Goal: Information Seeking & Learning: Get advice/opinions

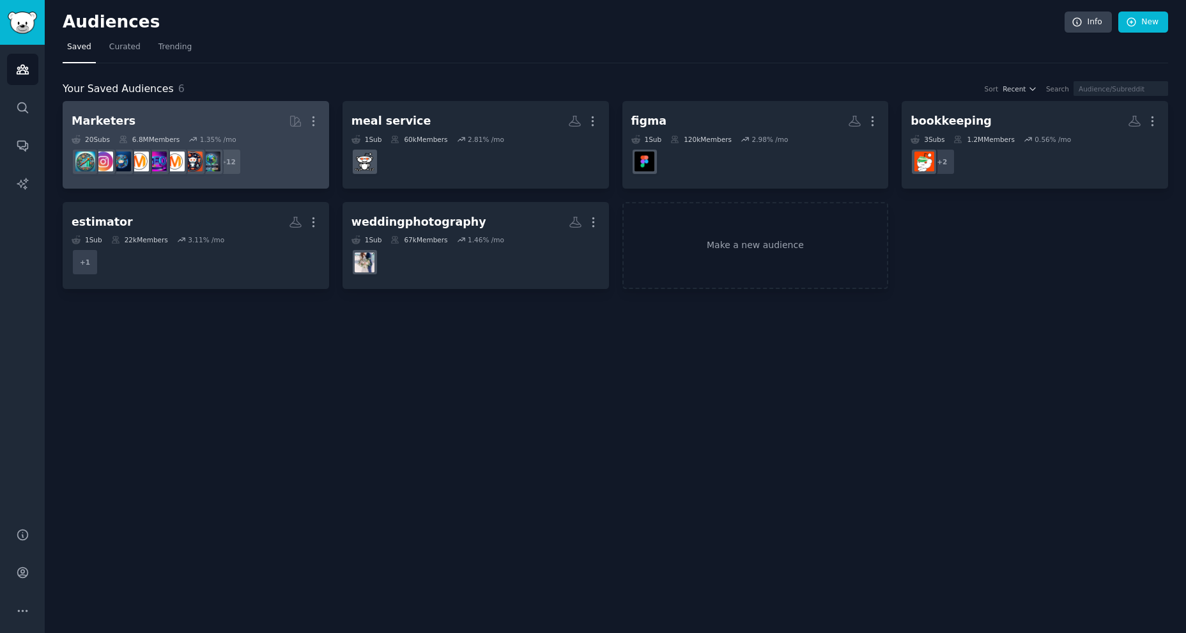
click at [223, 129] on h2 "Marketers More" at bounding box center [196, 121] width 249 height 22
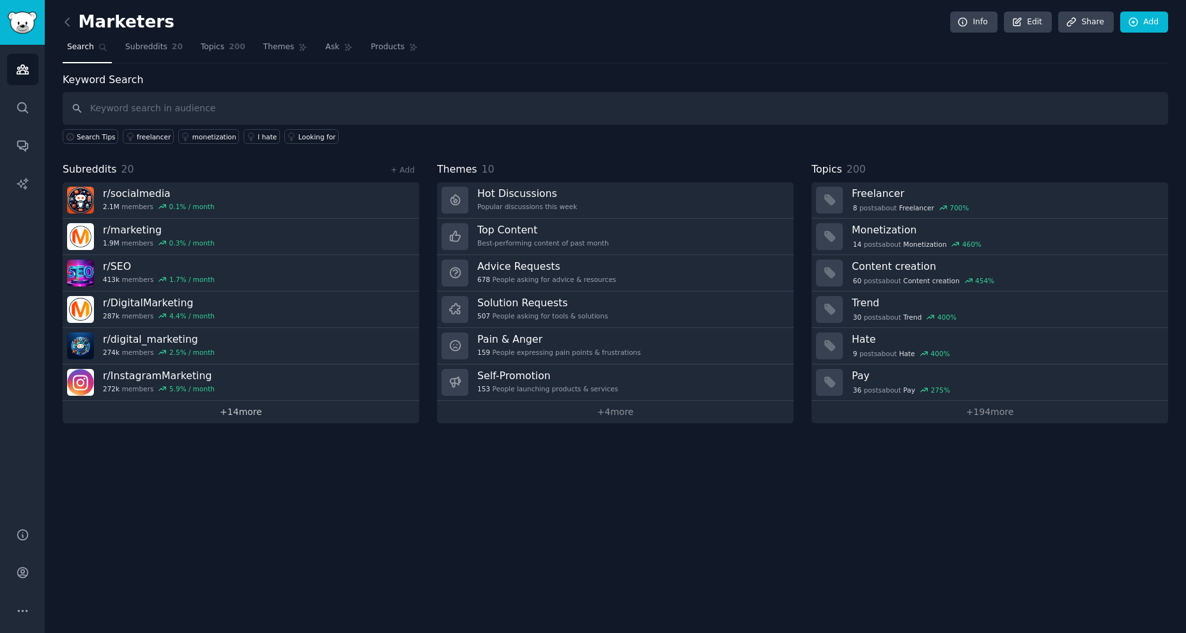
click at [232, 417] on link "+ 14 more" at bounding box center [241, 412] width 357 height 22
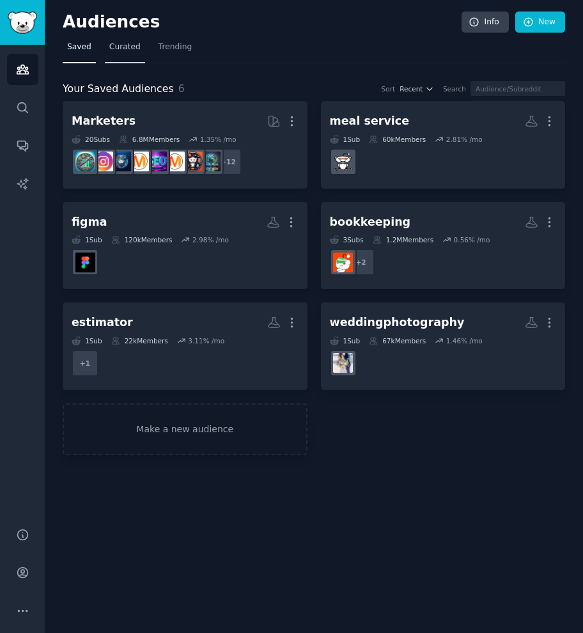
click at [125, 56] on link "Curated" at bounding box center [125, 50] width 40 height 26
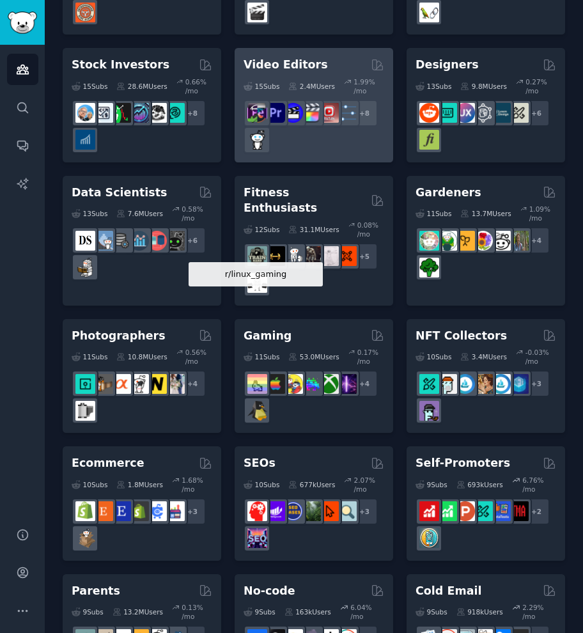
scroll to position [397, 0]
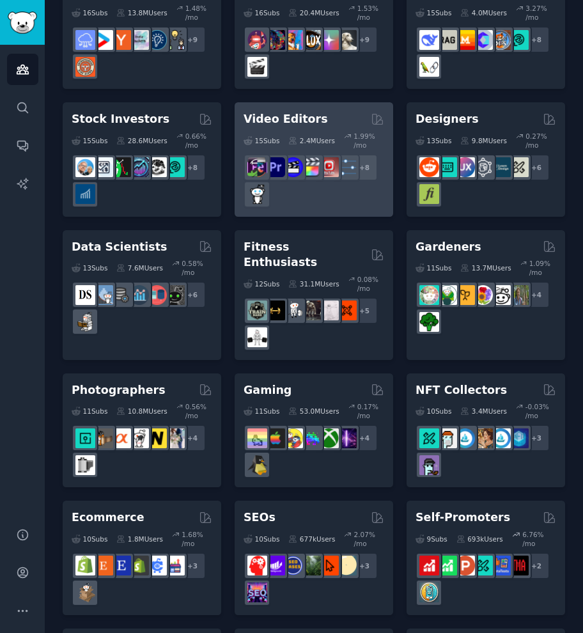
click at [288, 111] on h2 "Video Editors" at bounding box center [285, 119] width 84 height 16
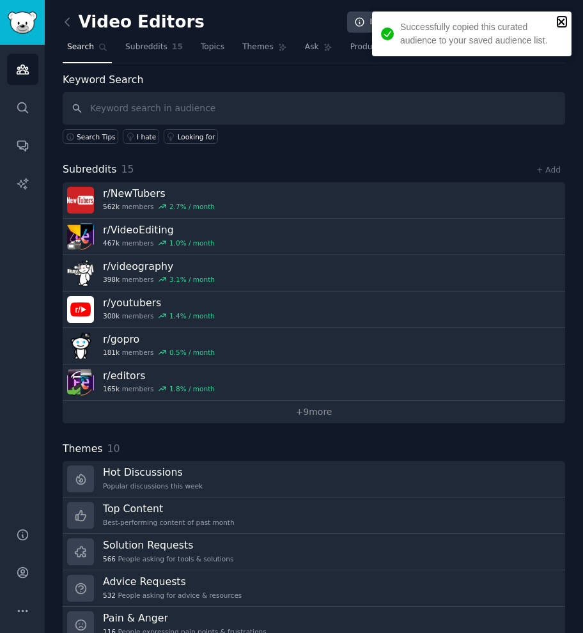
click at [558, 18] on icon "close" at bounding box center [561, 22] width 9 height 10
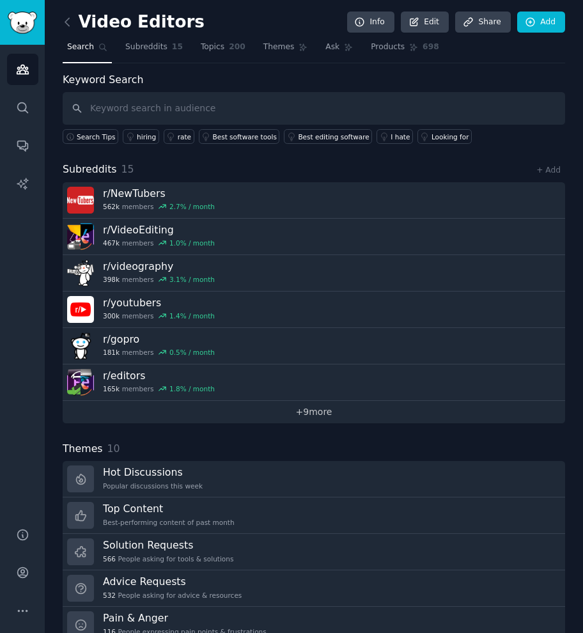
click at [312, 410] on link "+ 9 more" at bounding box center [314, 412] width 502 height 22
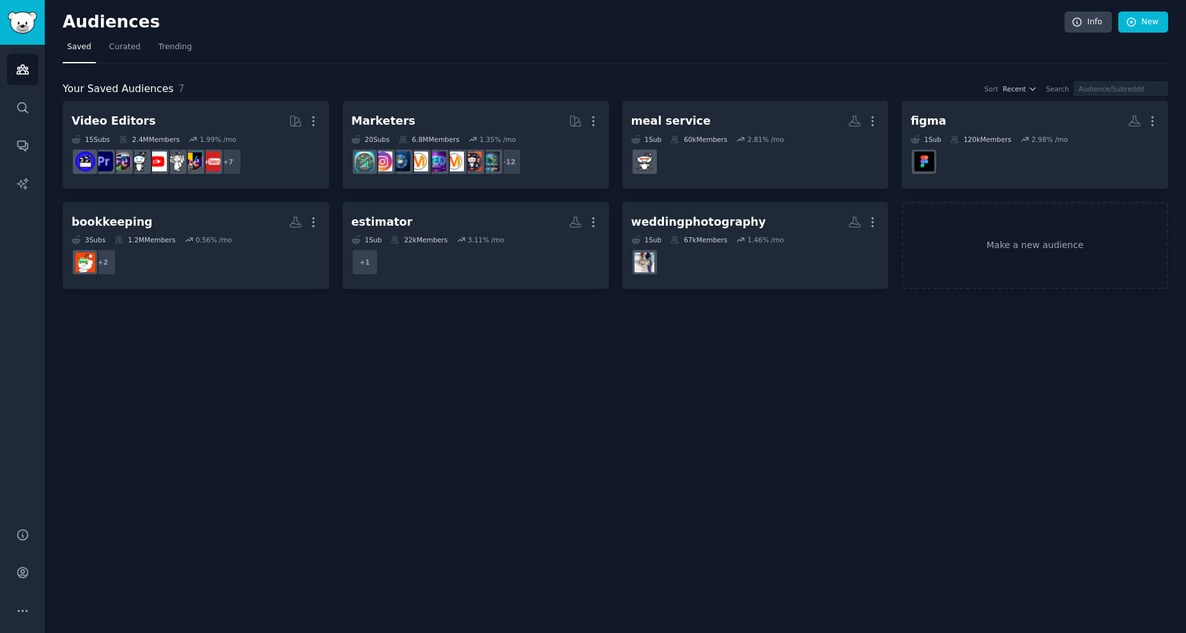
click at [376, 344] on div "Audiences Info New Saved Curated Trending Your Saved Audiences 7 Sort Recent Se…" at bounding box center [615, 316] width 1141 height 633
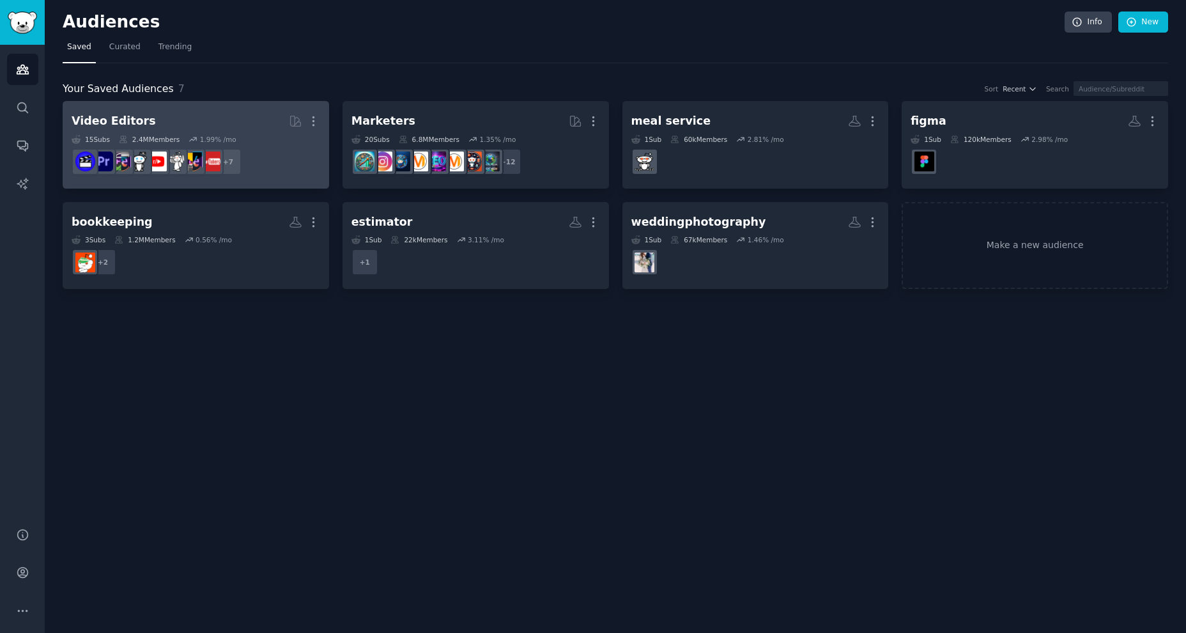
click at [239, 128] on h2 "Video Editors More" at bounding box center [196, 121] width 249 height 22
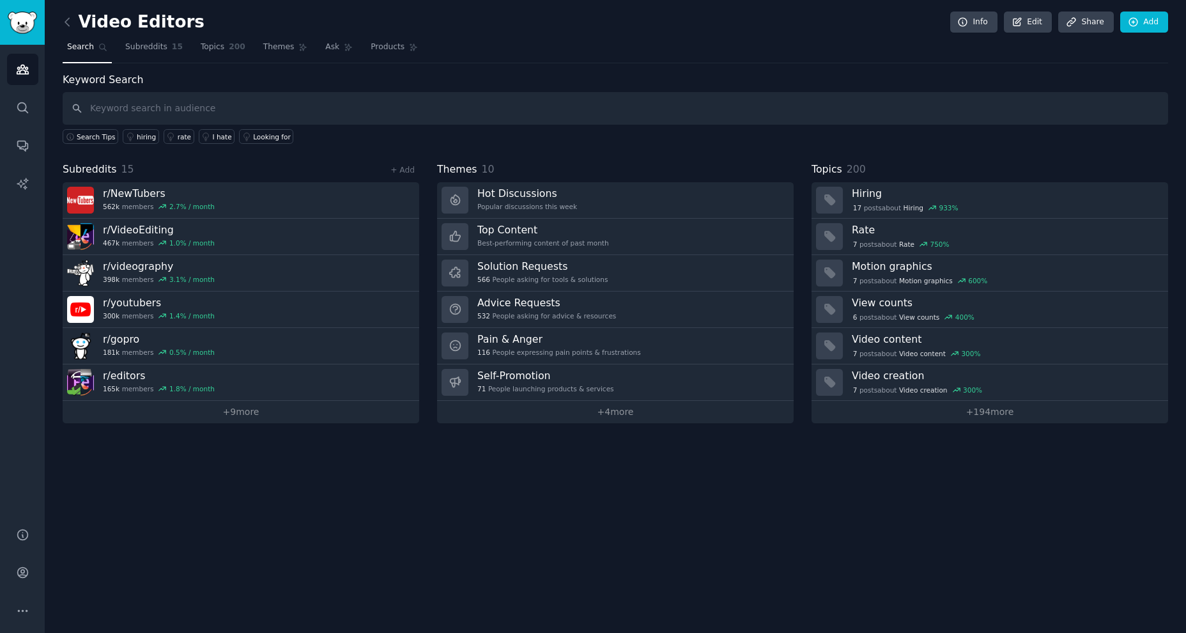
click at [323, 491] on div "Video Editors Info Edit Share Add Search Subreddits 15 Topics 200 Themes Ask Pr…" at bounding box center [615, 316] width 1141 height 633
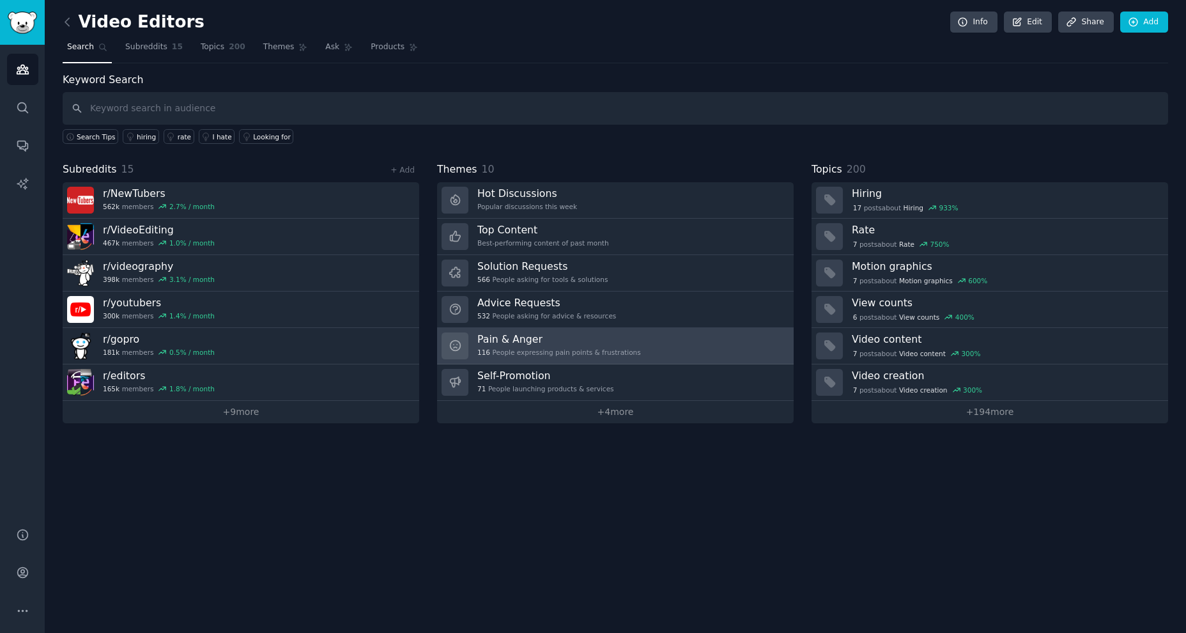
click at [539, 355] on div "116 People expressing pain points & frustrations" at bounding box center [559, 352] width 164 height 9
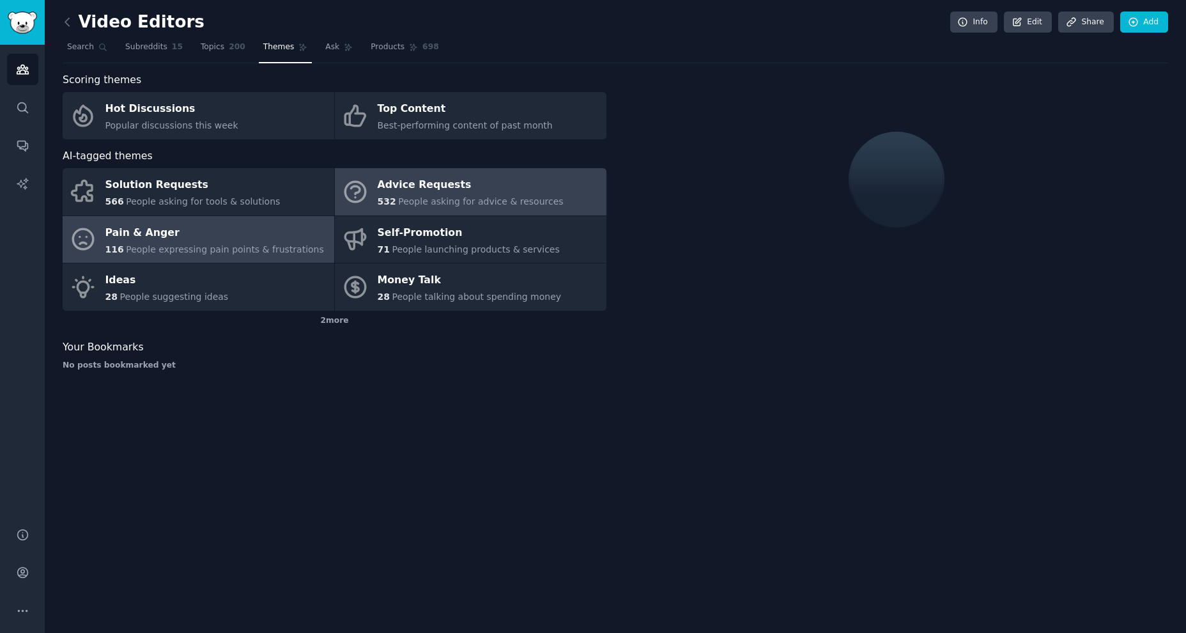
click at [473, 199] on span "People asking for advice & resources" at bounding box center [480, 201] width 165 height 10
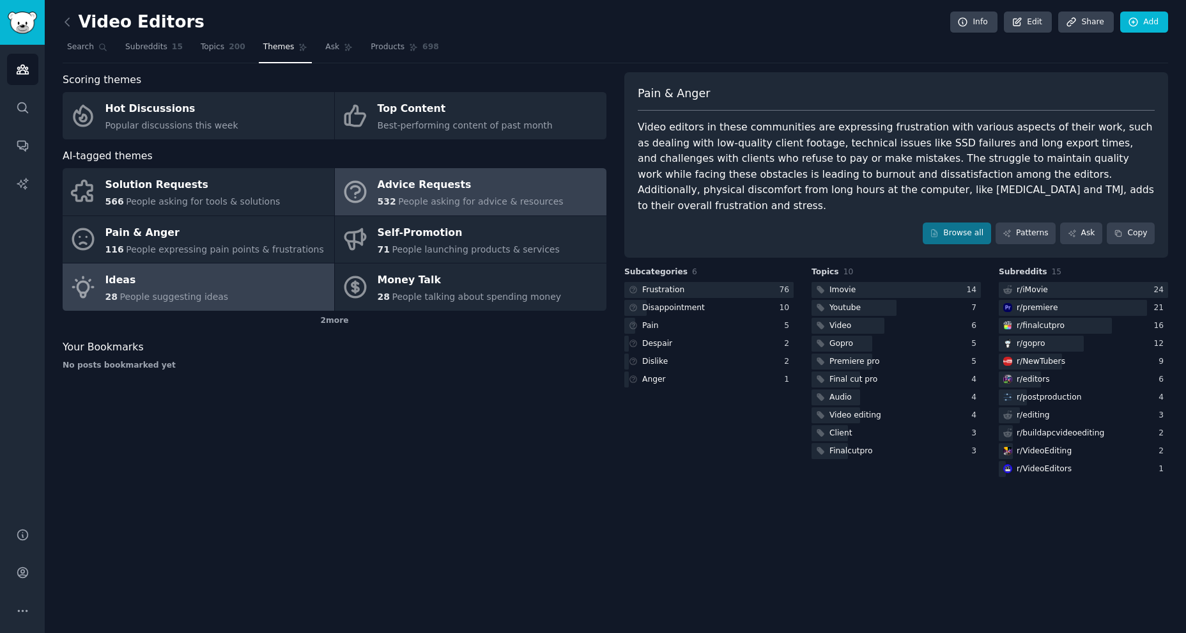
click at [214, 295] on span "People suggesting ideas" at bounding box center [173, 296] width 109 height 10
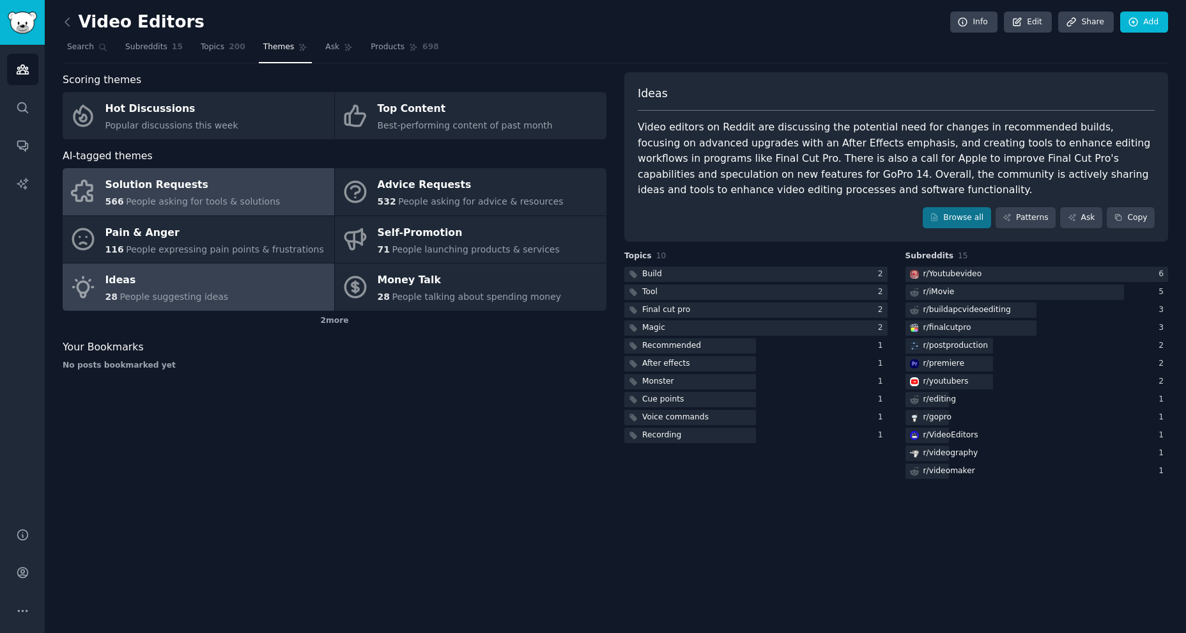
click at [249, 195] on div "566 People asking for tools & solutions" at bounding box center [192, 201] width 175 height 13
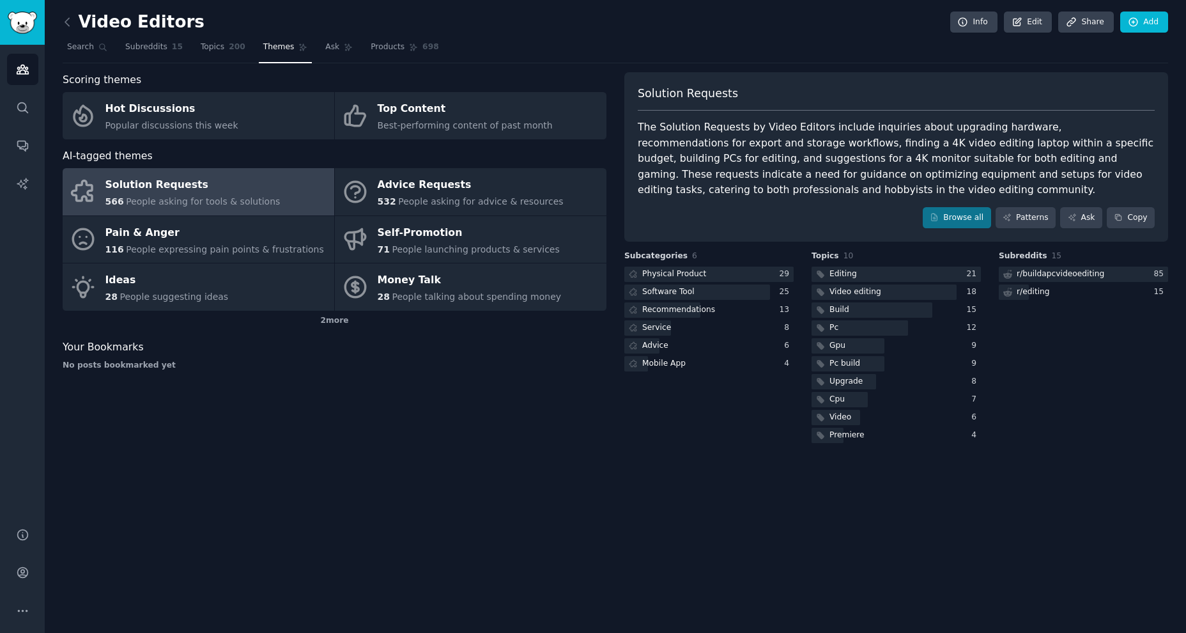
click at [390, 428] on div "Scoring themes Hot Discussions Popular discussions this week Top Content Best-p…" at bounding box center [335, 258] width 544 height 373
click at [928, 275] on div at bounding box center [895, 274] width 169 height 16
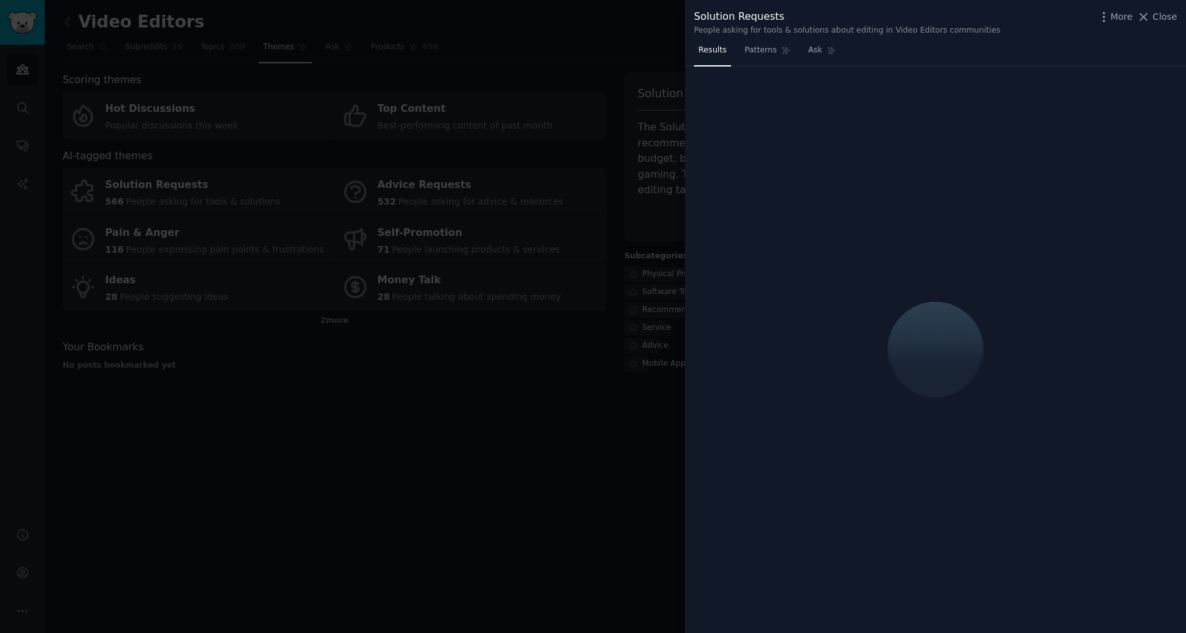
click at [648, 424] on div at bounding box center [593, 316] width 1186 height 633
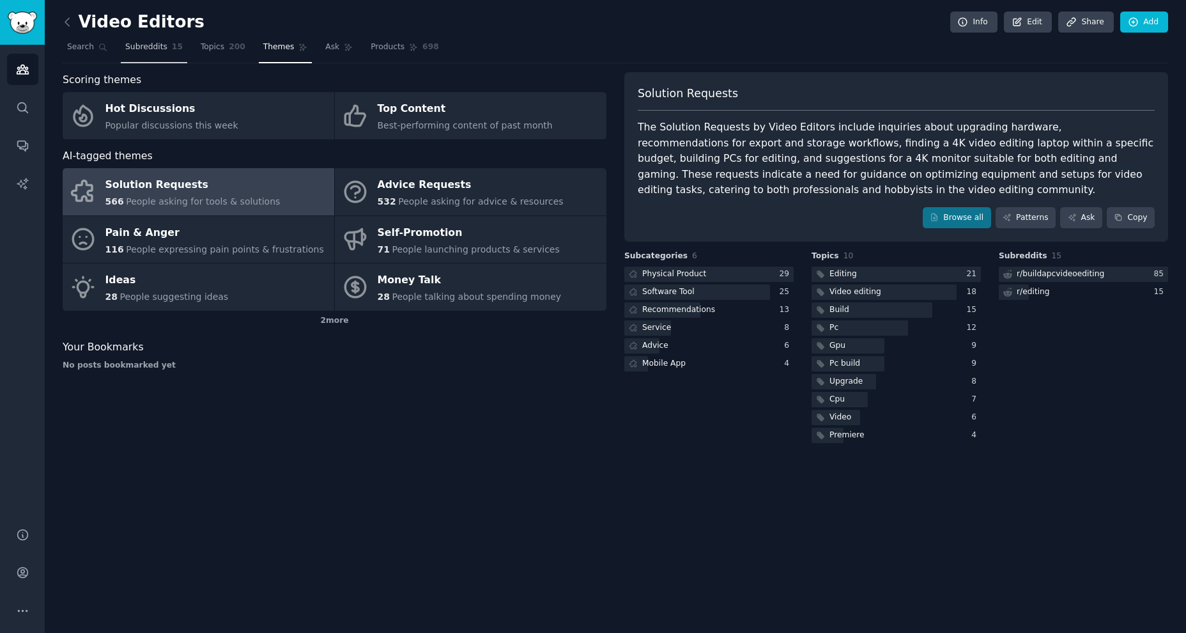
click at [132, 39] on link "Subreddits 15" at bounding box center [154, 50] width 66 height 26
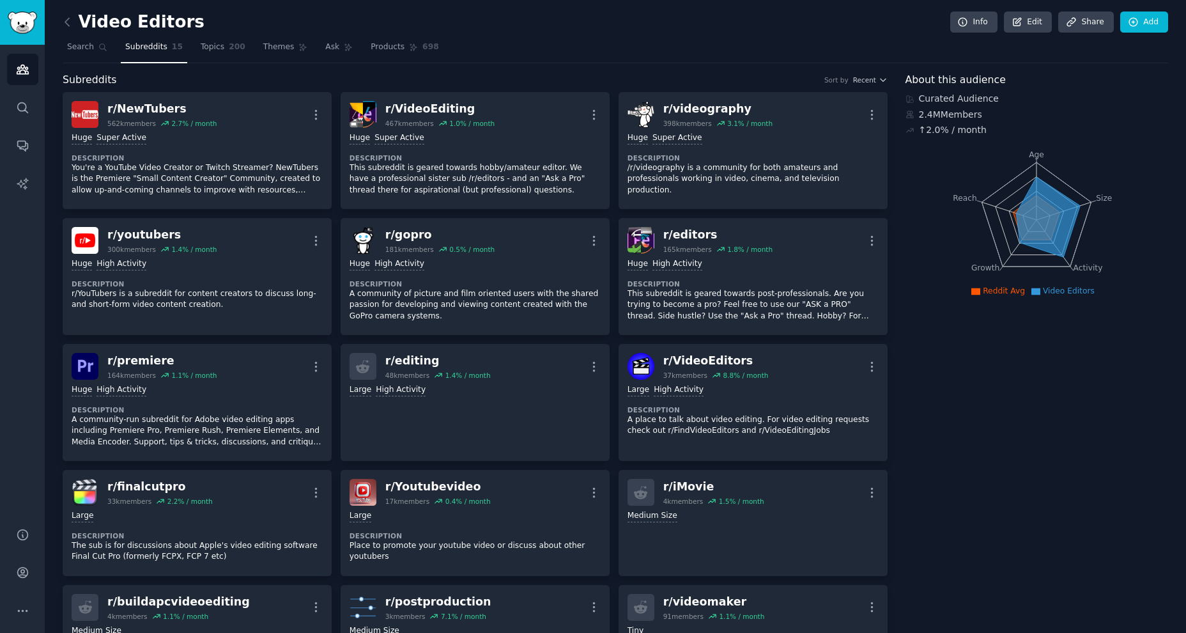
click at [74, 15] on link at bounding box center [71, 22] width 16 height 20
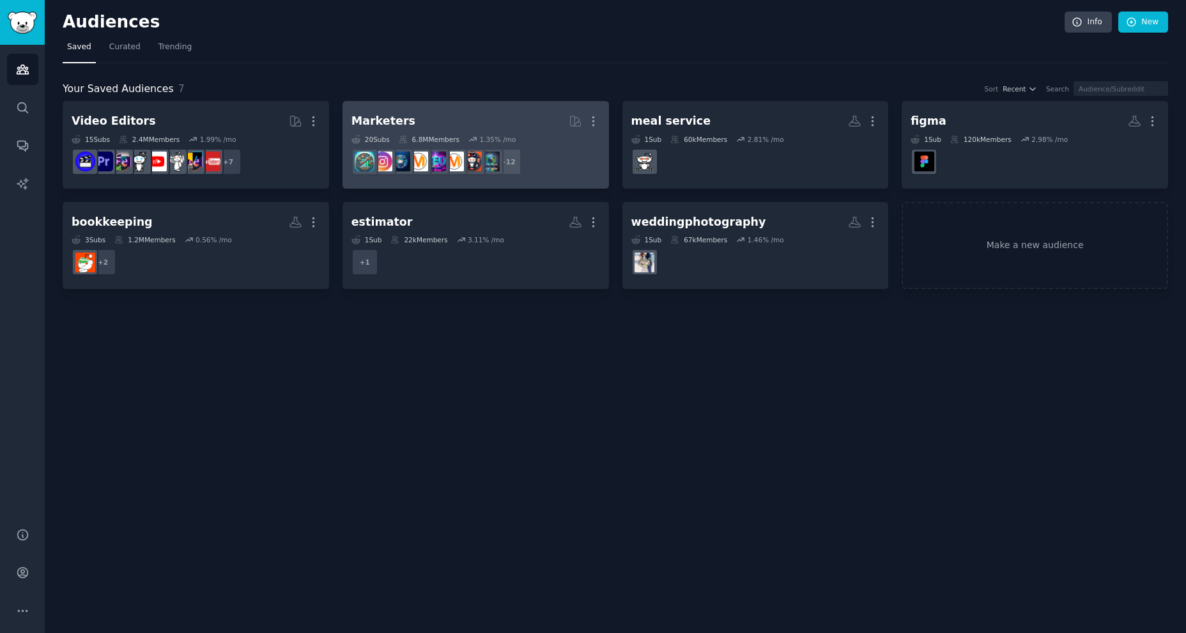
click at [410, 135] on div "6.8M Members" at bounding box center [429, 139] width 61 height 9
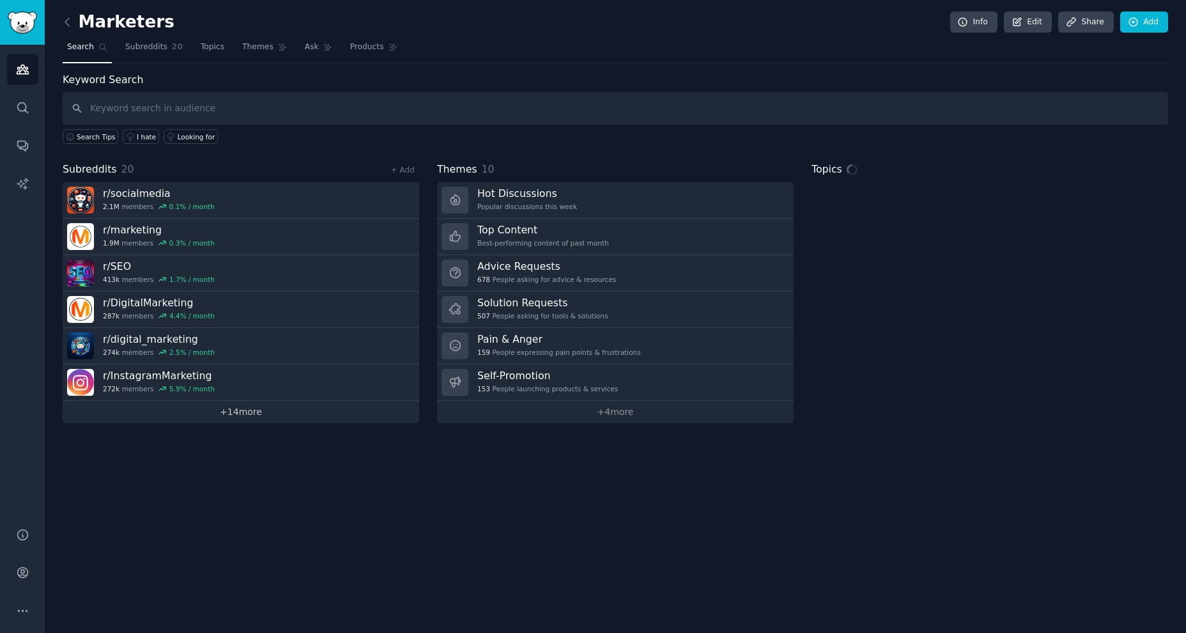
click at [231, 411] on link "+ 14 more" at bounding box center [241, 412] width 357 height 22
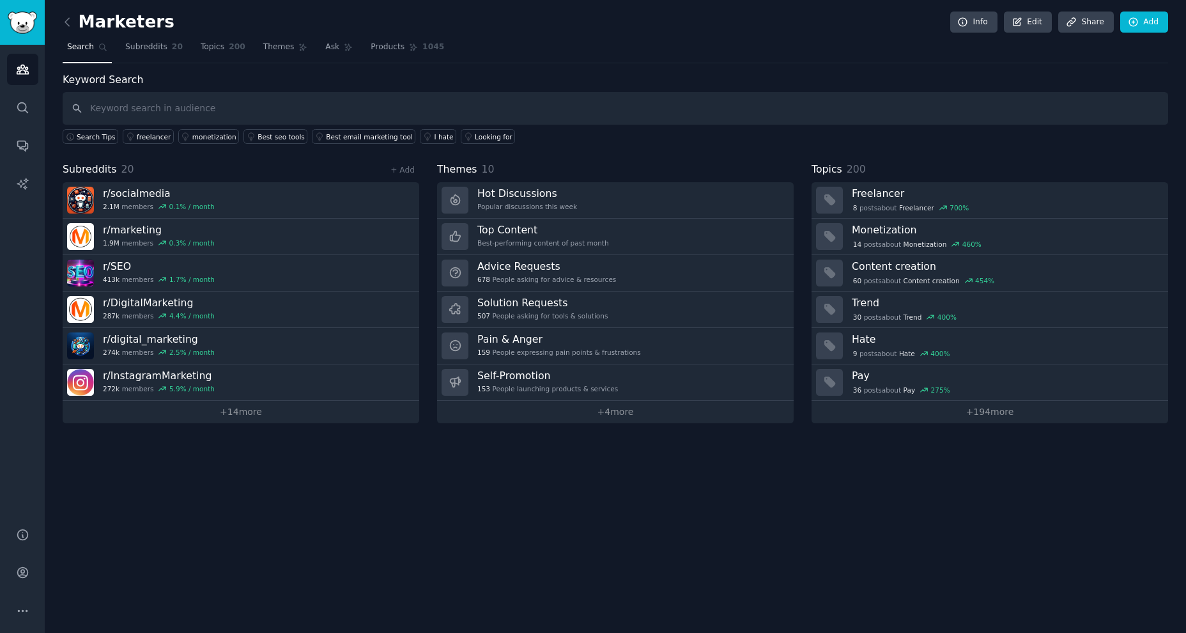
click at [351, 164] on div "Subreddits 20 + Add" at bounding box center [241, 170] width 357 height 16
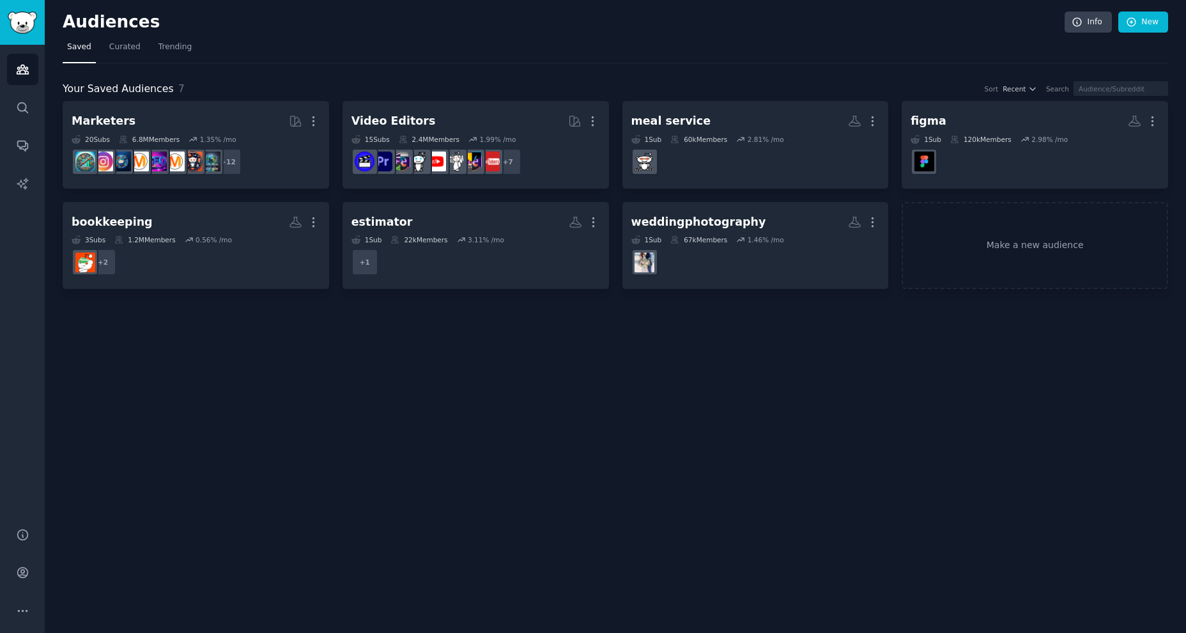
click at [459, 358] on div "Audiences Info New Saved Curated Trending Your Saved Audiences 7 Sort Recent Se…" at bounding box center [615, 316] width 1141 height 633
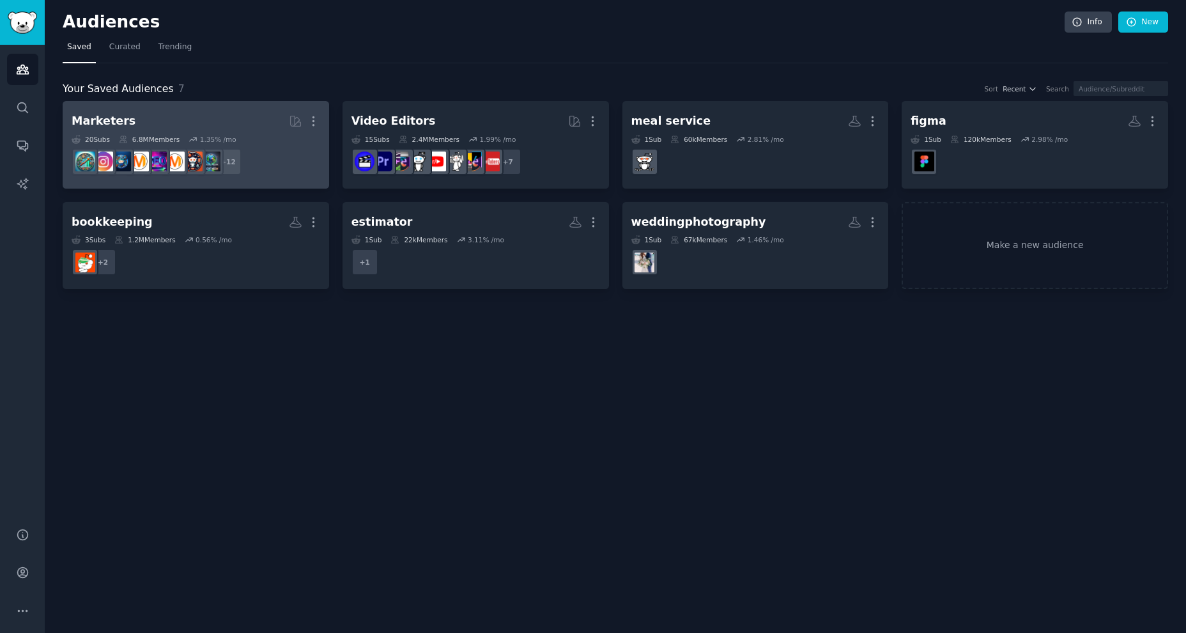
click at [255, 139] on div "20 Sub s 6.8M Members 1.35 % /mo" at bounding box center [196, 139] width 249 height 9
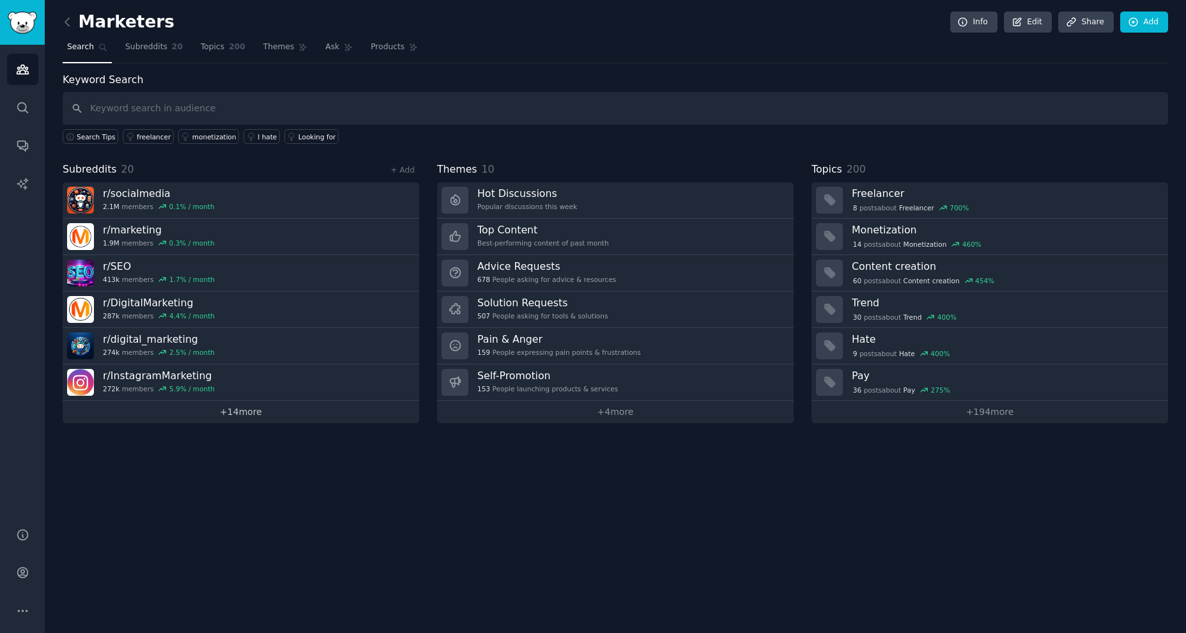
click at [206, 421] on link "+ 14 more" at bounding box center [241, 412] width 357 height 22
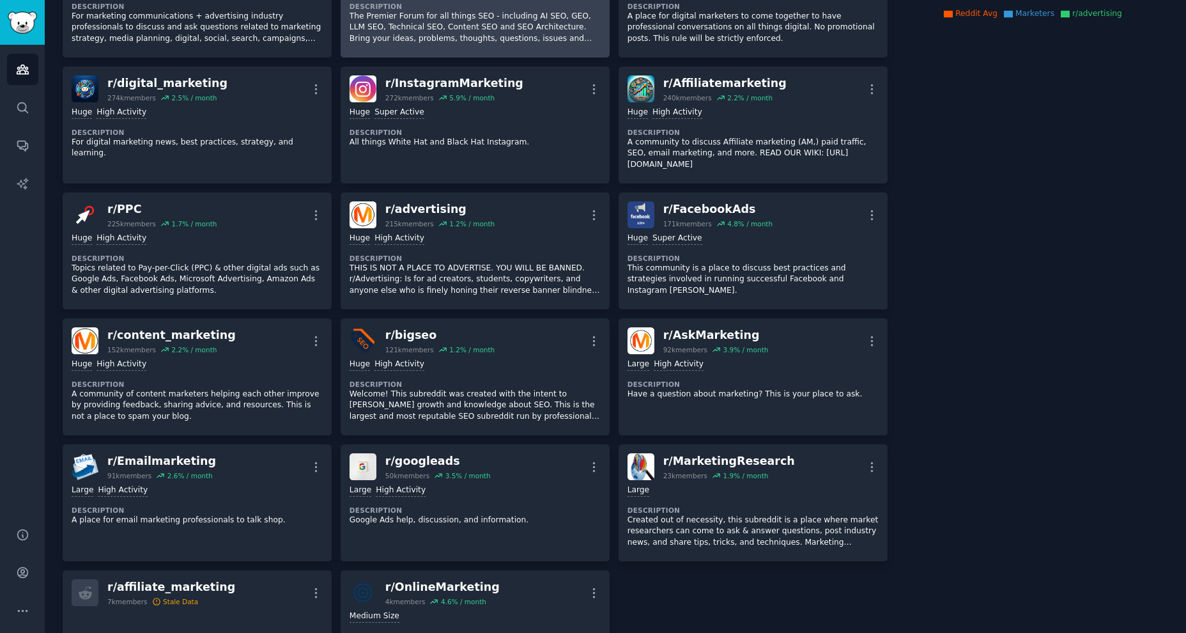
scroll to position [280, 0]
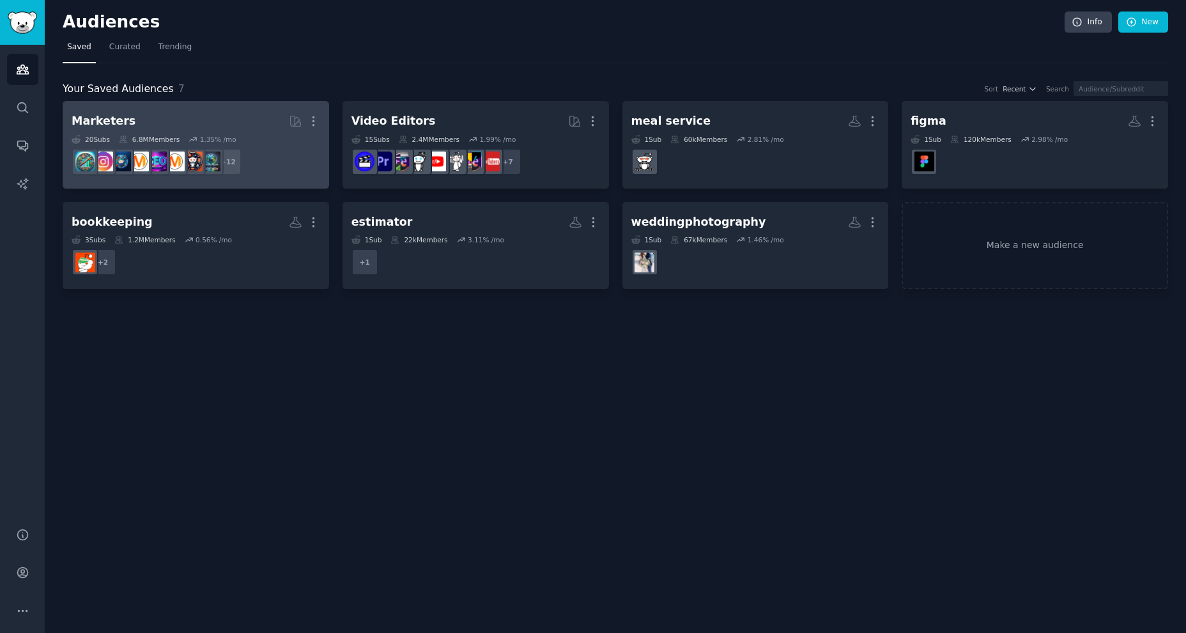
click at [198, 130] on h2 "Marketers More" at bounding box center [196, 121] width 249 height 22
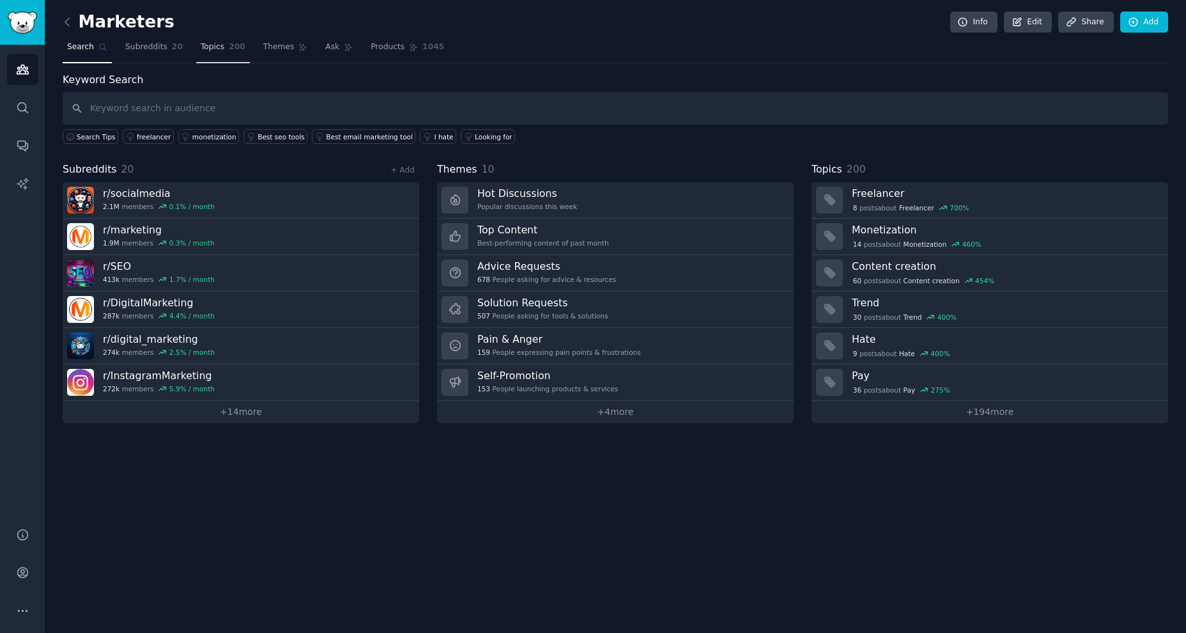
click at [211, 43] on span "Topics" at bounding box center [213, 48] width 24 height 12
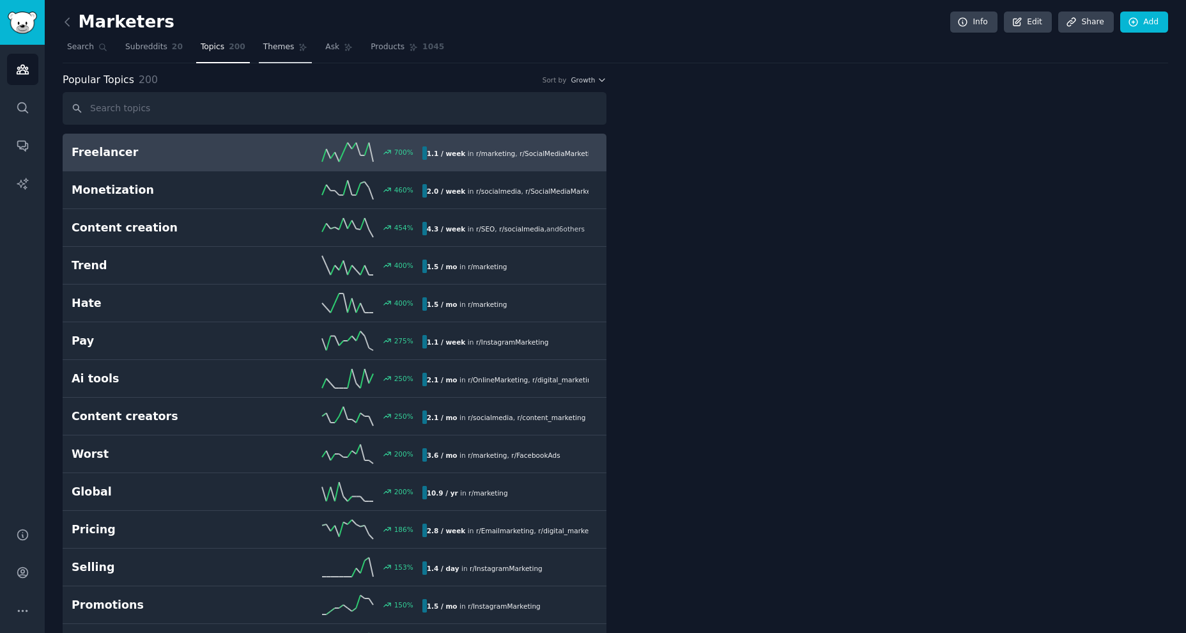
click at [273, 49] on span "Themes" at bounding box center [278, 48] width 31 height 12
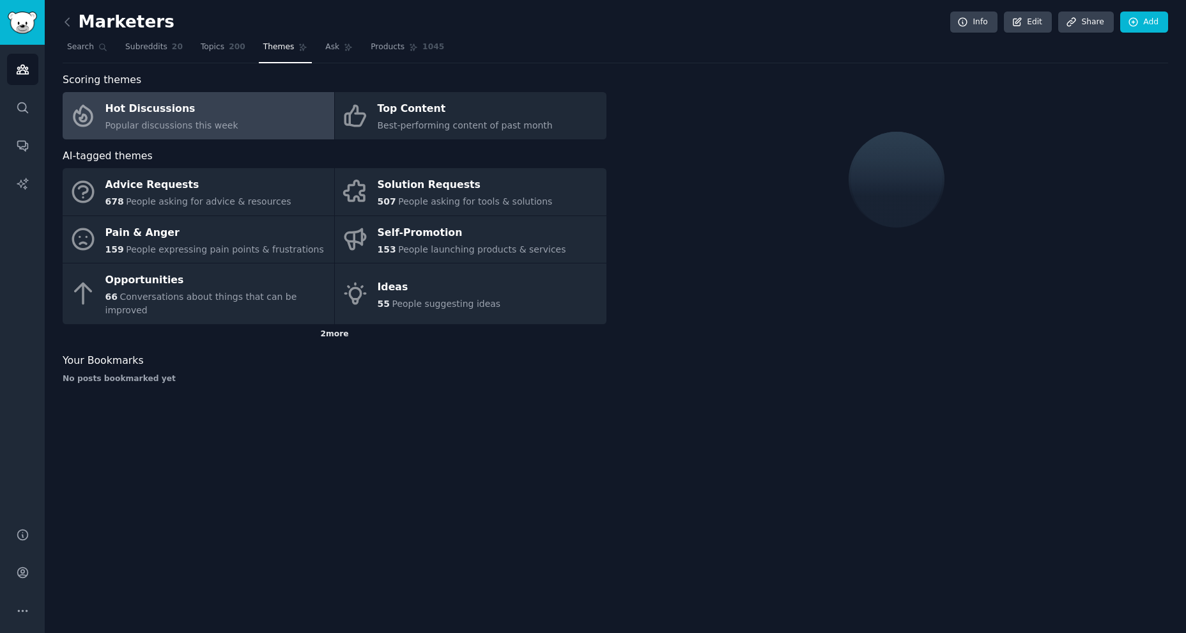
click at [328, 324] on div "2 more" at bounding box center [335, 334] width 544 height 20
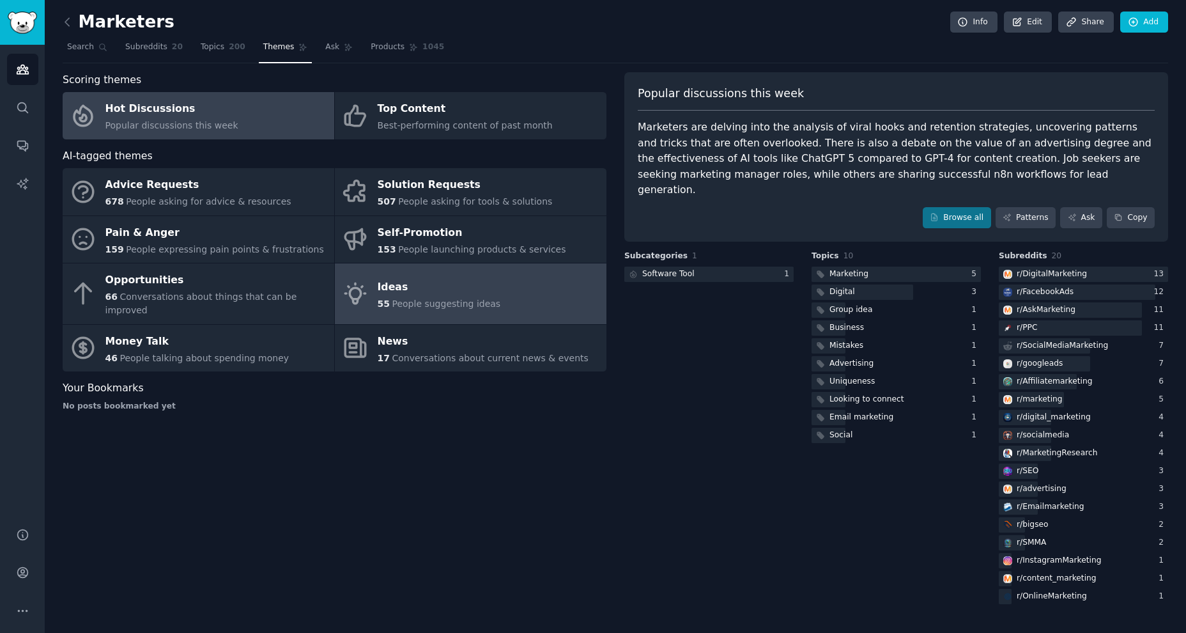
click at [404, 283] on div "Ideas" at bounding box center [439, 287] width 123 height 20
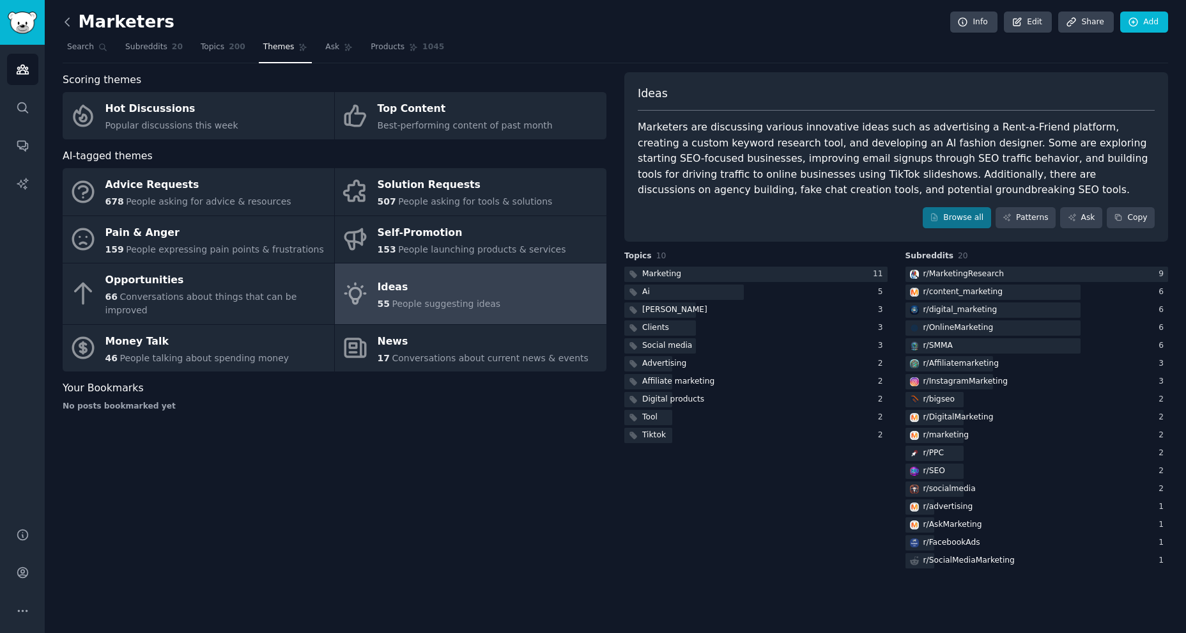
click at [69, 22] on icon at bounding box center [67, 21] width 13 height 13
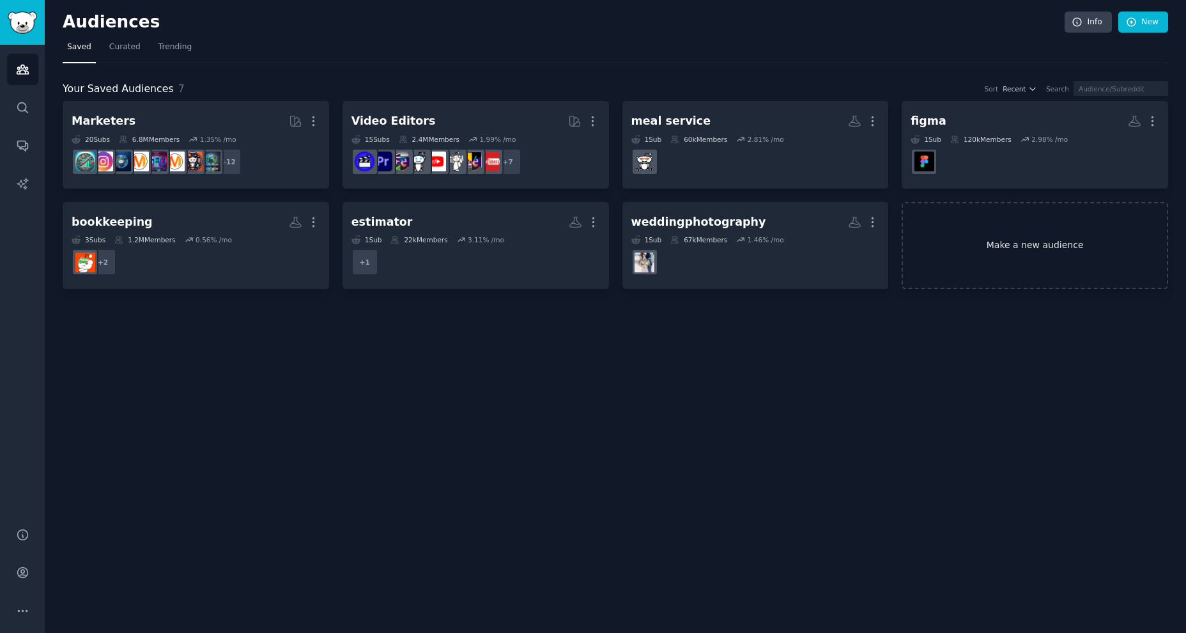
click at [1016, 240] on link "Make a new audience" at bounding box center [1035, 246] width 266 height 88
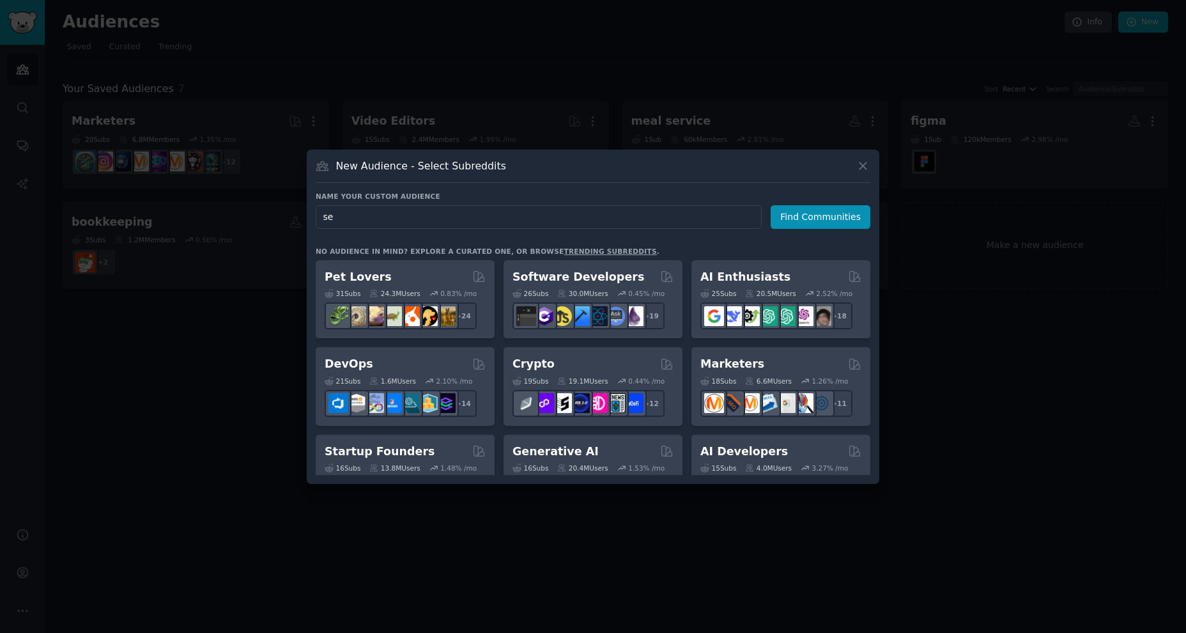
type input "seo"
click button "Find Communities" at bounding box center [821, 217] width 100 height 24
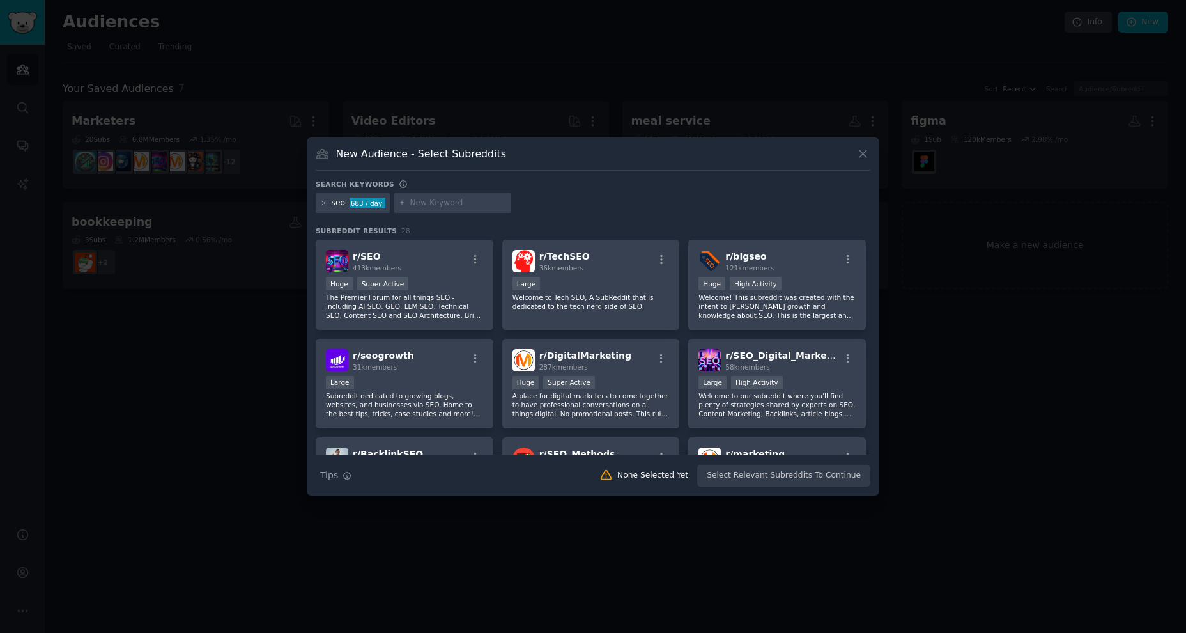
click at [459, 293] on p "The Premier Forum for all things SEO - including AI SEO, GEO, LLM SEO, Technica…" at bounding box center [404, 306] width 157 height 27
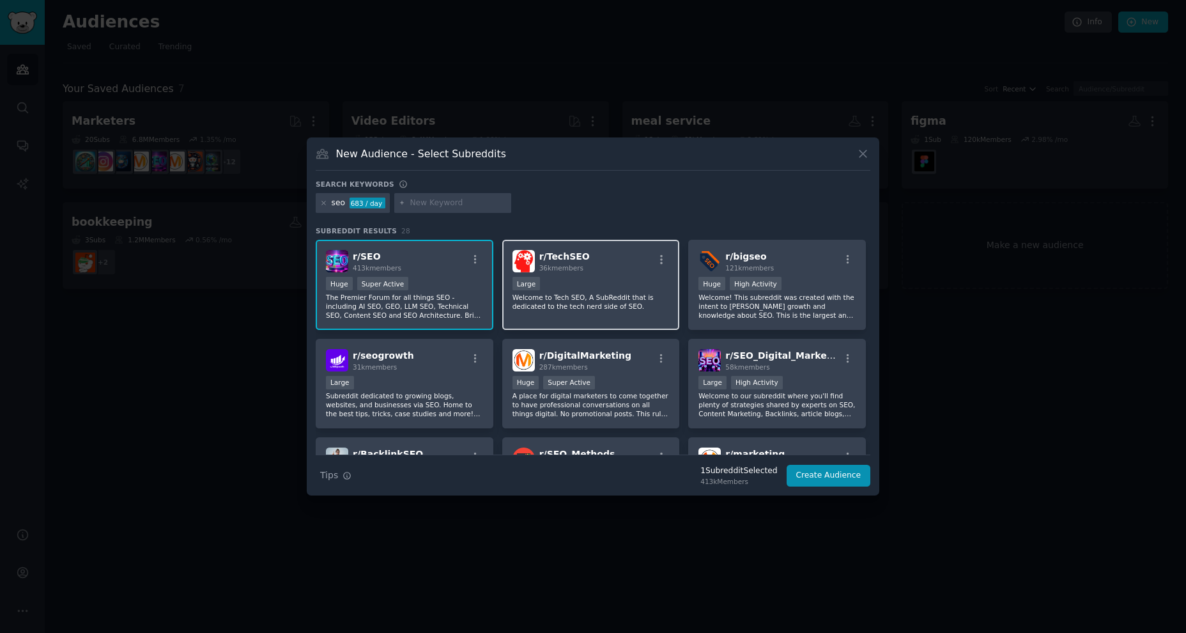
click at [608, 305] on p "Welcome to Tech SEO, A SubReddit that is dedicated to the tech nerd side of SEO." at bounding box center [590, 302] width 157 height 18
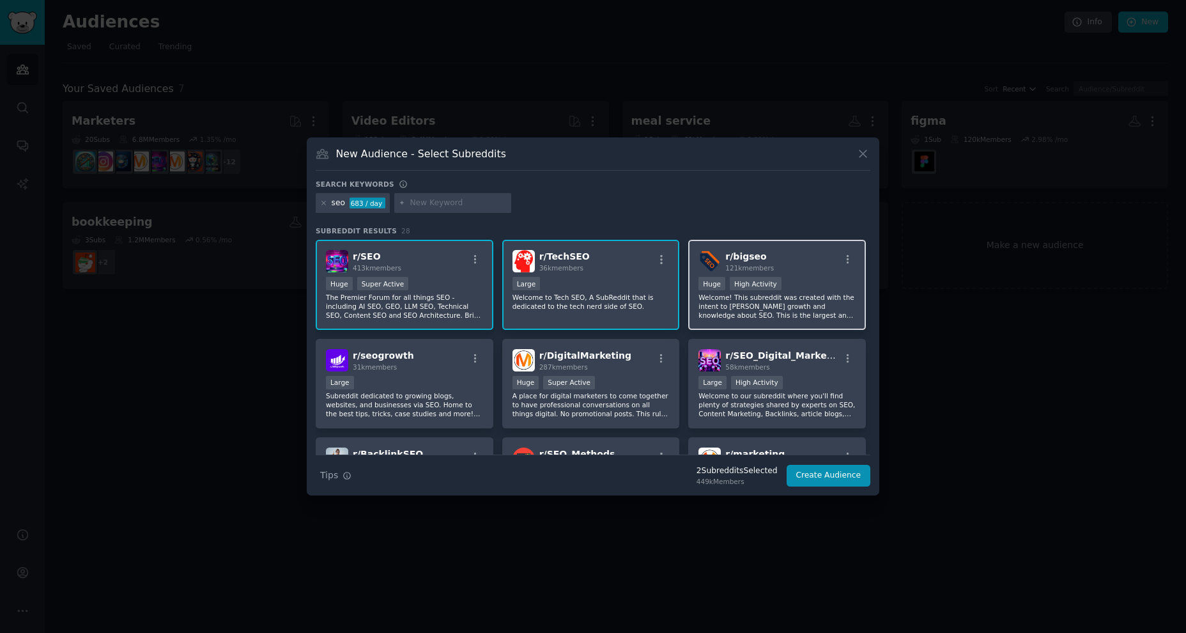
click at [703, 311] on p "Welcome! This subreddit was created with the intent to foster growth and knowle…" at bounding box center [776, 306] width 157 height 27
click at [823, 482] on button "Create Audience" at bounding box center [829, 475] width 84 height 22
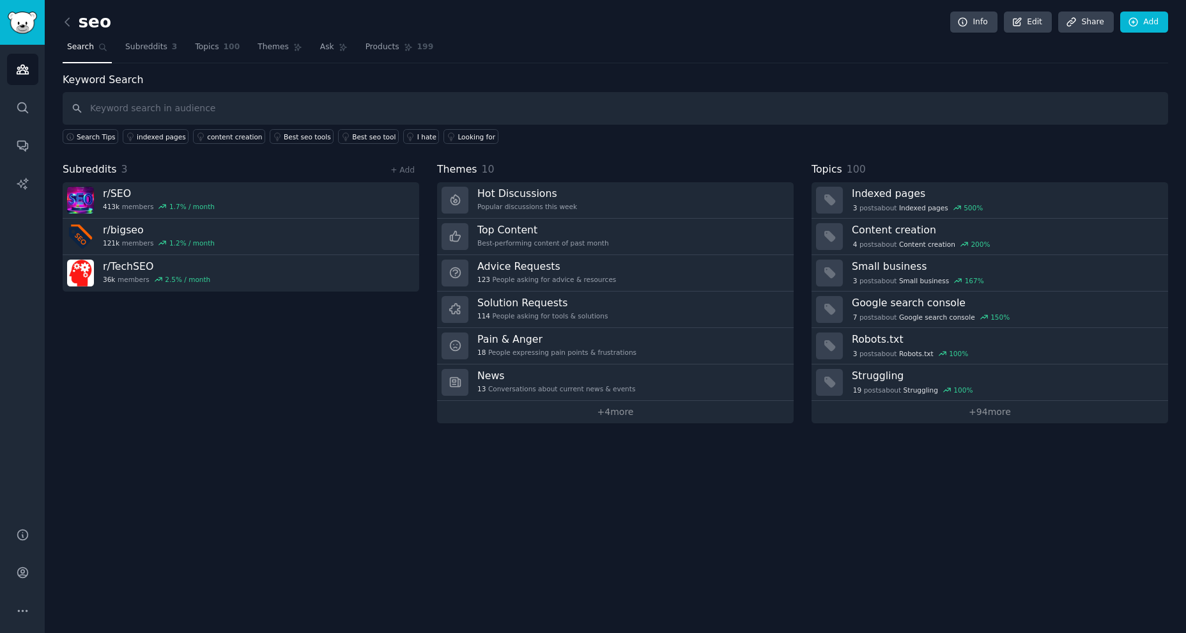
click at [689, 145] on div "Keyword Search Search Tips indexed pages content creation Best seo tools Best s…" at bounding box center [615, 247] width 1105 height 351
click at [215, 42] on span "Topics" at bounding box center [207, 48] width 24 height 12
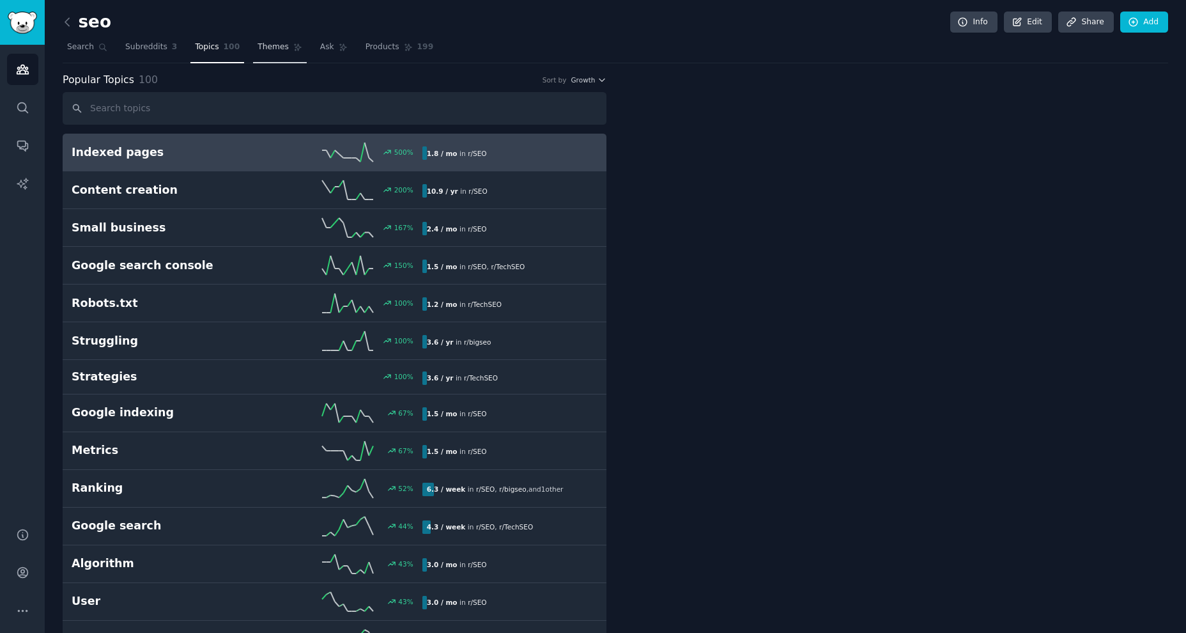
click at [271, 46] on span "Themes" at bounding box center [272, 48] width 31 height 12
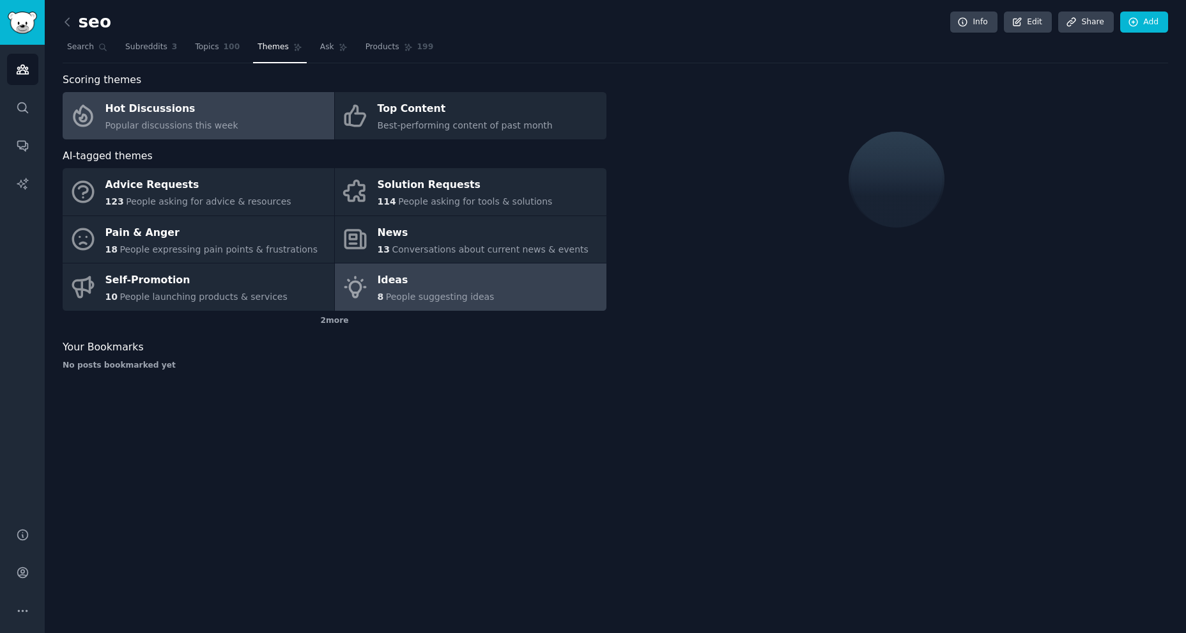
click at [396, 291] on span "People suggesting ideas" at bounding box center [440, 296] width 109 height 10
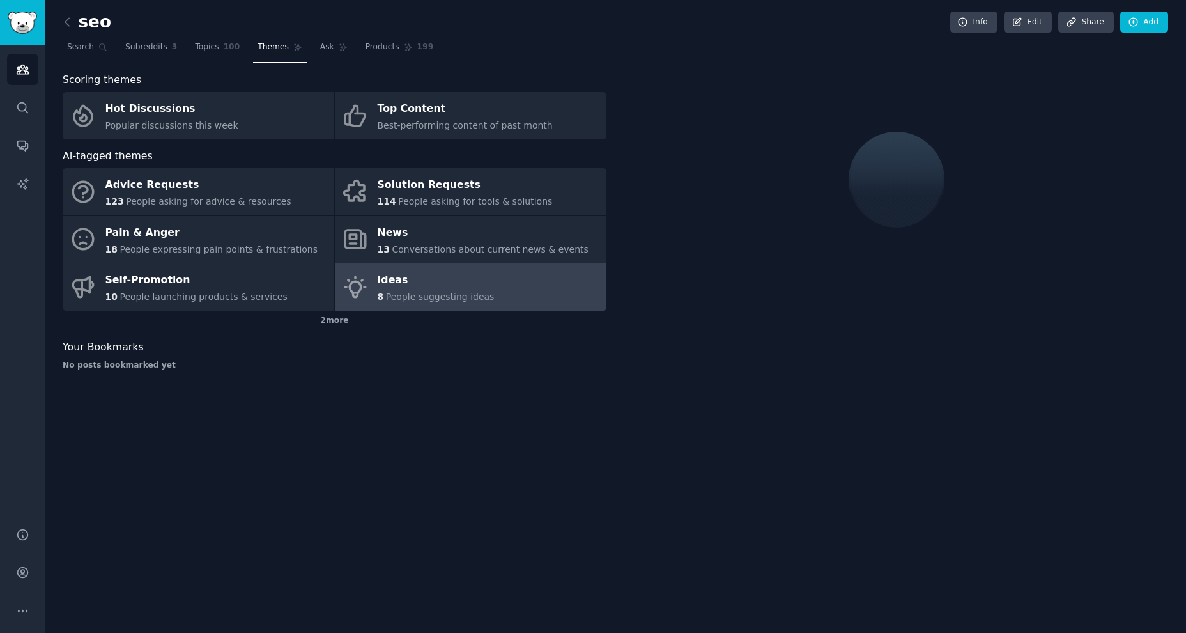
click at [403, 294] on span "People suggesting ideas" at bounding box center [440, 296] width 109 height 10
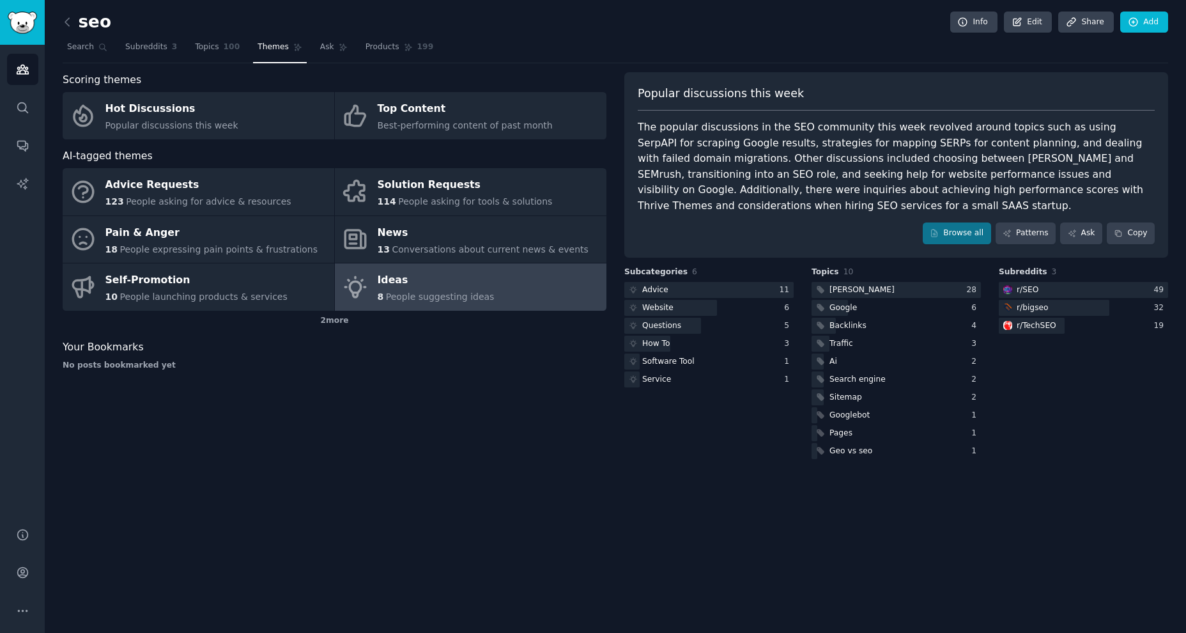
click at [387, 429] on div "Scoring themes Hot Discussions Popular discussions this week Top Content Best-p…" at bounding box center [335, 266] width 544 height 389
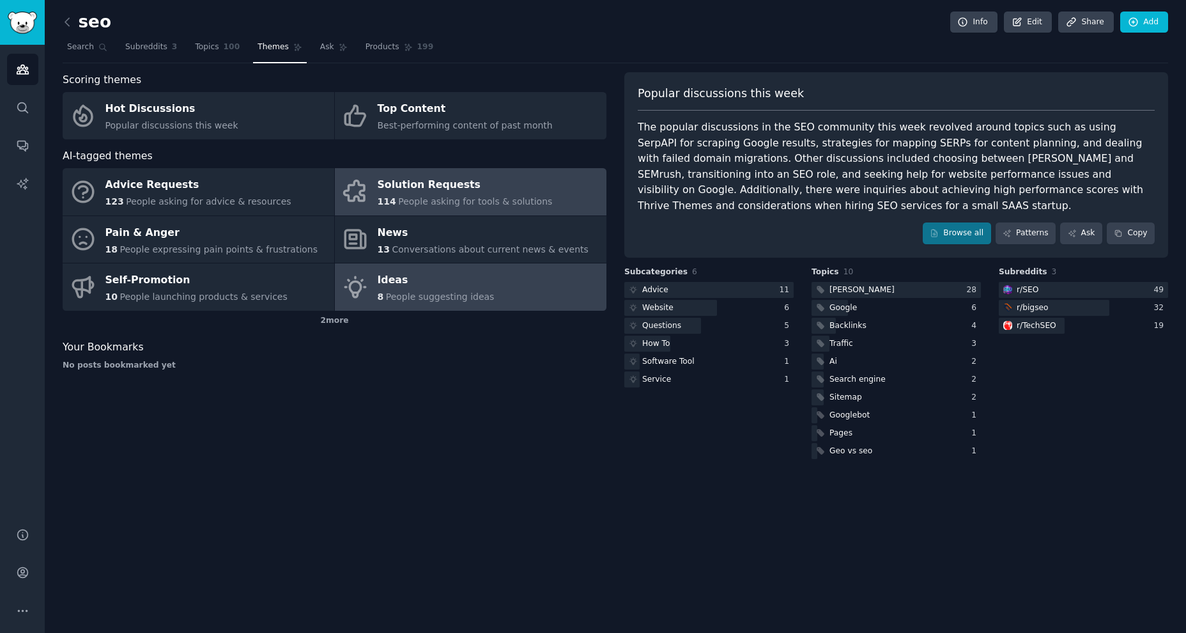
click at [495, 197] on span "People asking for tools & solutions" at bounding box center [475, 201] width 154 height 10
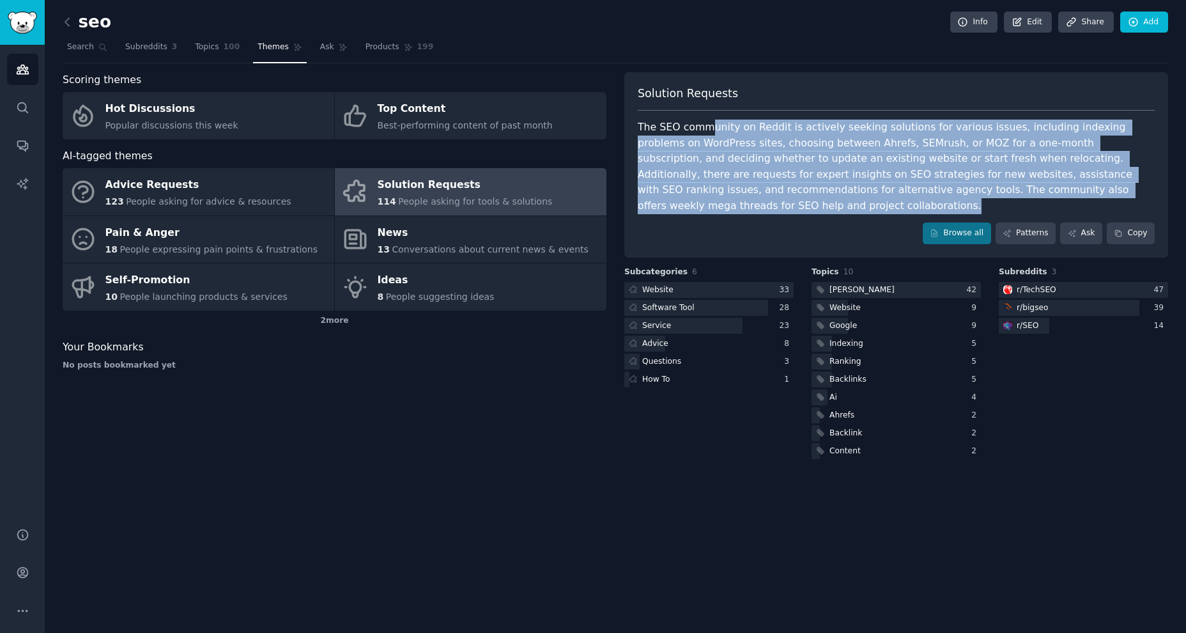
drag, startPoint x: 721, startPoint y: 208, endPoint x: 706, endPoint y: 127, distance: 82.5
click at [706, 127] on div "The SEO community on Reddit is actively seeking solutions for various issues, i…" at bounding box center [896, 166] width 517 height 94
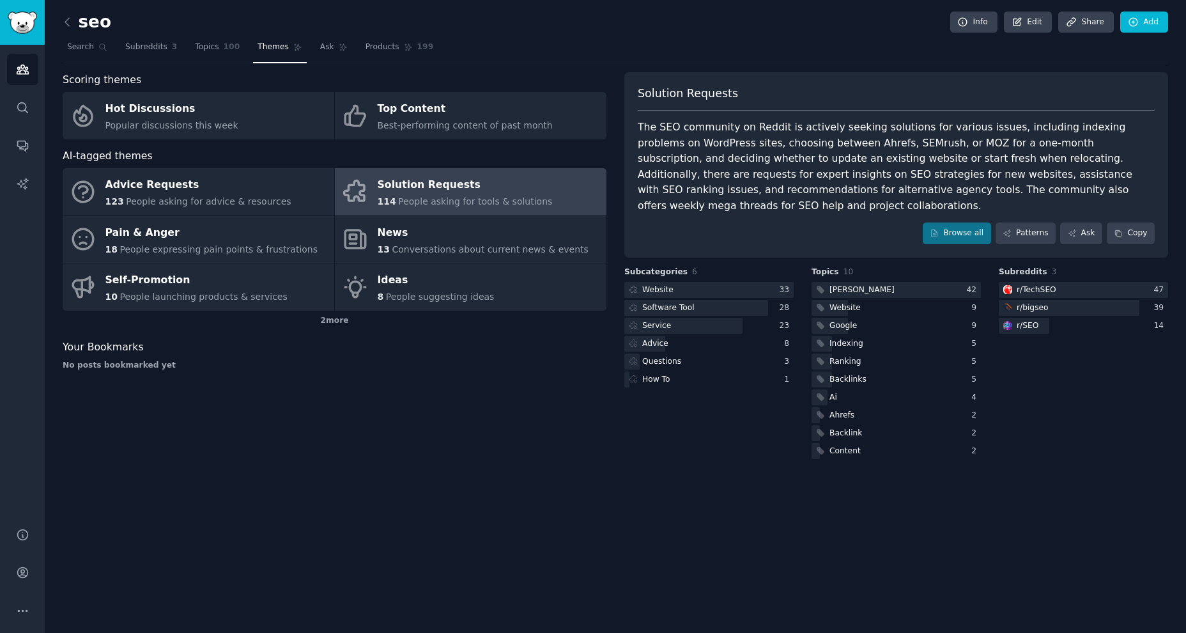
click at [723, 164] on div "The SEO community on Reddit is actively seeking solutions for various issues, i…" at bounding box center [896, 166] width 517 height 94
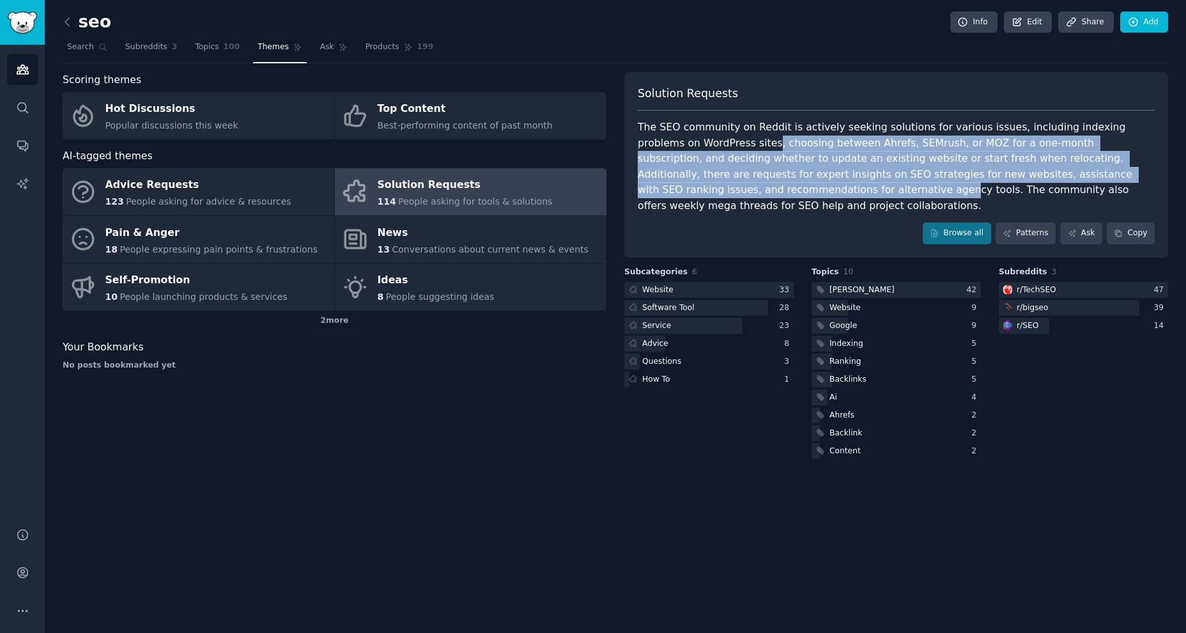
drag, startPoint x: 712, startPoint y: 188, endPoint x: 712, endPoint y: 142, distance: 46.0
click at [712, 142] on div "The SEO community on Reddit is actively seeking solutions for various issues, i…" at bounding box center [896, 166] width 517 height 94
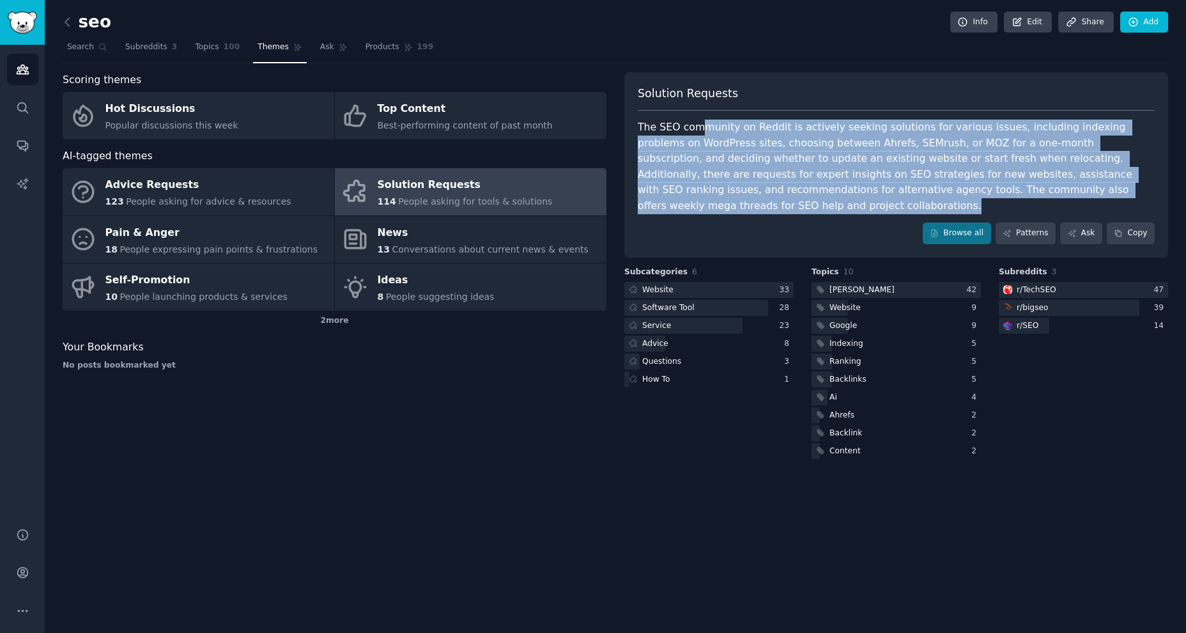
drag, startPoint x: 705, startPoint y: 216, endPoint x: 701, endPoint y: 124, distance: 92.1
click at [701, 124] on div "Solution Requests The SEO community on Reddit is actively seeking solutions for…" at bounding box center [896, 164] width 544 height 185
click at [929, 227] on link "Browse all" at bounding box center [957, 233] width 68 height 22
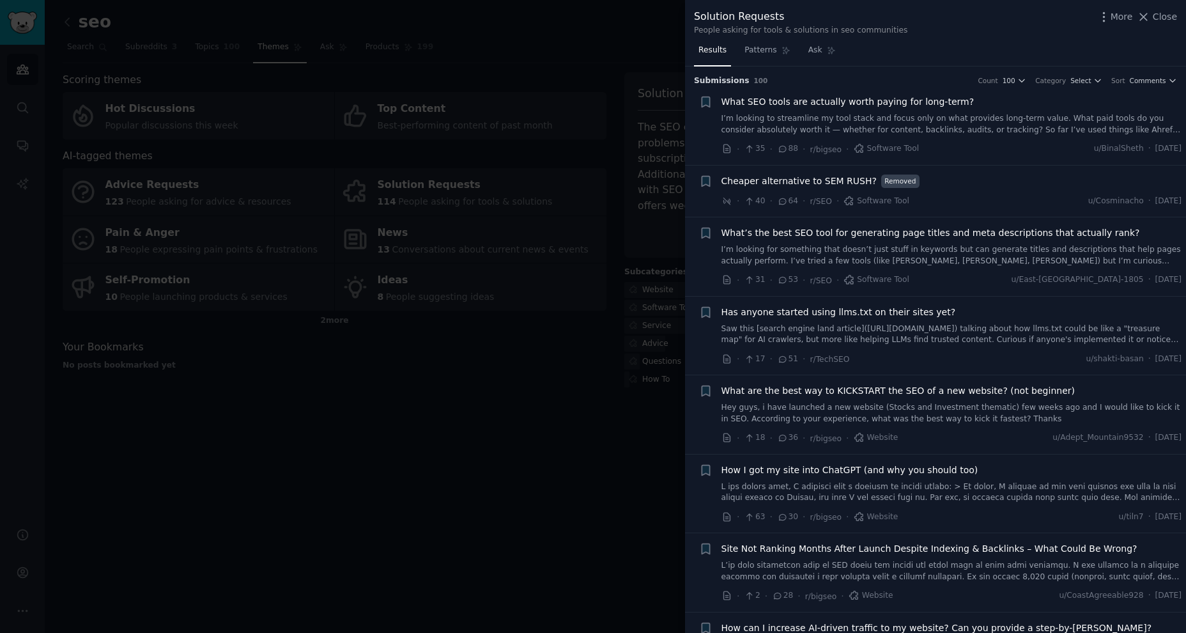
click at [981, 251] on link "I’m looking for something that doesn’t just stuff in keywords but can generate …" at bounding box center [951, 255] width 461 height 22
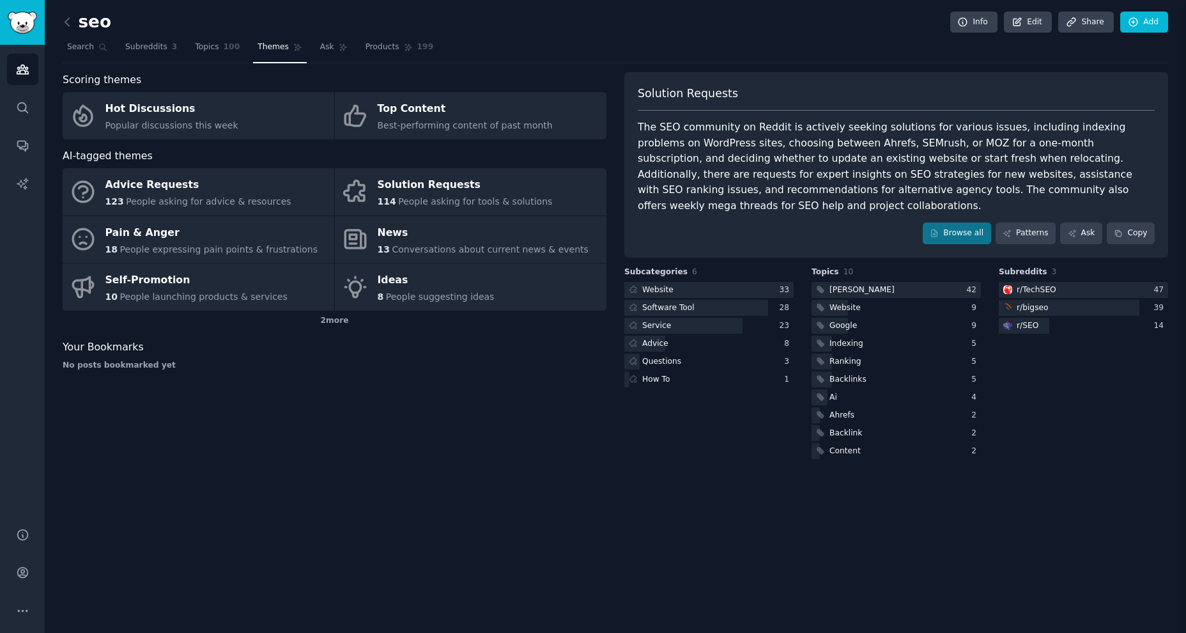
scroll to position [125, 0]
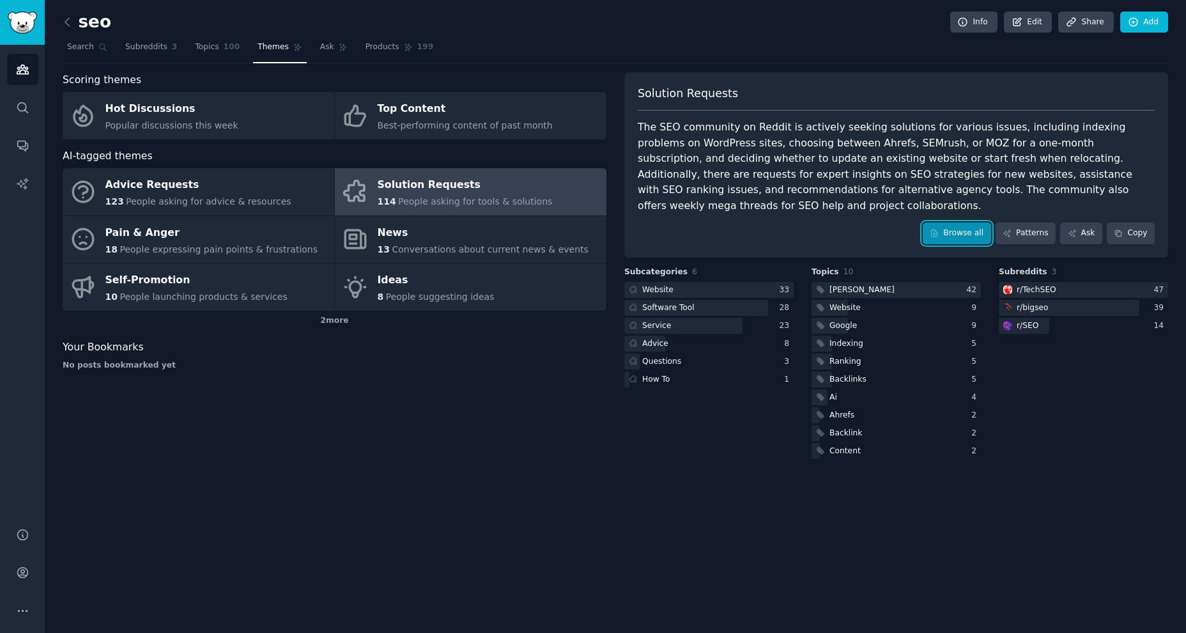
click at [963, 235] on link "Browse all" at bounding box center [957, 233] width 68 height 22
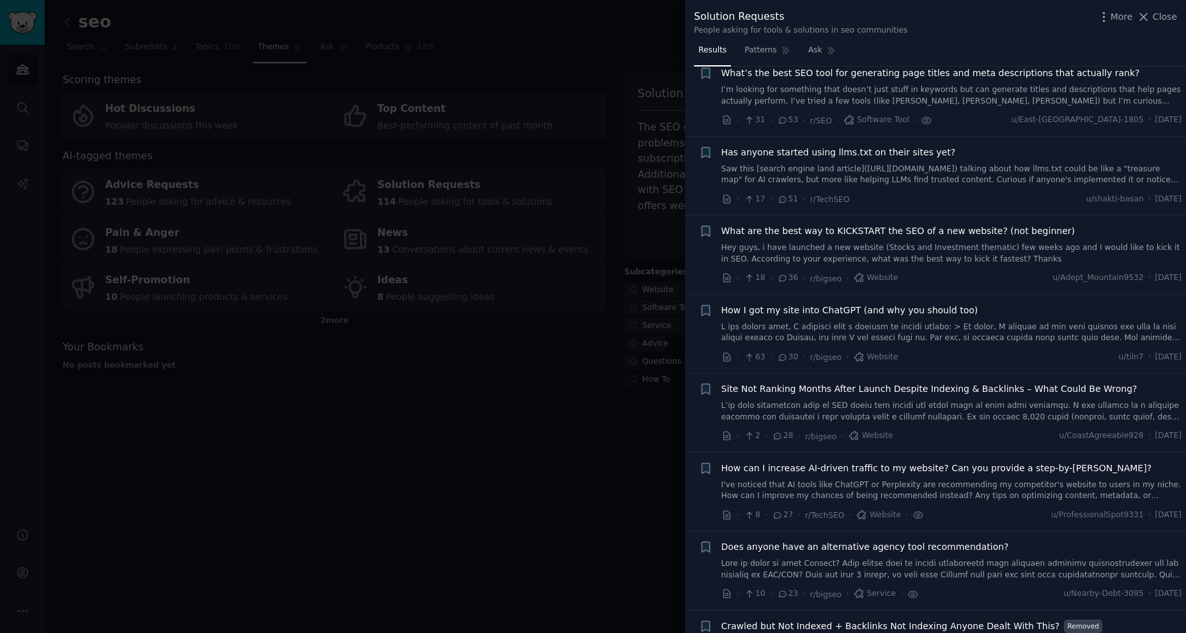
scroll to position [163, 0]
click at [1008, 164] on link "Saw this [search engine land article]([URL][DOMAIN_NAME]) talking about how llm…" at bounding box center [951, 171] width 461 height 22
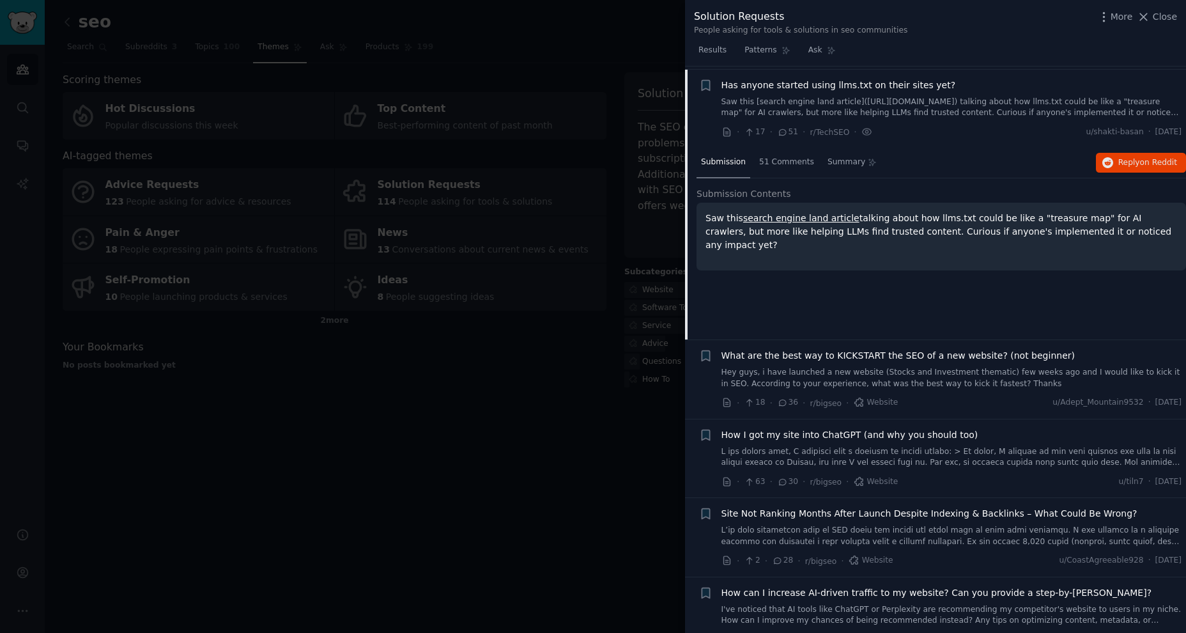
scroll to position [230, 0]
click at [789, 161] on span "51 Comments" at bounding box center [786, 159] width 55 height 12
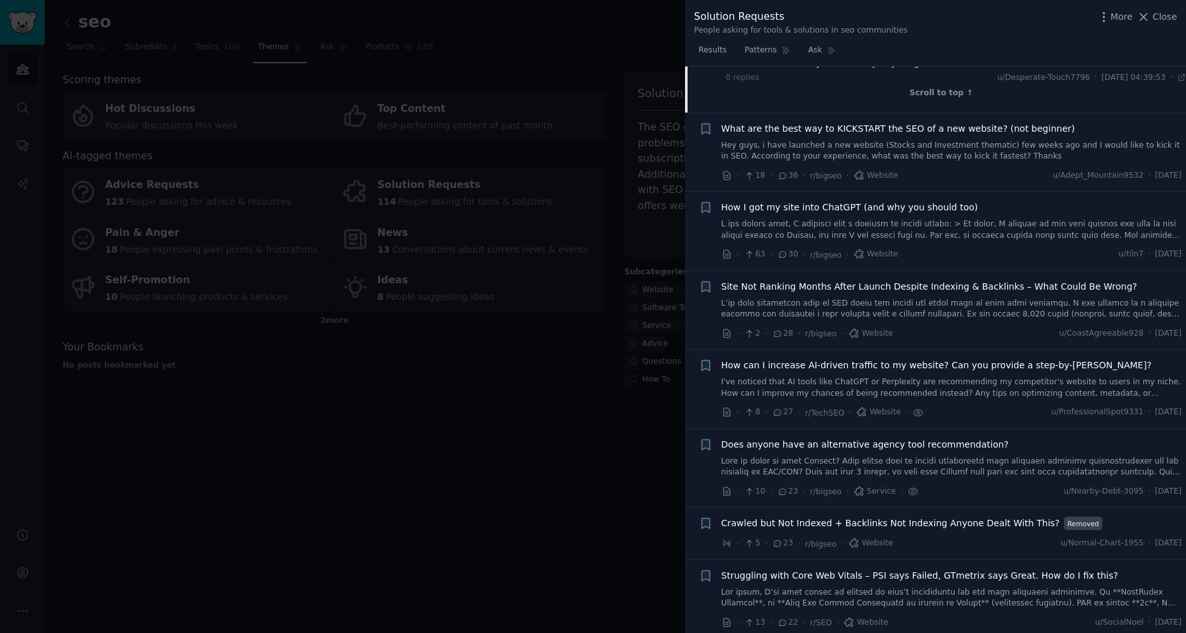
scroll to position [1320, 0]
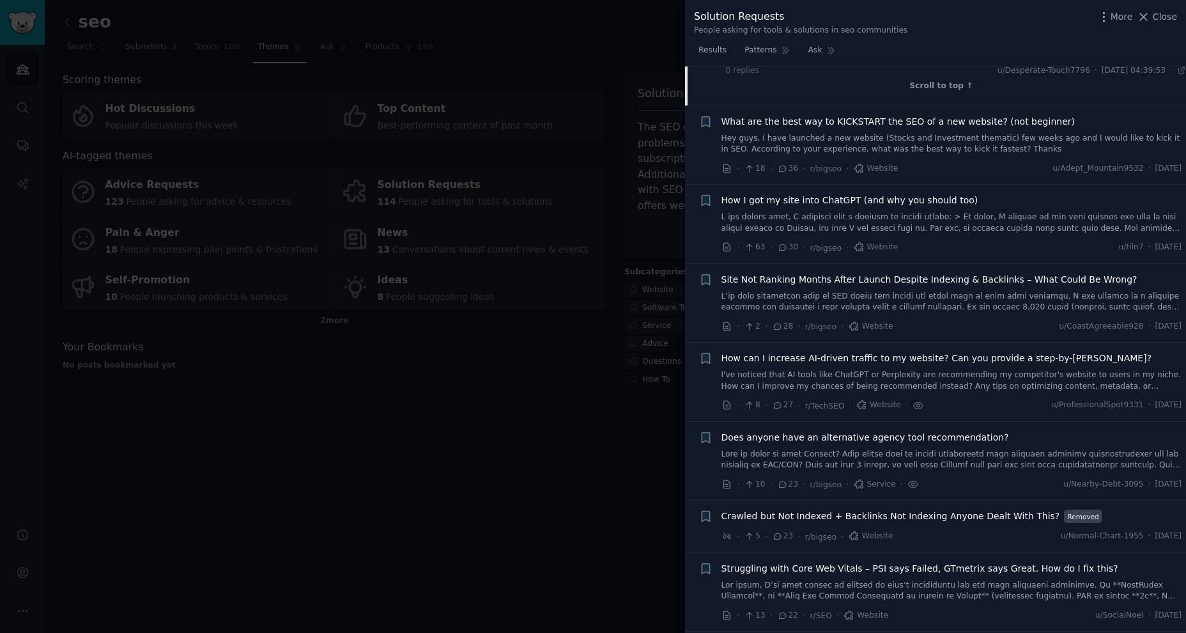
click at [939, 211] on link at bounding box center [951, 222] width 461 height 22
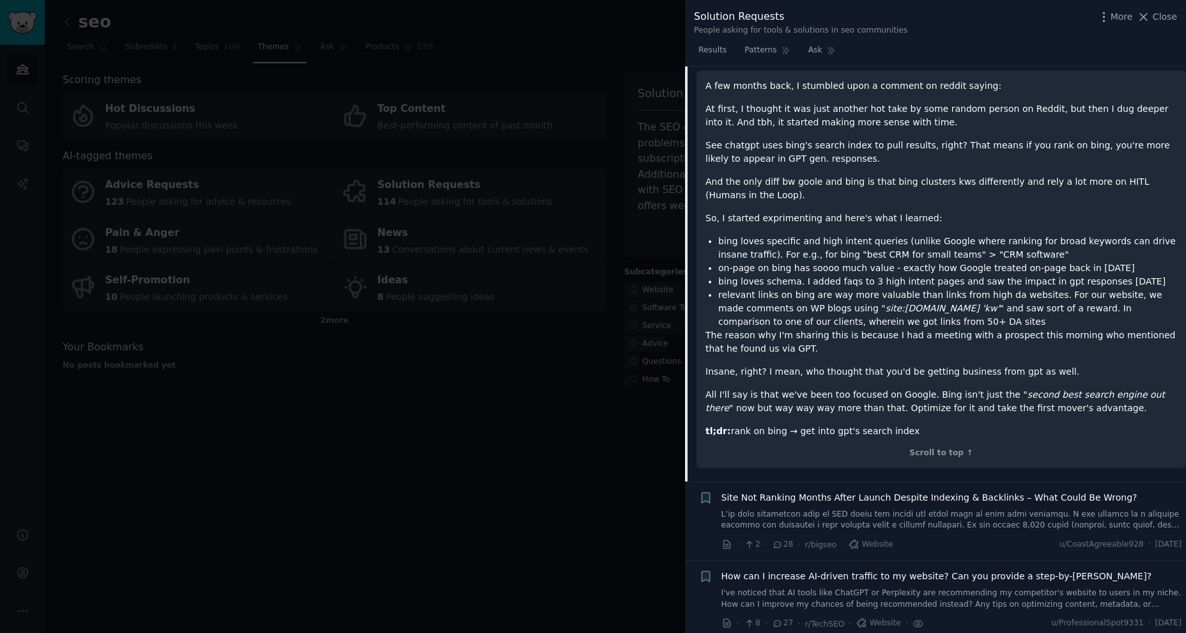
scroll to position [520, 0]
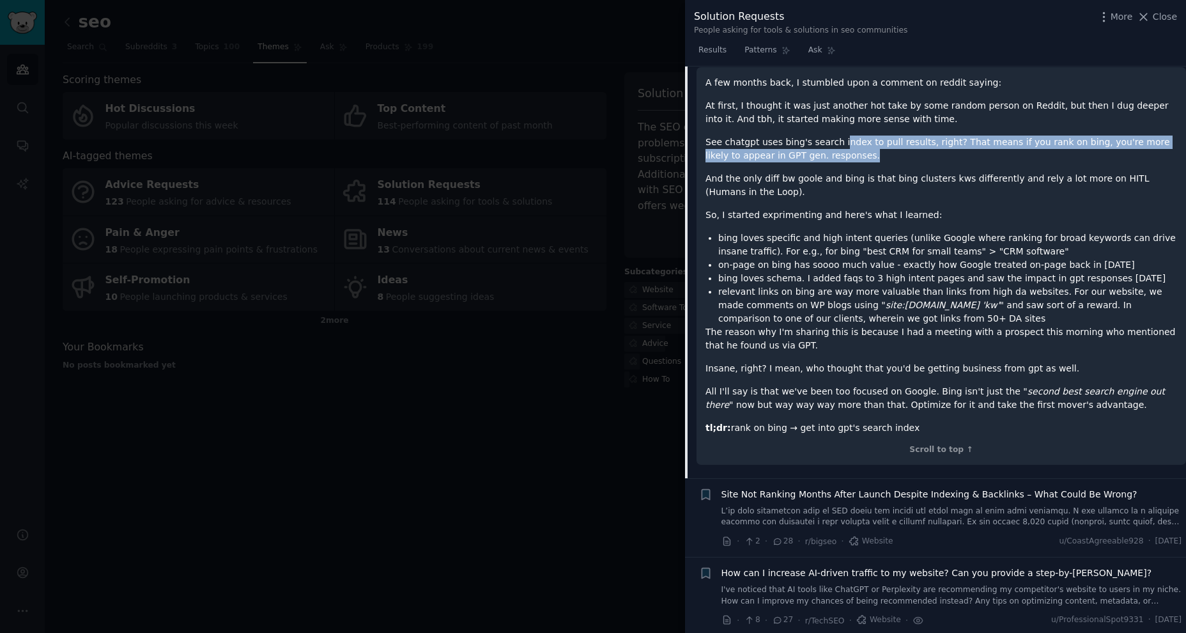
drag, startPoint x: 928, startPoint y: 152, endPoint x: 841, endPoint y: 145, distance: 87.2
click at [841, 145] on p "See chatgpt uses bing's search index to pull results, right? That means if you …" at bounding box center [941, 148] width 472 height 27
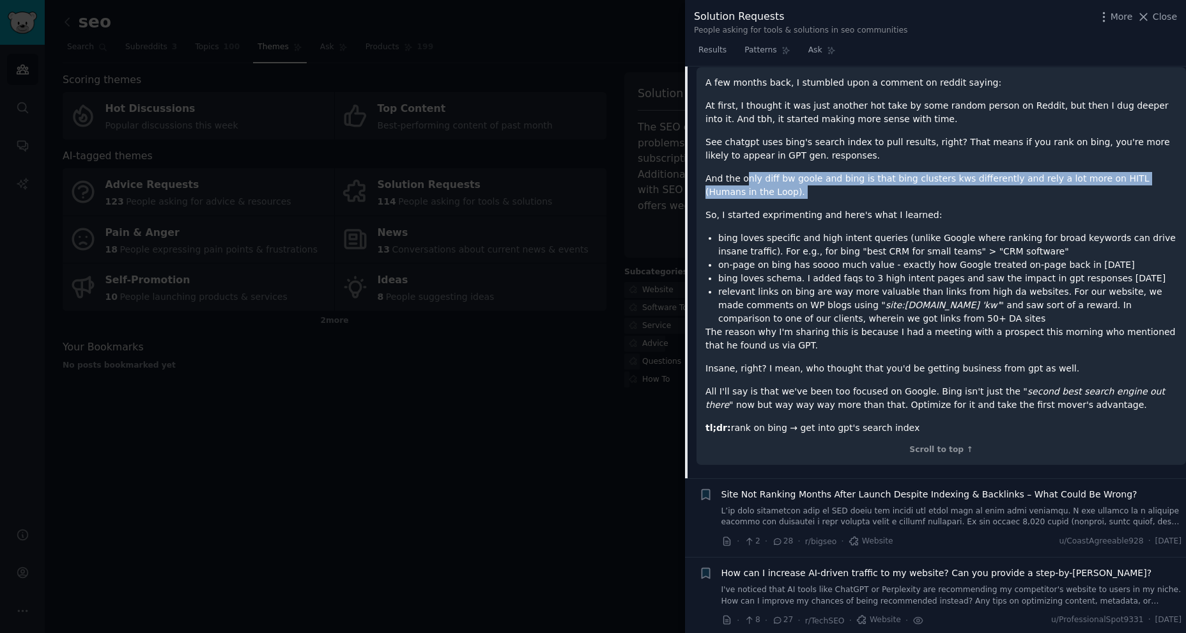
drag, startPoint x: 841, startPoint y: 202, endPoint x: 746, endPoint y: 183, distance: 97.1
click at [746, 183] on div "A few months back, I stumbled upon a comment on reddit saying: At first, I thou…" at bounding box center [941, 255] width 472 height 358
click at [926, 266] on li "on-page on bing has soooo much value - exactly how Google treated on-page back …" at bounding box center [947, 264] width 459 height 13
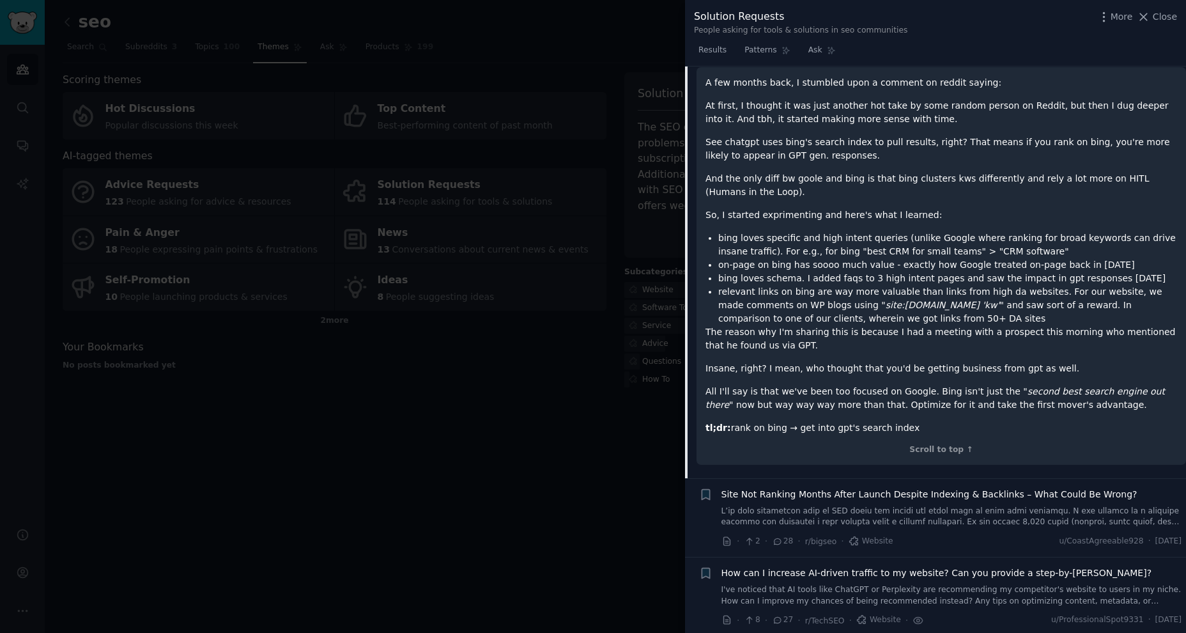
click at [926, 266] on li "on-page on bing has soooo much value - exactly how Google treated on-page back …" at bounding box center [947, 264] width 459 height 13
click at [930, 279] on li "bing loves schema. I added faqs to 3 high intent pages and saw the impact in gp…" at bounding box center [947, 278] width 459 height 13
click at [955, 284] on li "bing loves schema. I added faqs to 3 high intent pages and saw the impact in gp…" at bounding box center [947, 278] width 459 height 13
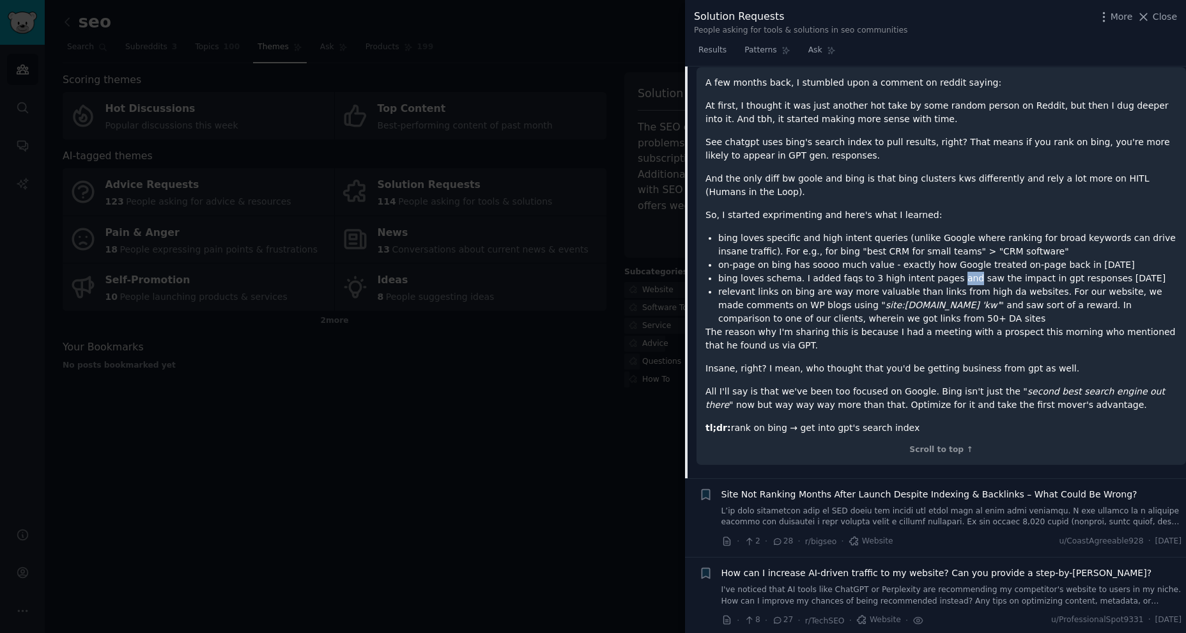
click at [956, 292] on li "relevant links on bing are way more valuable than links from high da websites. …" at bounding box center [947, 305] width 459 height 40
click at [971, 296] on li "relevant links on bing are way more valuable than links from high da websites. …" at bounding box center [947, 305] width 459 height 40
click at [951, 296] on li "relevant links on bing are way more valuable than links from high da websites. …" at bounding box center [947, 305] width 459 height 40
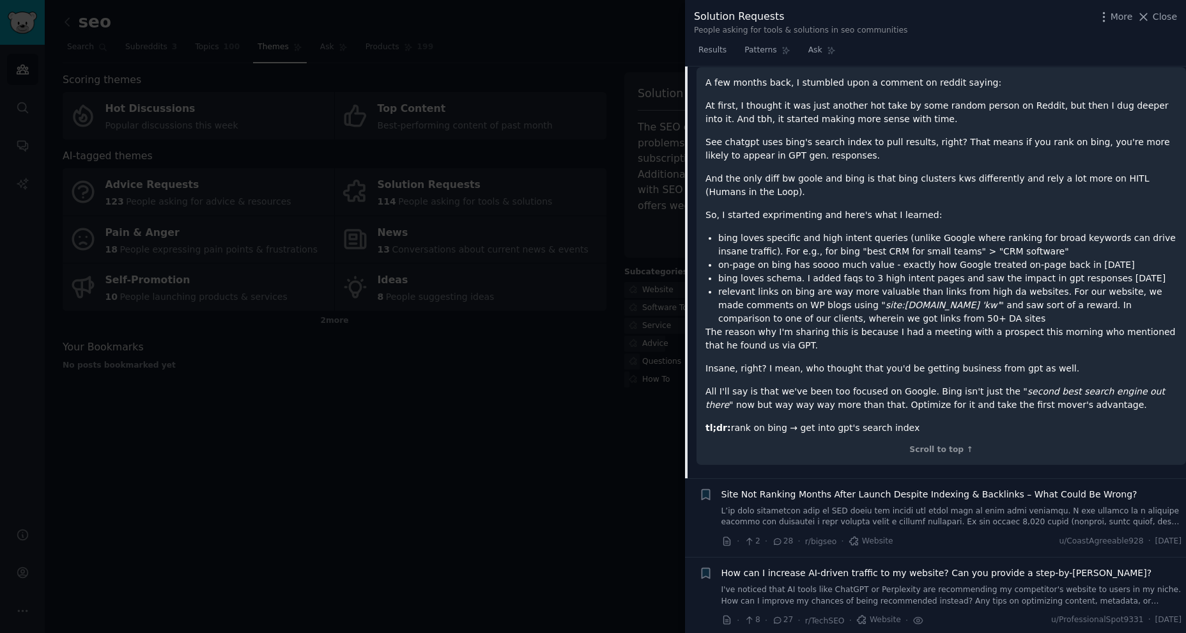
click at [951, 296] on li "relevant links on bing are way more valuable than links from high da websites. …" at bounding box center [947, 305] width 459 height 40
click at [960, 307] on li "relevant links on bing are way more valuable than links from high da websites. …" at bounding box center [947, 305] width 459 height 40
click at [971, 304] on li "relevant links on bing are way more valuable than links from high da websites. …" at bounding box center [947, 305] width 459 height 40
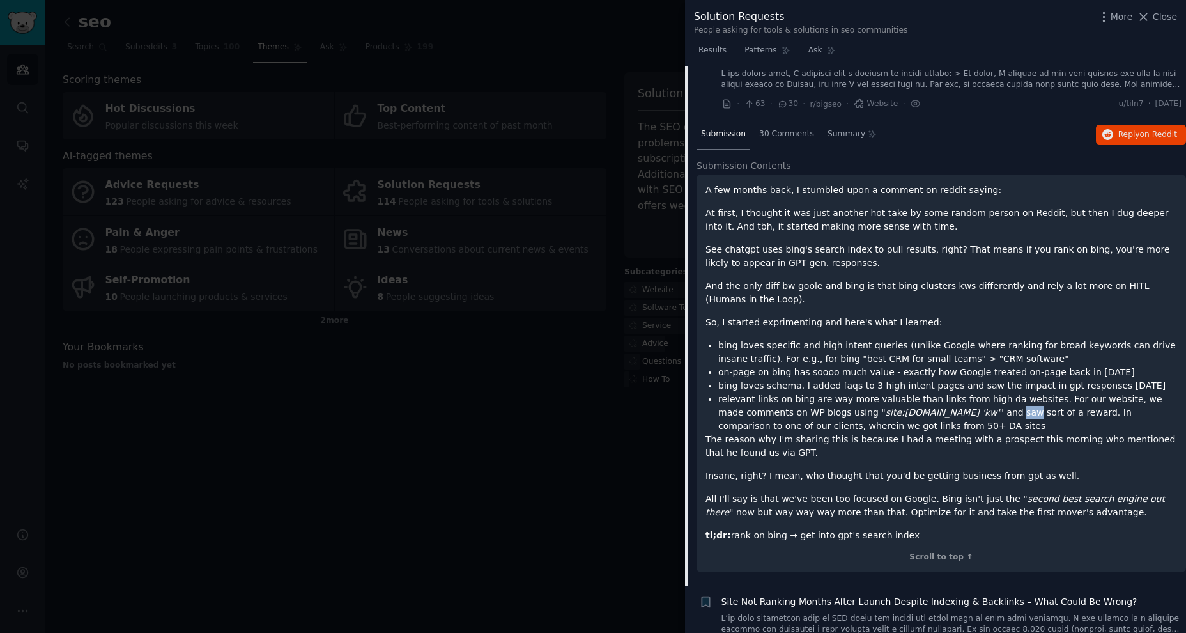
scroll to position [409, 0]
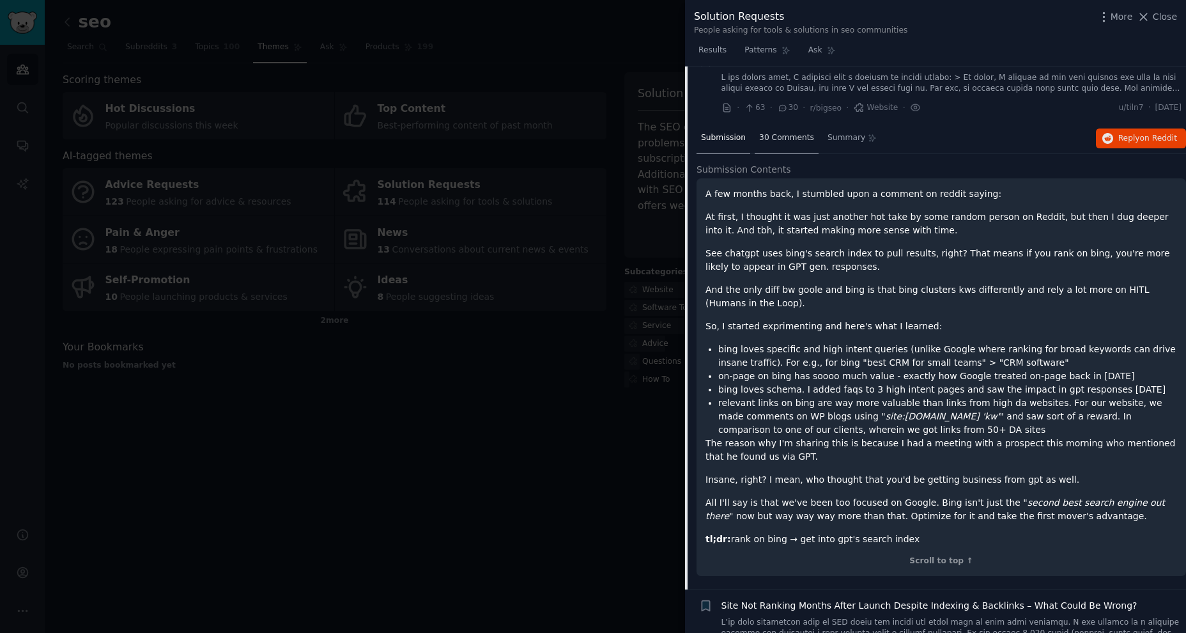
click at [783, 136] on span "30 Comments" at bounding box center [786, 138] width 55 height 12
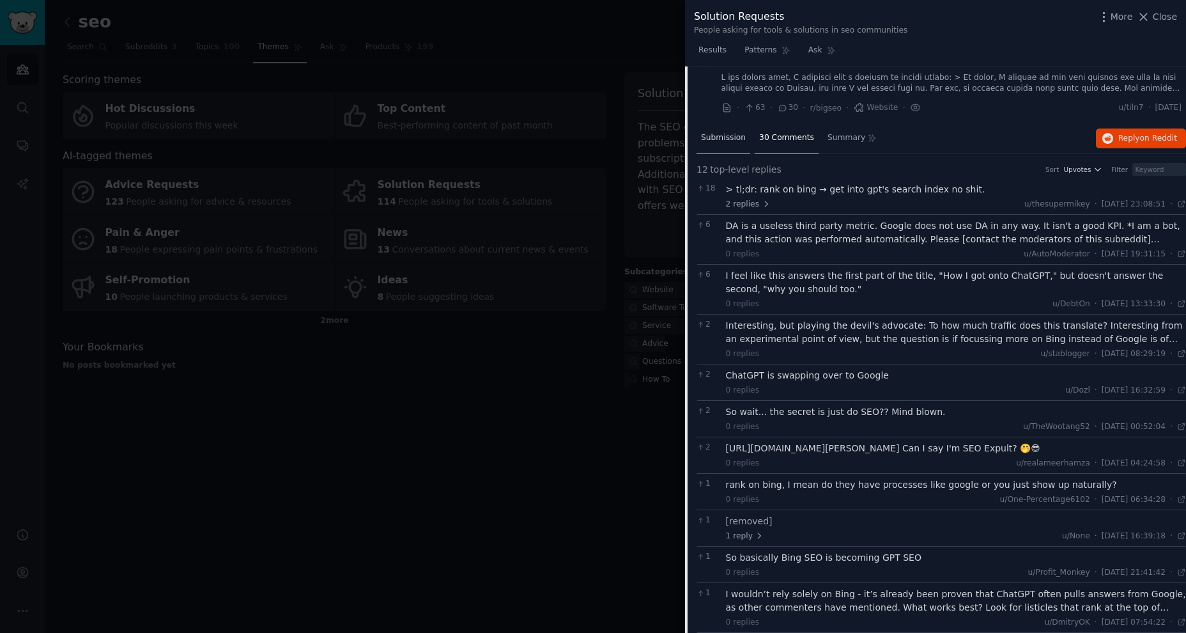
click at [713, 132] on span "Submission" at bounding box center [723, 138] width 45 height 12
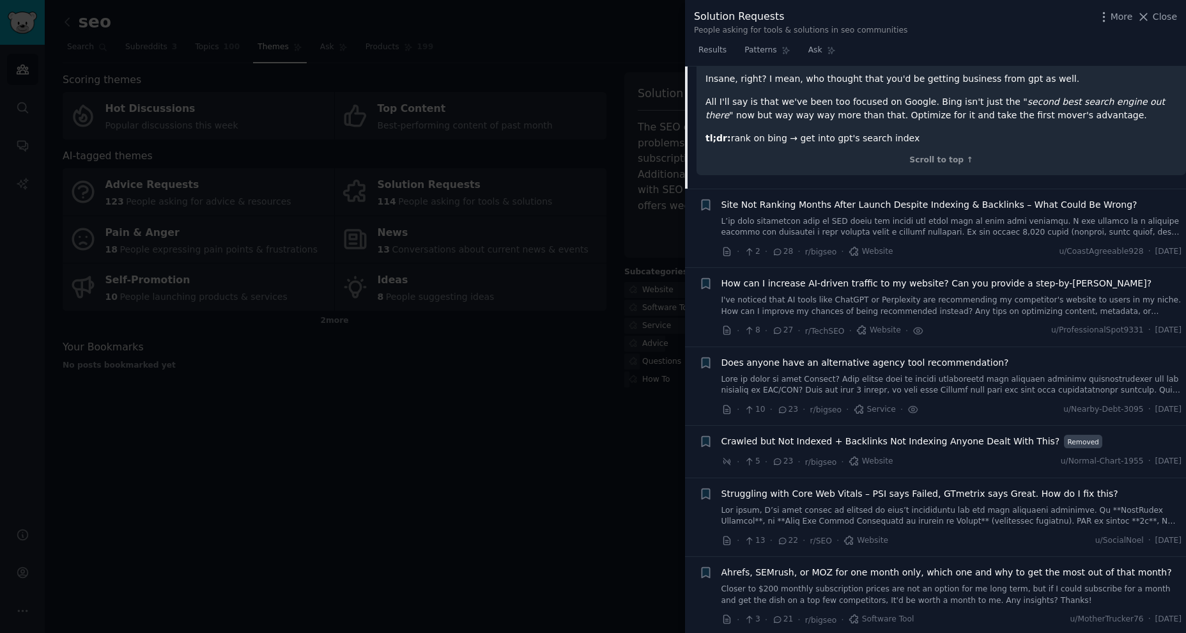
scroll to position [827, 0]
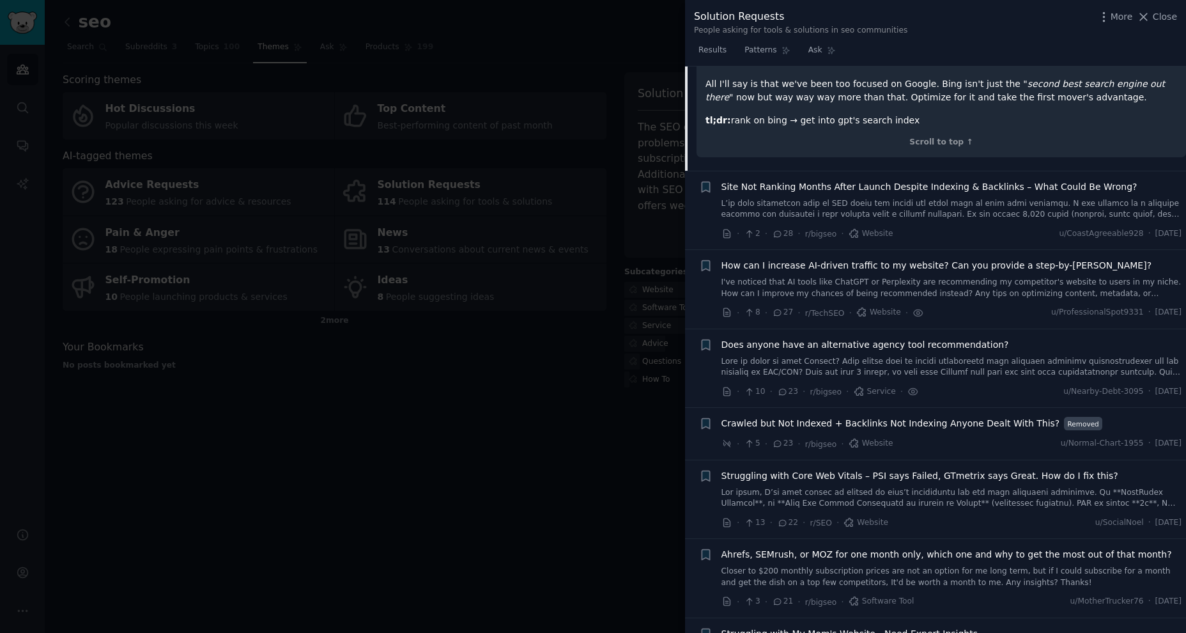
click at [938, 273] on div "How can I increase AI-driven traffic to my website? Can you provide a step-by-s…" at bounding box center [951, 279] width 461 height 40
click at [932, 289] on link "I've noticed that AI tools like ChatGPT or Perplexity are recommending my compe…" at bounding box center [951, 288] width 461 height 22
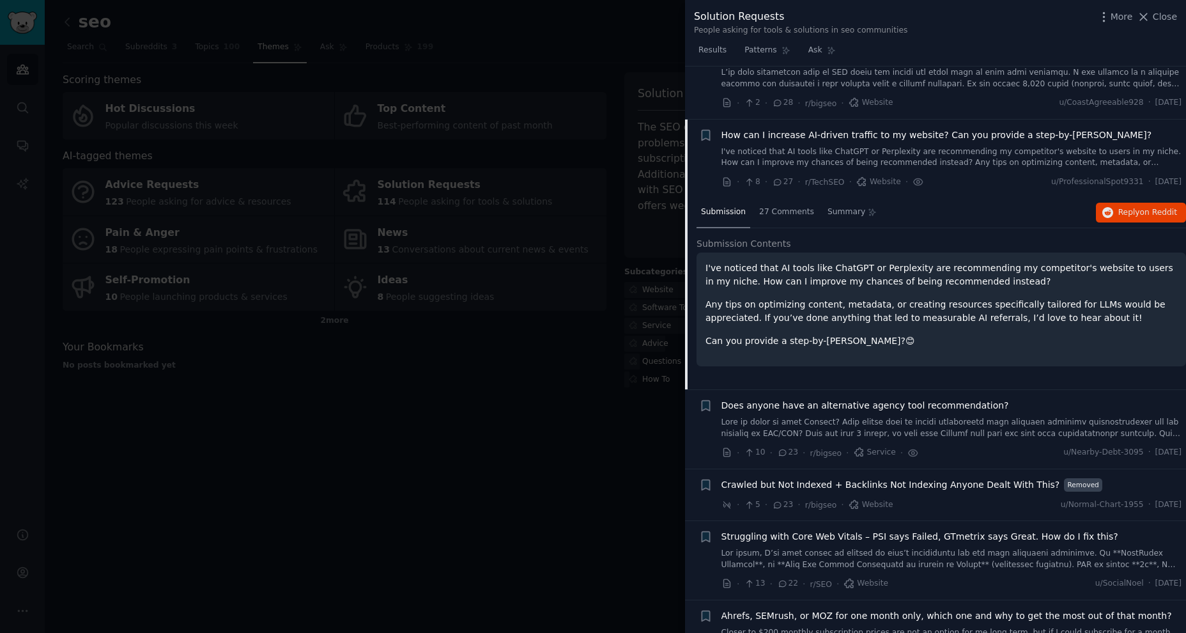
scroll to position [491, 0]
click at [774, 212] on span "27 Comments" at bounding box center [786, 214] width 55 height 12
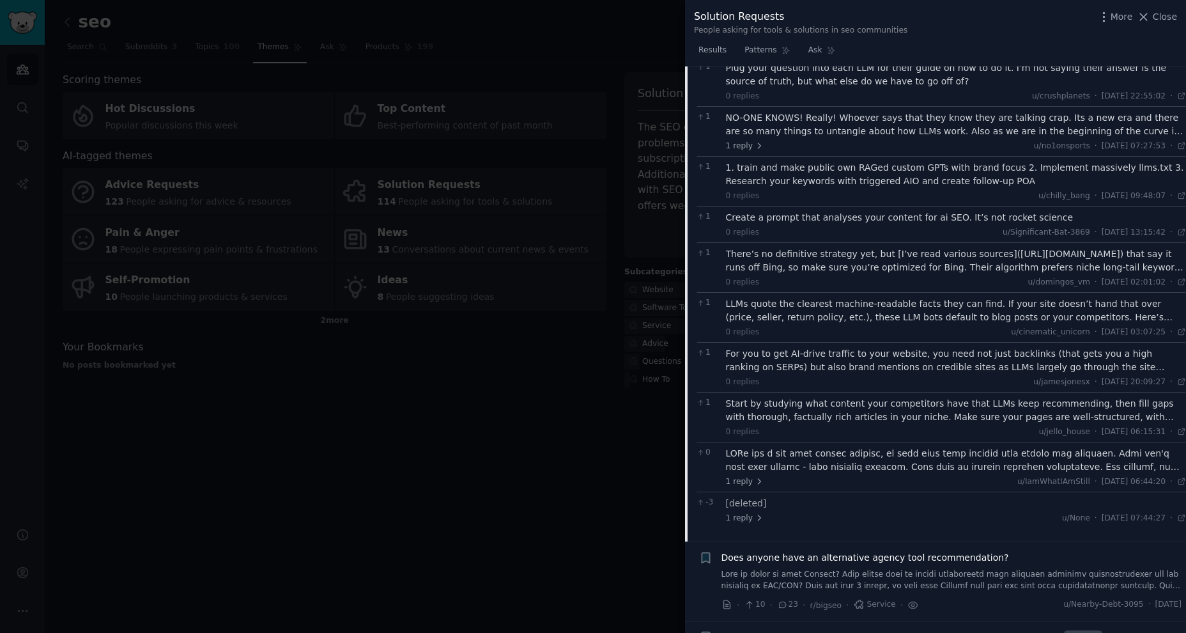
scroll to position [878, 0]
click at [902, 267] on div "There’s no definitive strategy yet, but [I’ve read various sources]([URL][DOMAI…" at bounding box center [956, 256] width 461 height 27
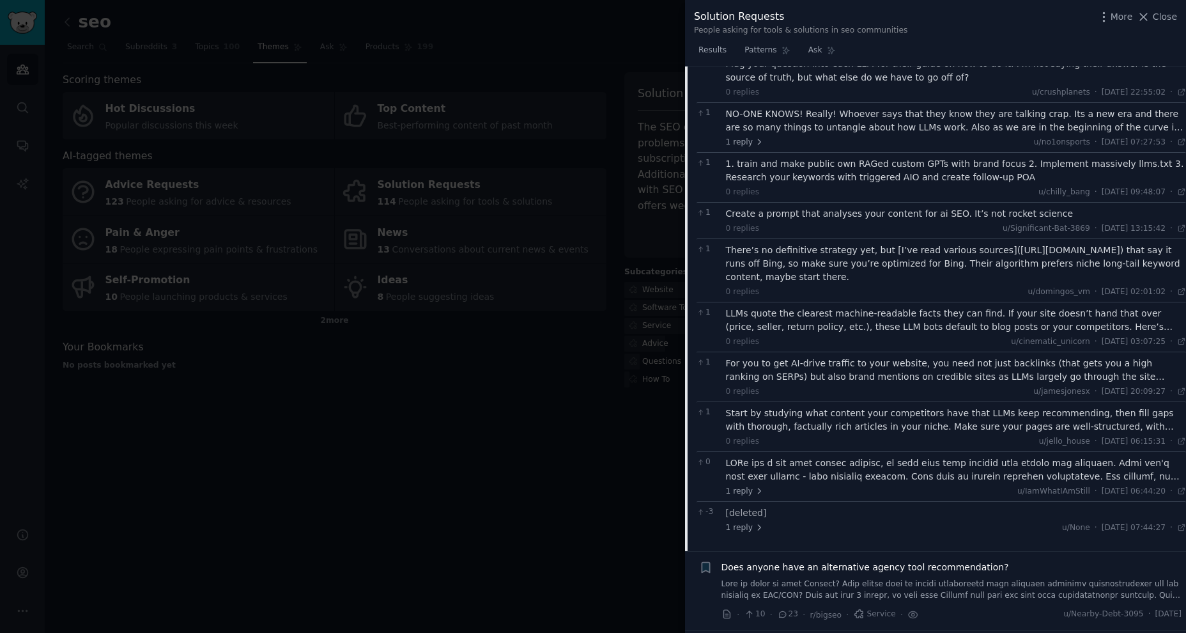
click at [886, 326] on div "LLMs quote the clearest machine-readable facts they can find. If your site does…" at bounding box center [956, 320] width 461 height 27
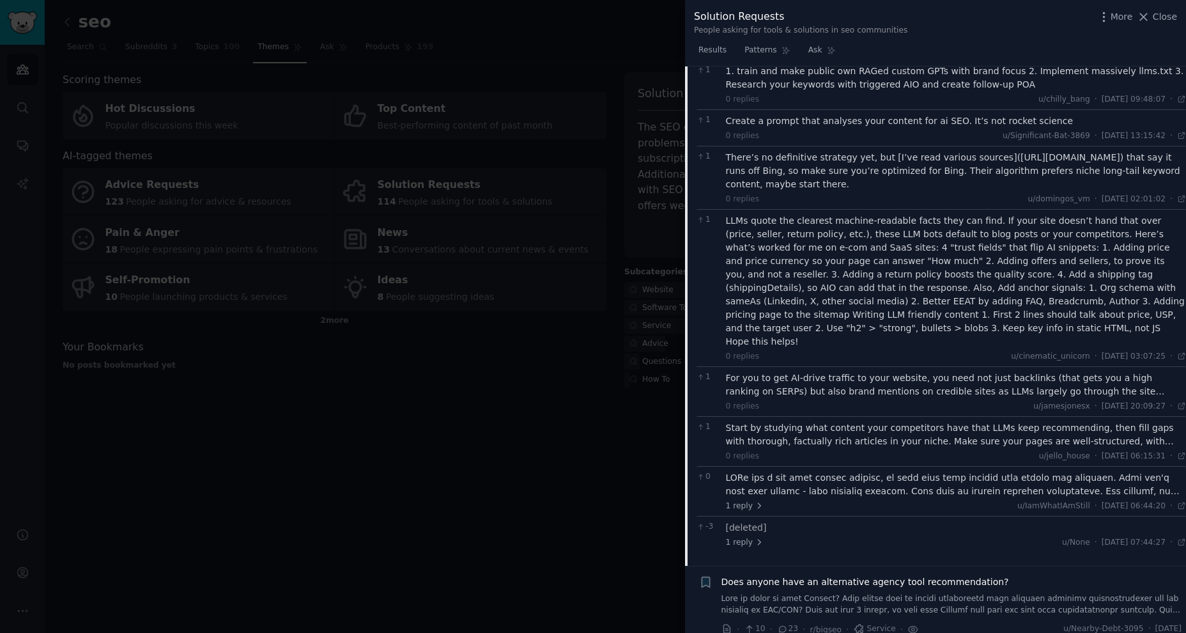
scroll to position [972, 0]
click at [878, 372] on div "For you to get AI-drive traffic to your website, you need not just backlinks (t…" at bounding box center [956, 382] width 461 height 27
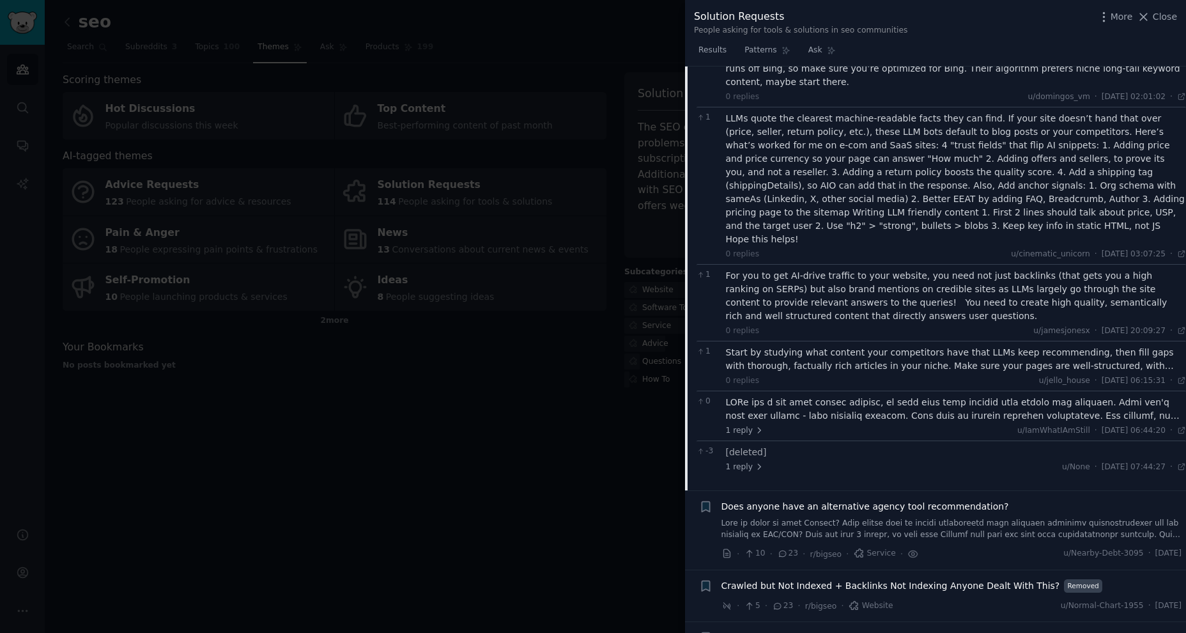
scroll to position [1078, 0]
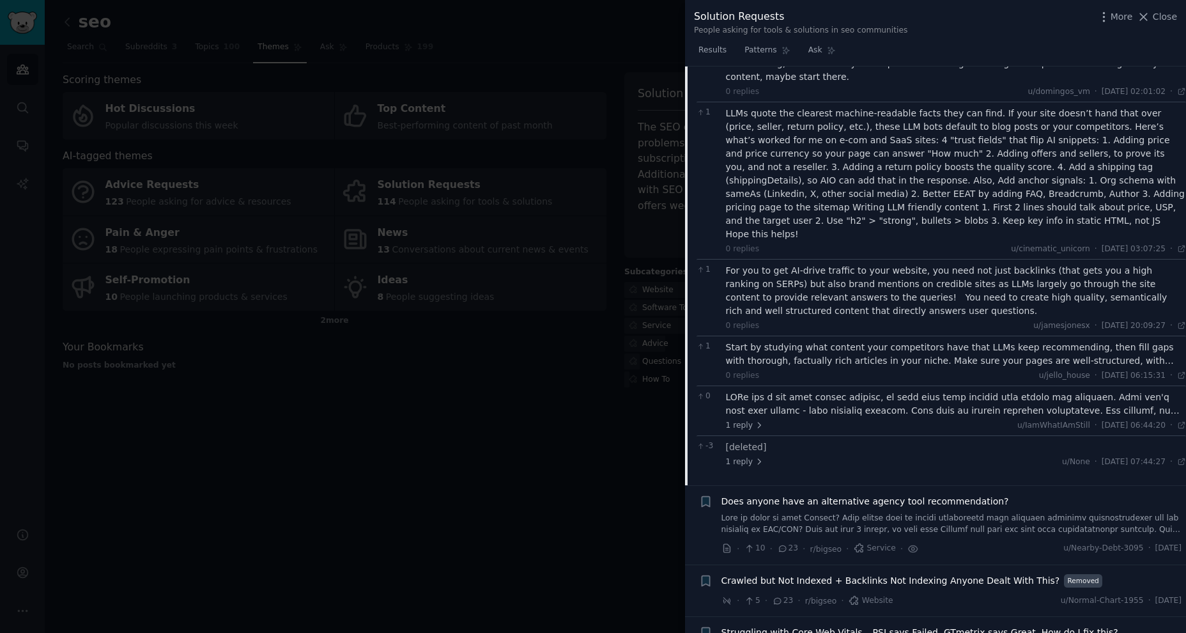
click at [905, 348] on div "Start by studying what content your competitors have that LLMs keep recommendin…" at bounding box center [956, 354] width 461 height 27
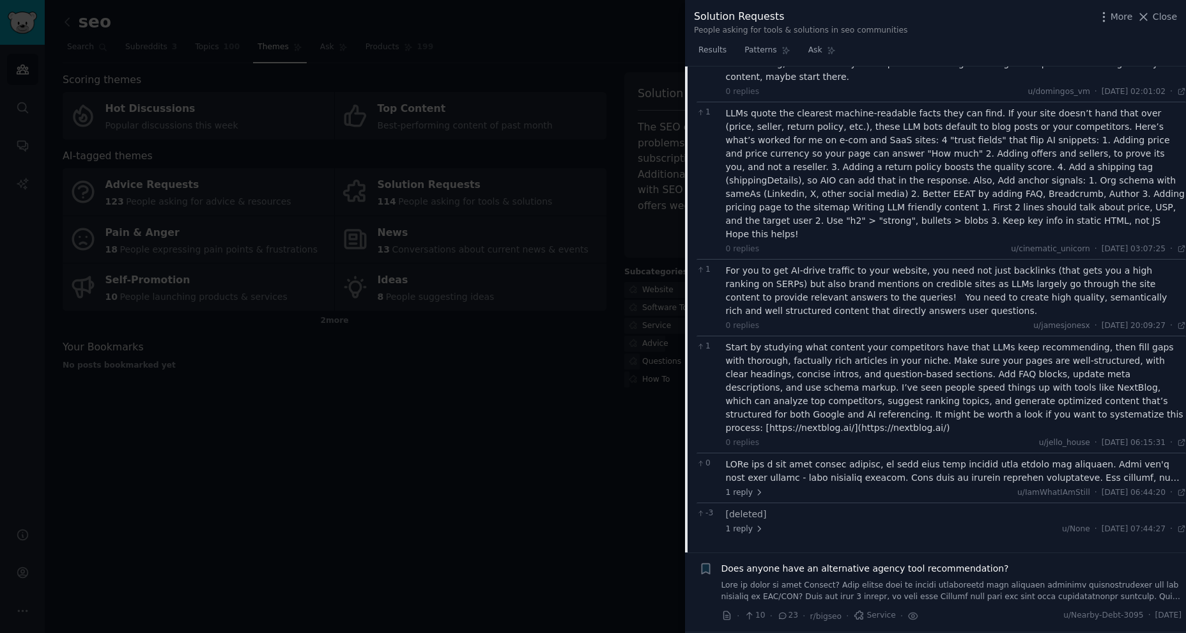
click at [852, 457] on div at bounding box center [956, 470] width 461 height 27
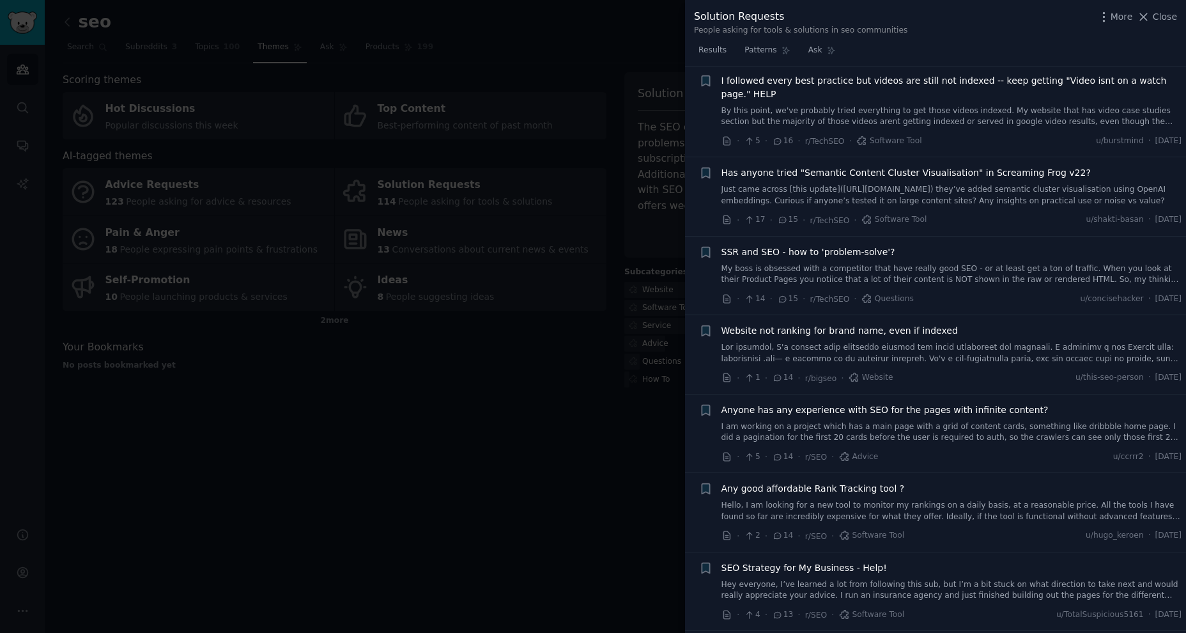
scroll to position [2724, 0]
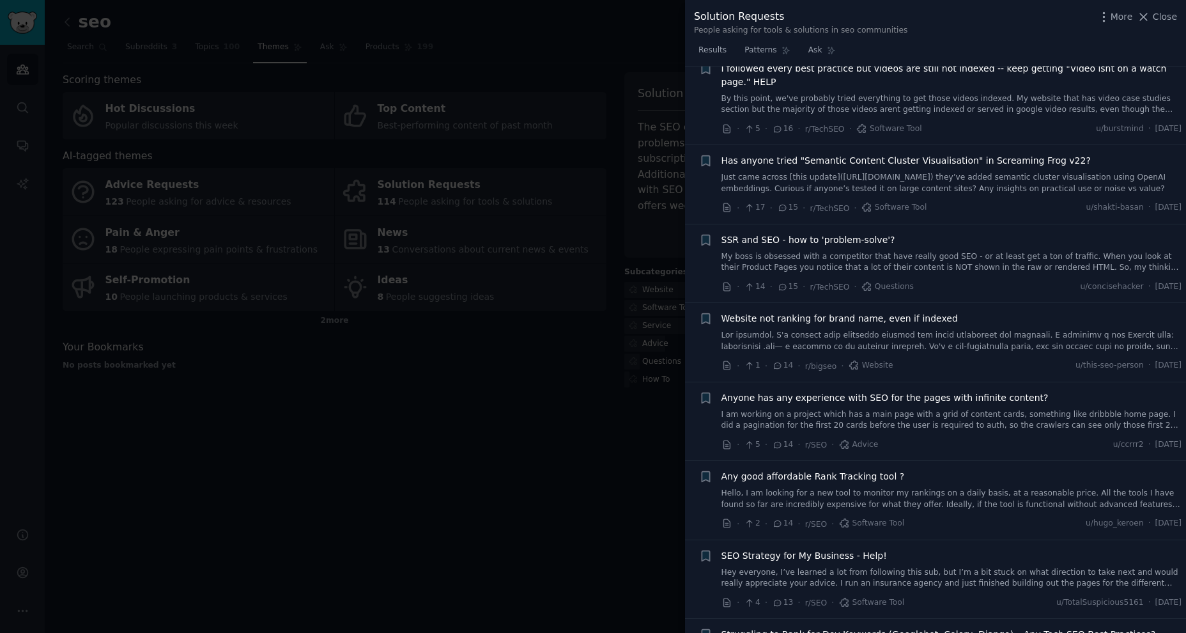
click at [948, 251] on link "My boss is obsessed with a competitor that have really good SEO - or at least g…" at bounding box center [951, 262] width 461 height 22
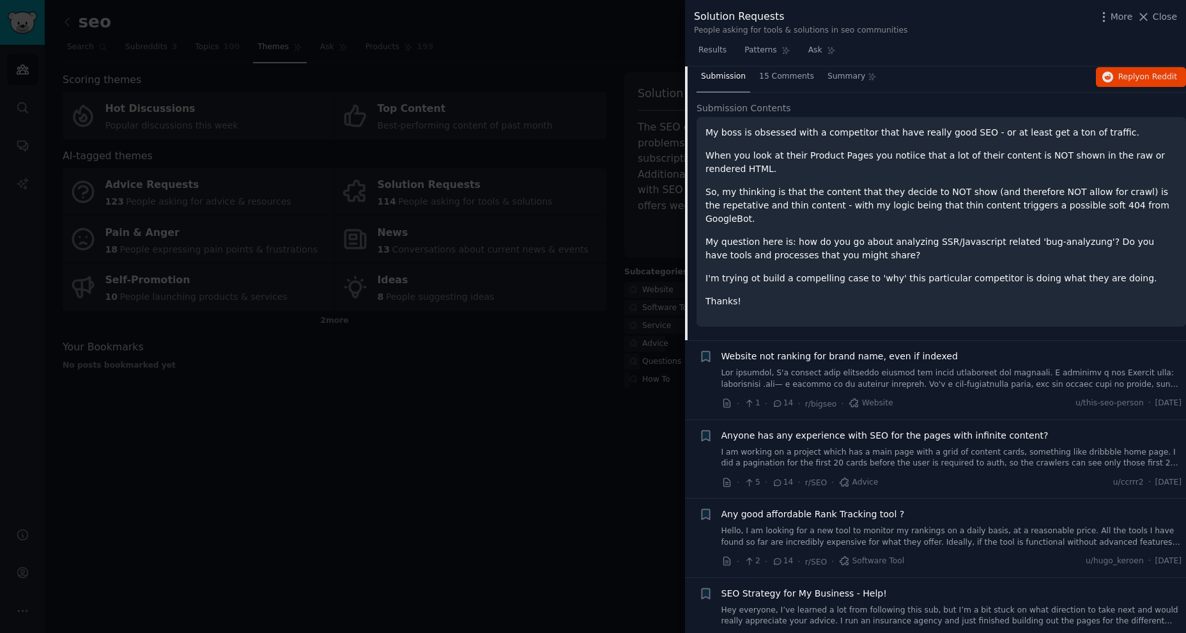
scroll to position [1833, 0]
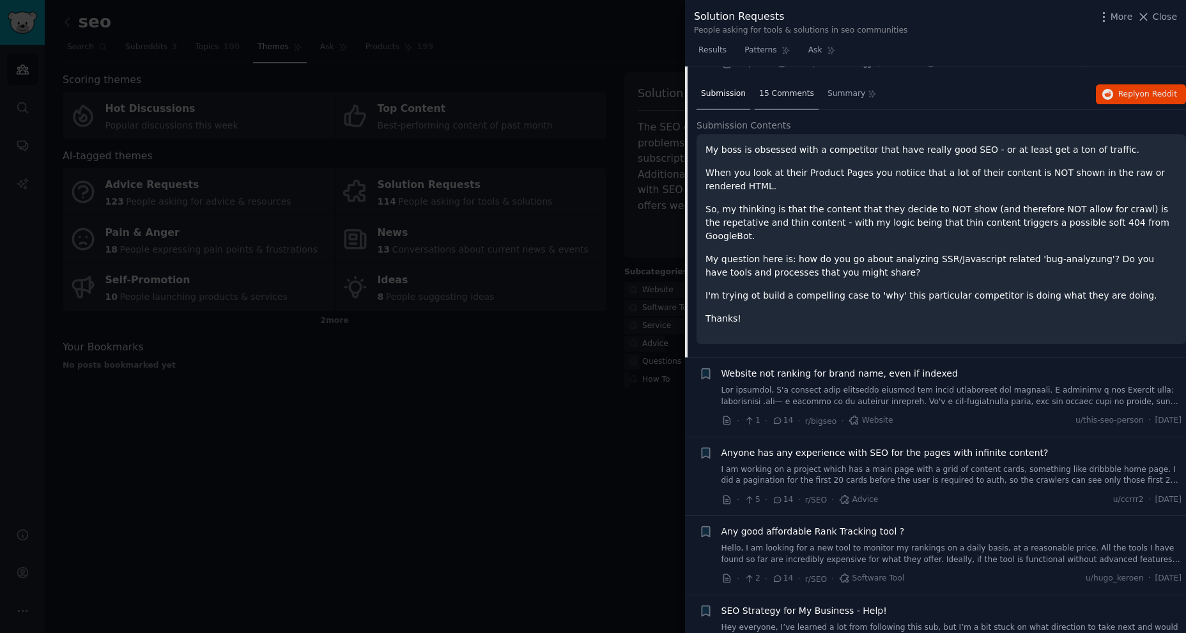
click at [778, 98] on span "15 Comments" at bounding box center [786, 94] width 55 height 12
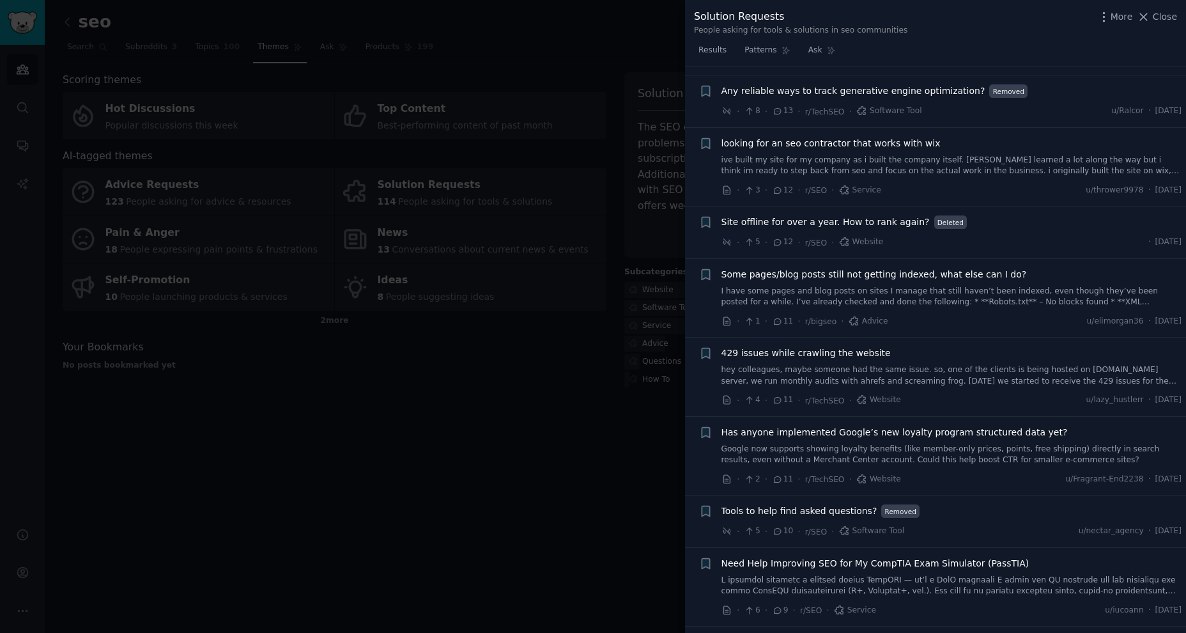
scroll to position [2906, 0]
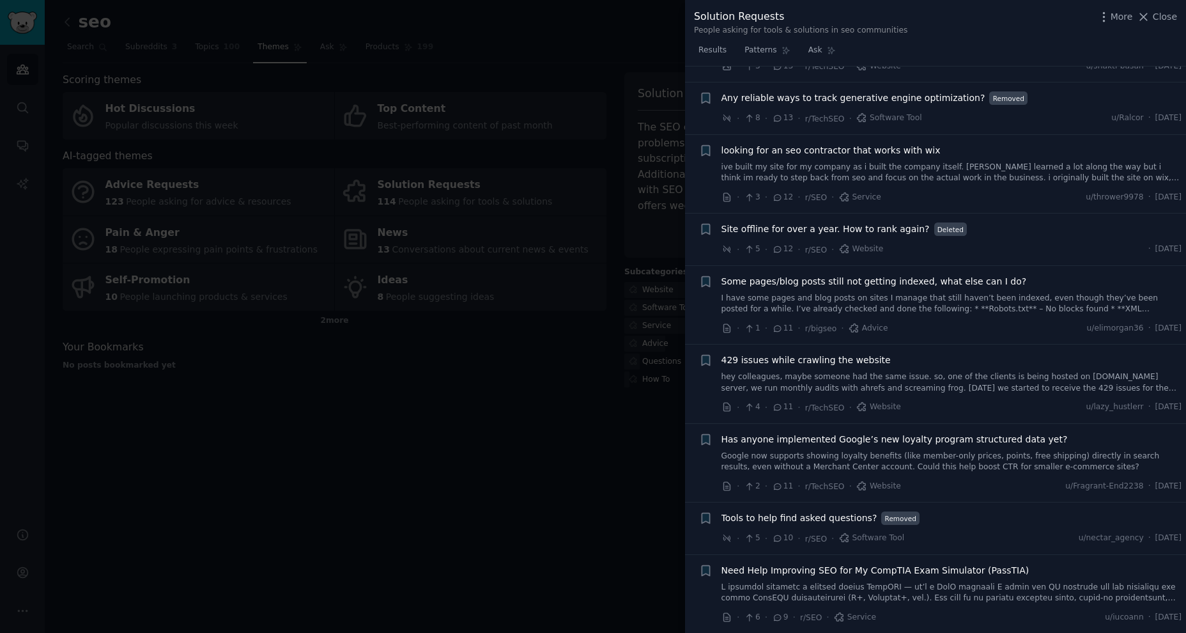
click at [935, 105] on span "Any reliable ways to track generative engine optimization?" at bounding box center [853, 97] width 264 height 13
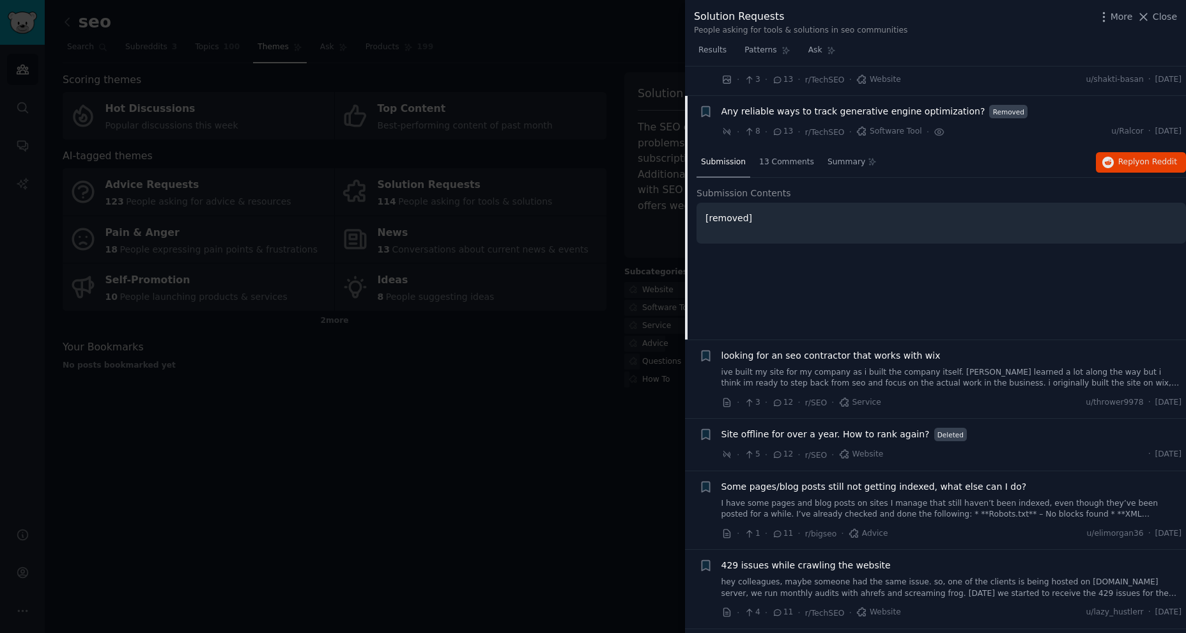
scroll to position [2321, 0]
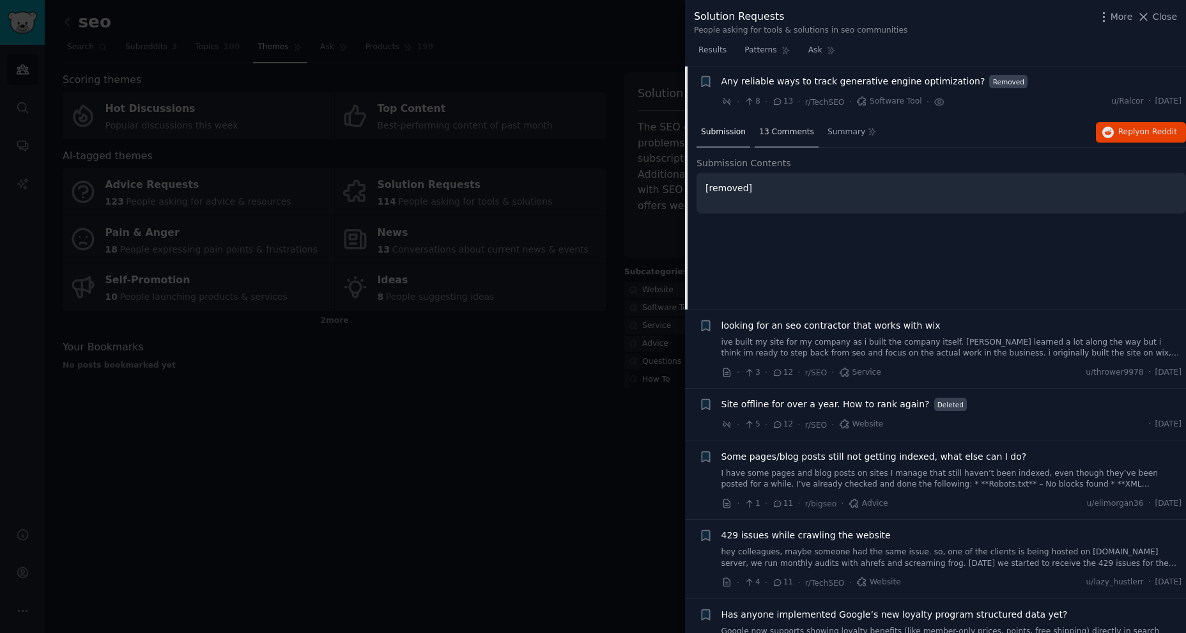
click at [788, 127] on span "13 Comments" at bounding box center [786, 133] width 55 height 12
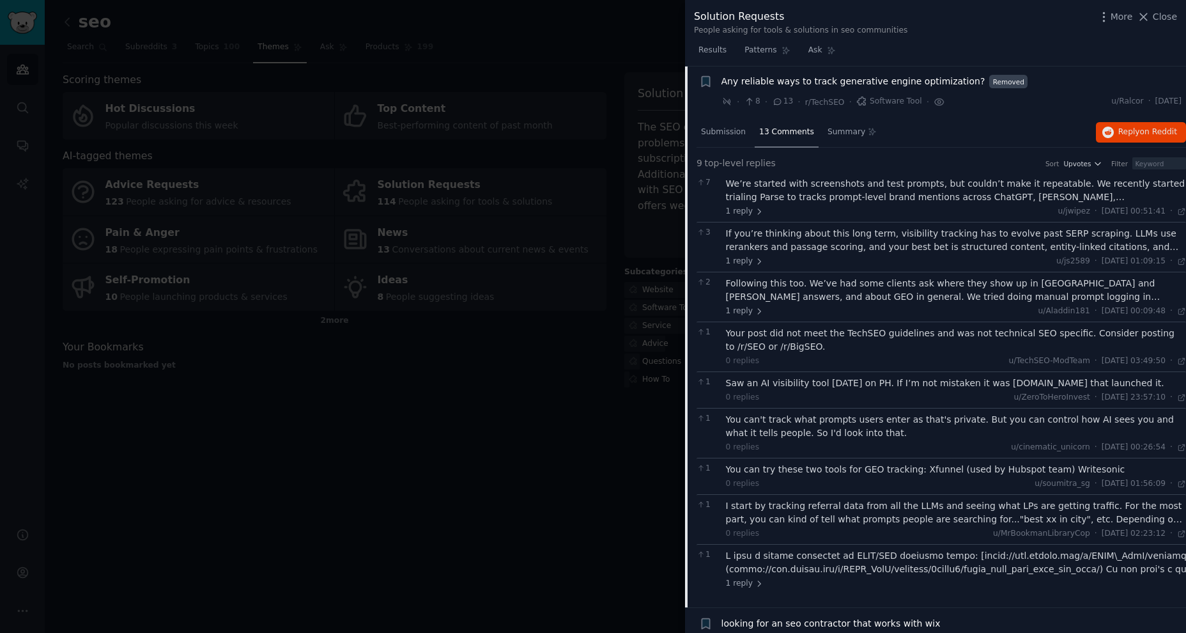
click at [912, 196] on div "We’re started with screenshots and test prompts, but couldn’t make it repeatabl…" at bounding box center [956, 190] width 461 height 27
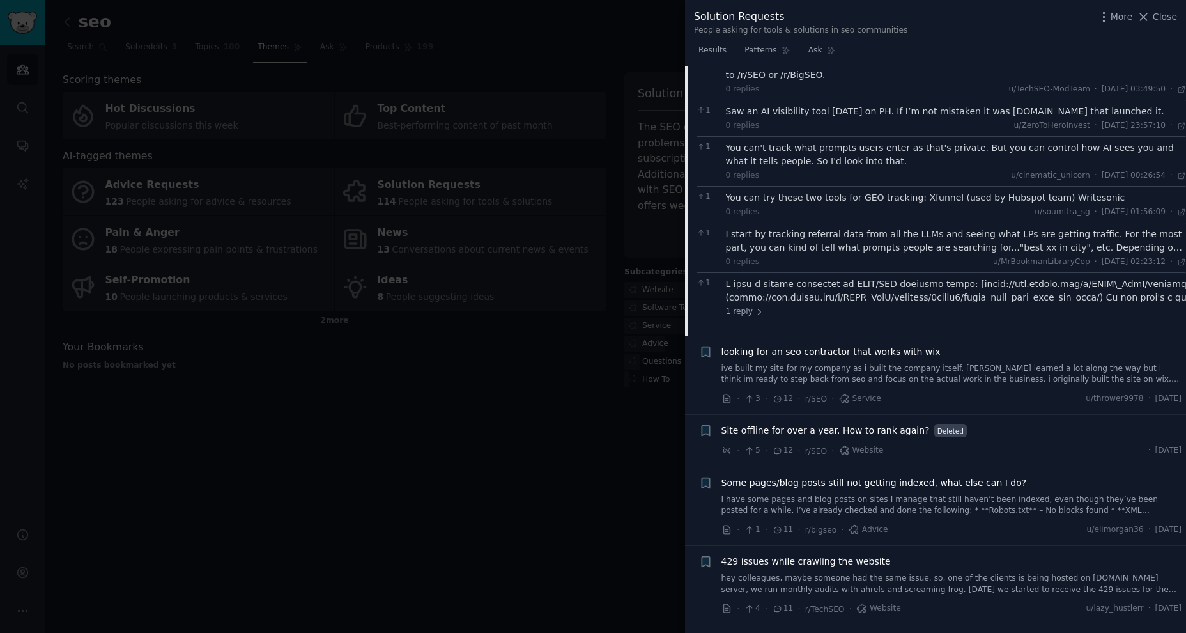
scroll to position [2673, 0]
click at [875, 278] on div at bounding box center [1178, 290] width 905 height 27
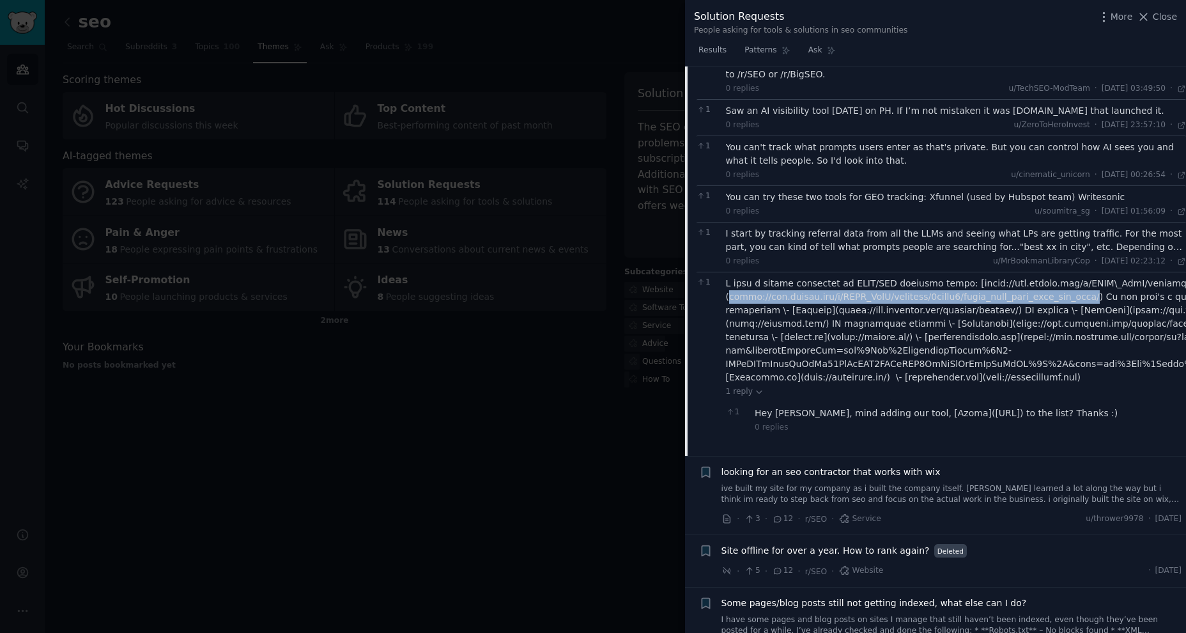
drag, startPoint x: 731, startPoint y: 286, endPoint x: 1102, endPoint y: 286, distance: 371.2
click at [1102, 286] on div at bounding box center [1178, 330] width 905 height 107
copy div "https://www.reddit.com/r/LLMO_SaaS/comments/1lcuqh2/whats_your_goto_llmo_geo_to…"
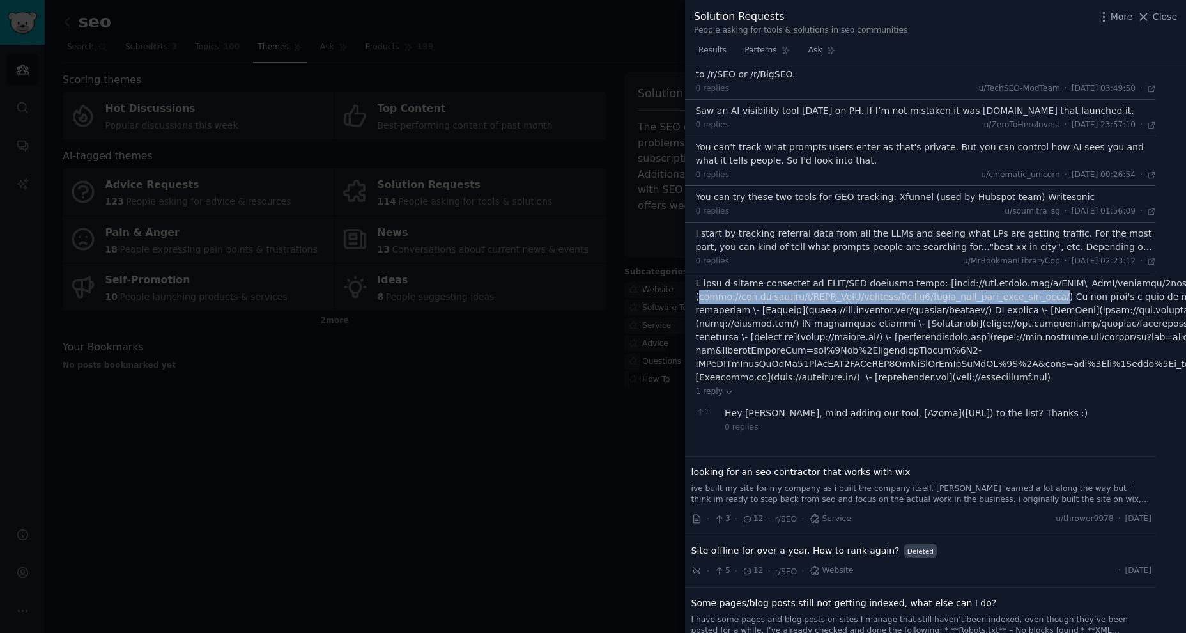
scroll to position [2673, 56]
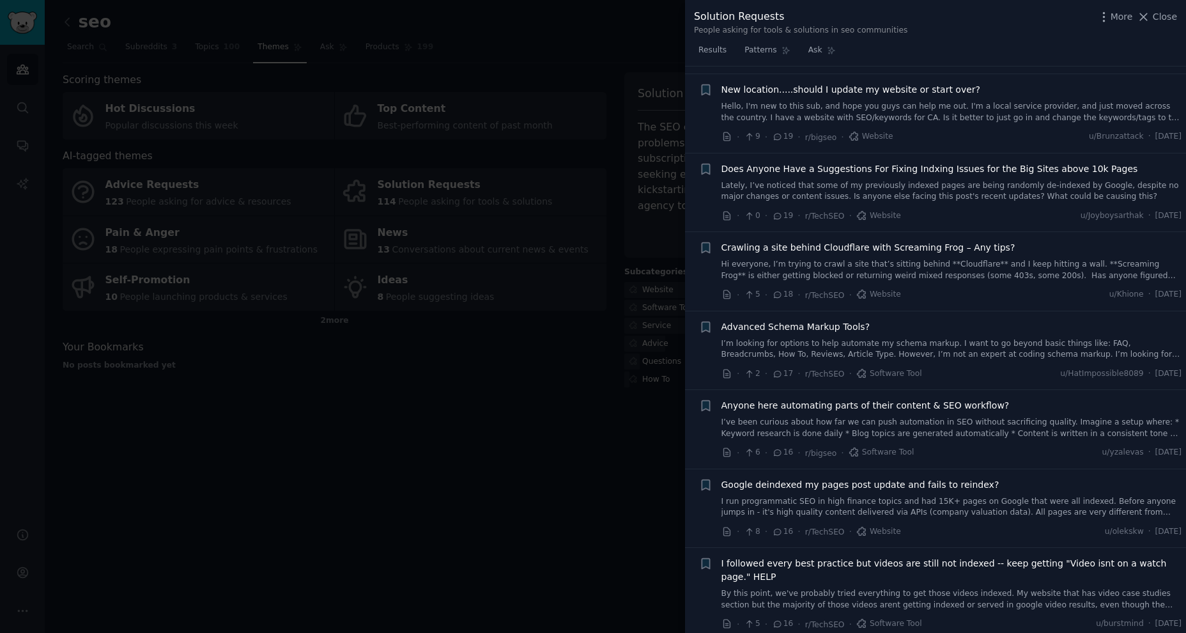
scroll to position [1465, 0]
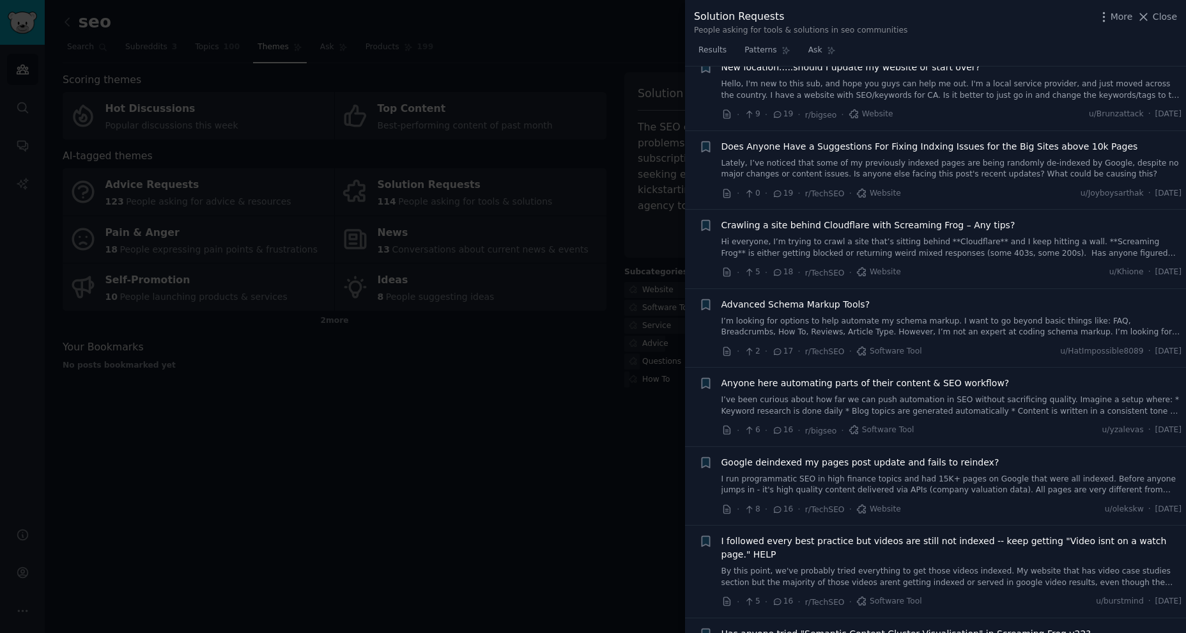
click at [596, 449] on div at bounding box center [593, 316] width 1186 height 633
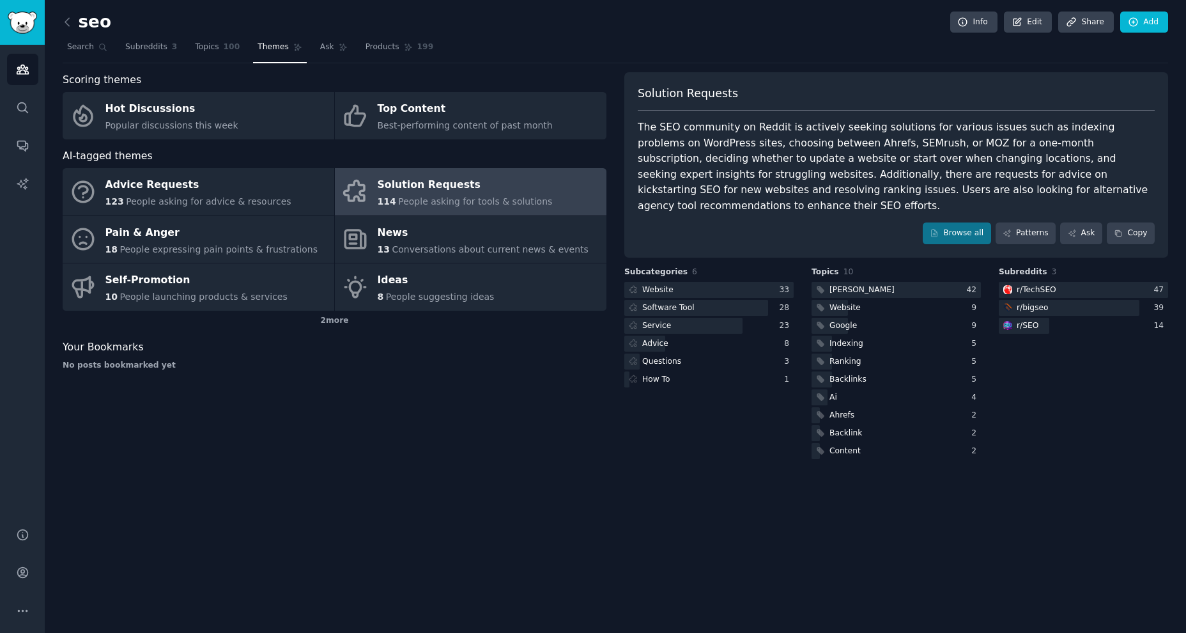
click at [342, 415] on div "Scoring themes Hot Discussions Popular discussions this week Top Content Best-p…" at bounding box center [335, 266] width 544 height 389
click at [935, 224] on link "Browse all" at bounding box center [957, 233] width 68 height 22
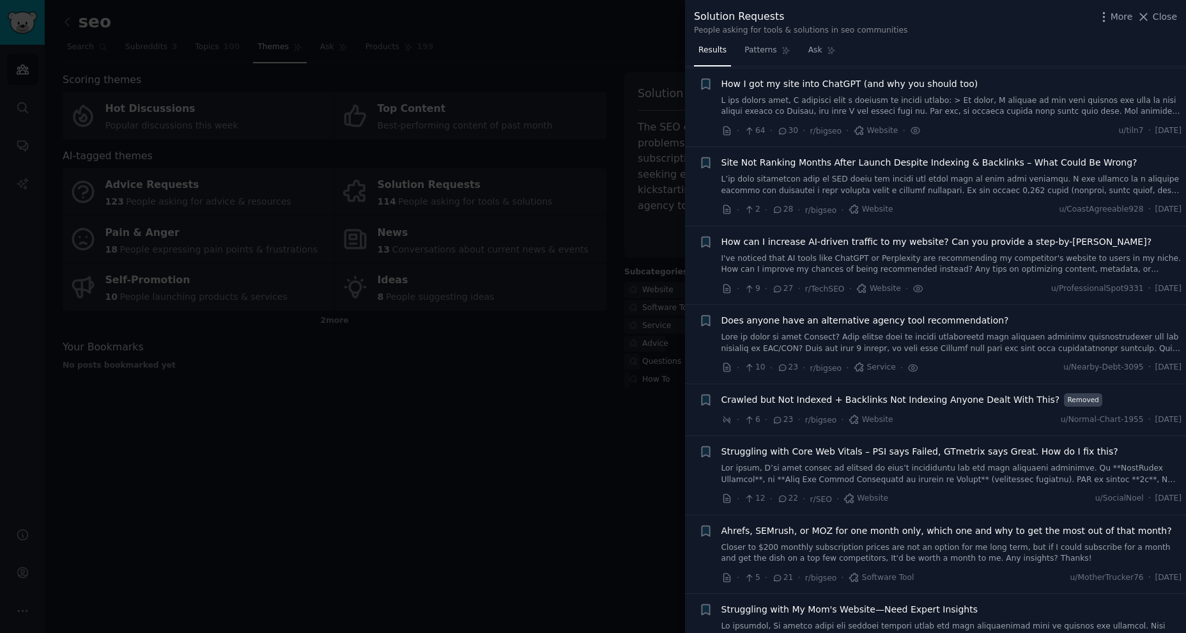
click at [980, 260] on link "I've noticed that AI tools like ChatGPT or Perplexity are recommending my compe…" at bounding box center [951, 264] width 461 height 22
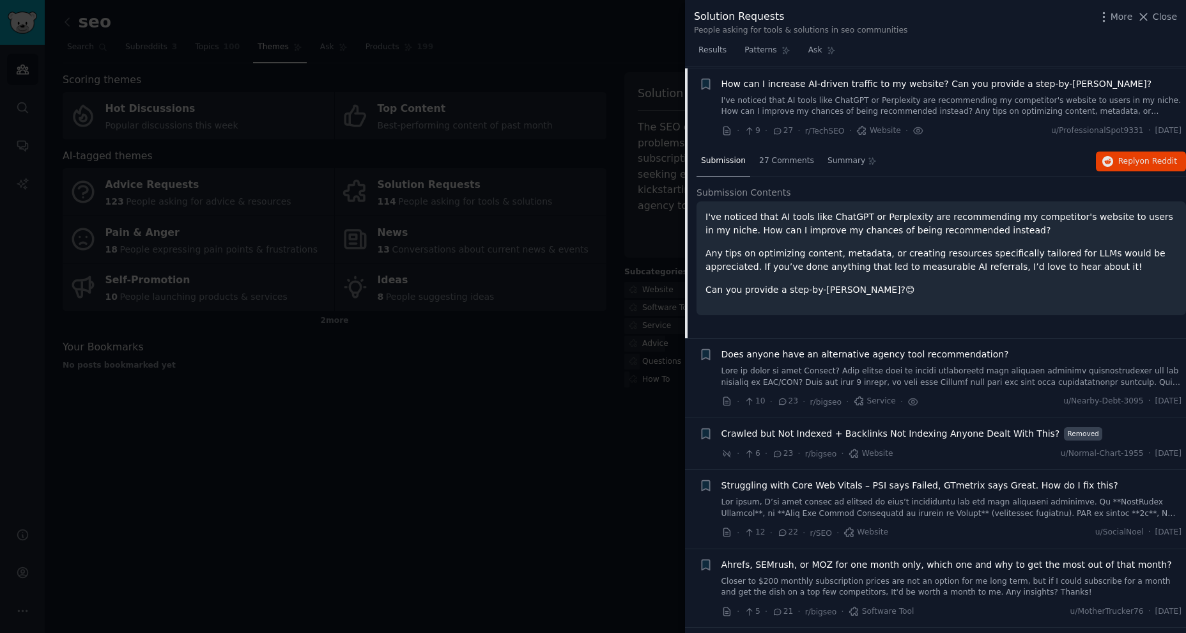
scroll to position [546, 0]
click at [768, 163] on span "27 Comments" at bounding box center [786, 159] width 55 height 12
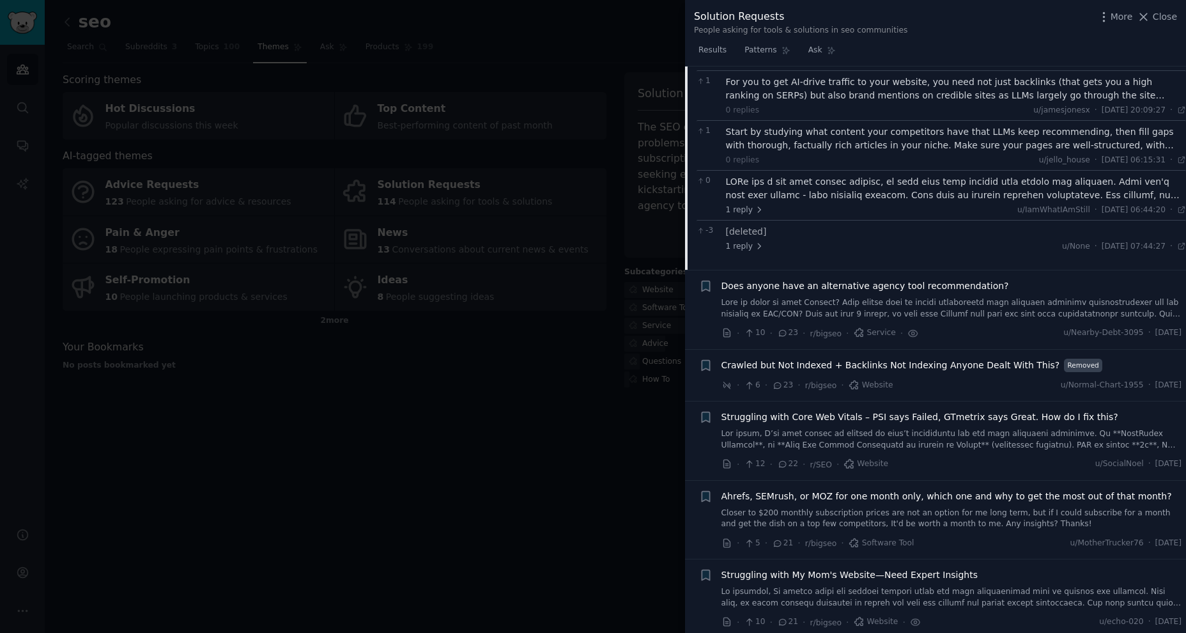
scroll to position [1148, 0]
click at [884, 298] on link at bounding box center [951, 306] width 461 height 22
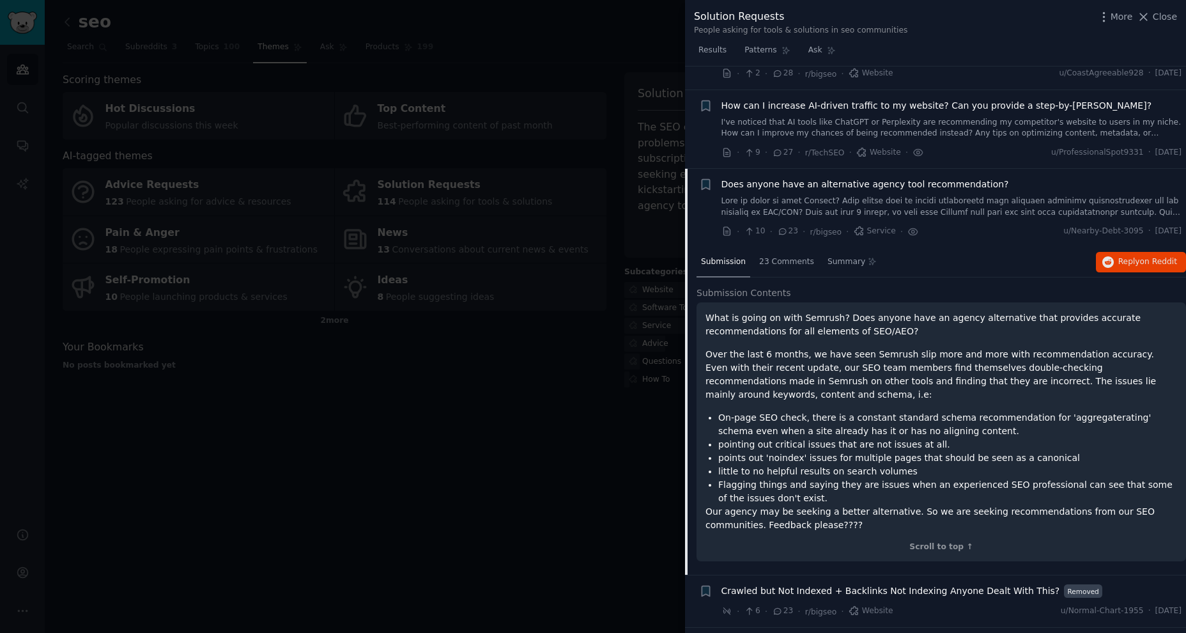
scroll to position [518, 0]
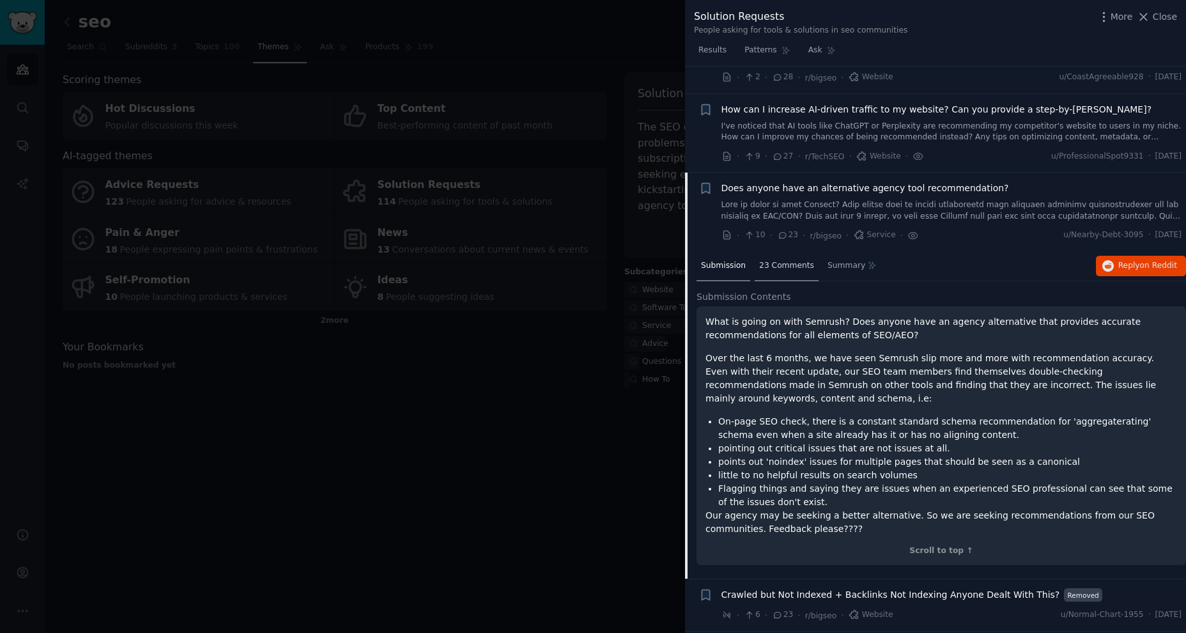
click at [806, 264] on span "23 Comments" at bounding box center [786, 266] width 55 height 12
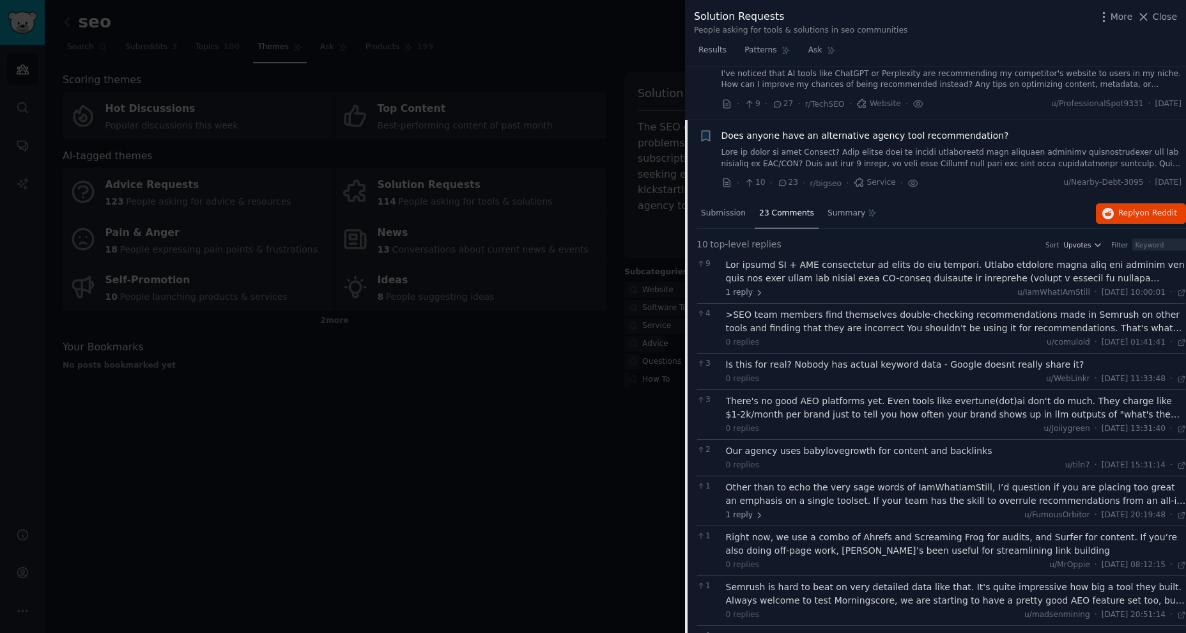
scroll to position [583, 0]
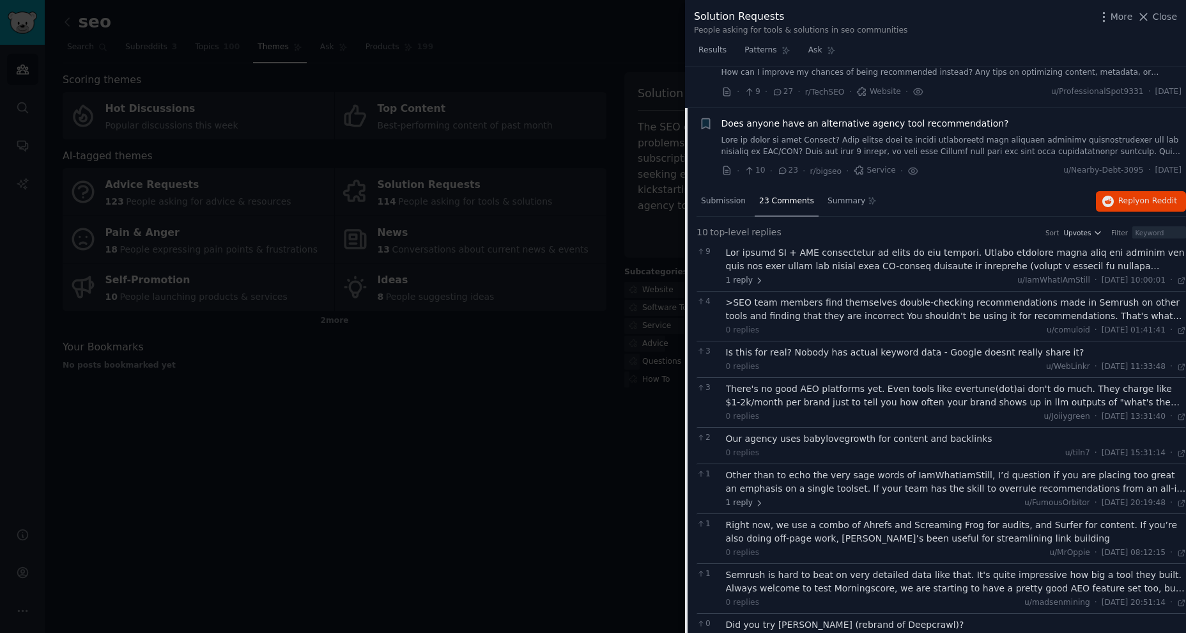
click at [974, 162] on div "Does anyone have an alternative agency tool recommendation? · 10 · 23 · r/bigse…" at bounding box center [951, 147] width 461 height 61
click at [725, 207] on div "Submission" at bounding box center [723, 202] width 54 height 31
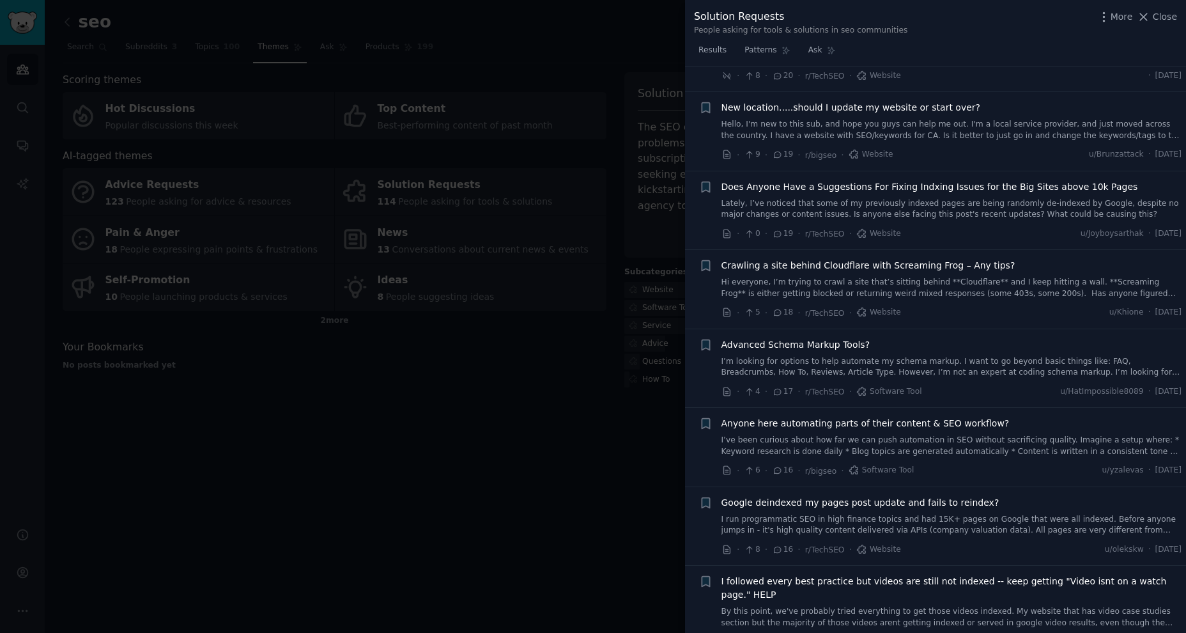
scroll to position [1429, 0]
